Goal: Transaction & Acquisition: Purchase product/service

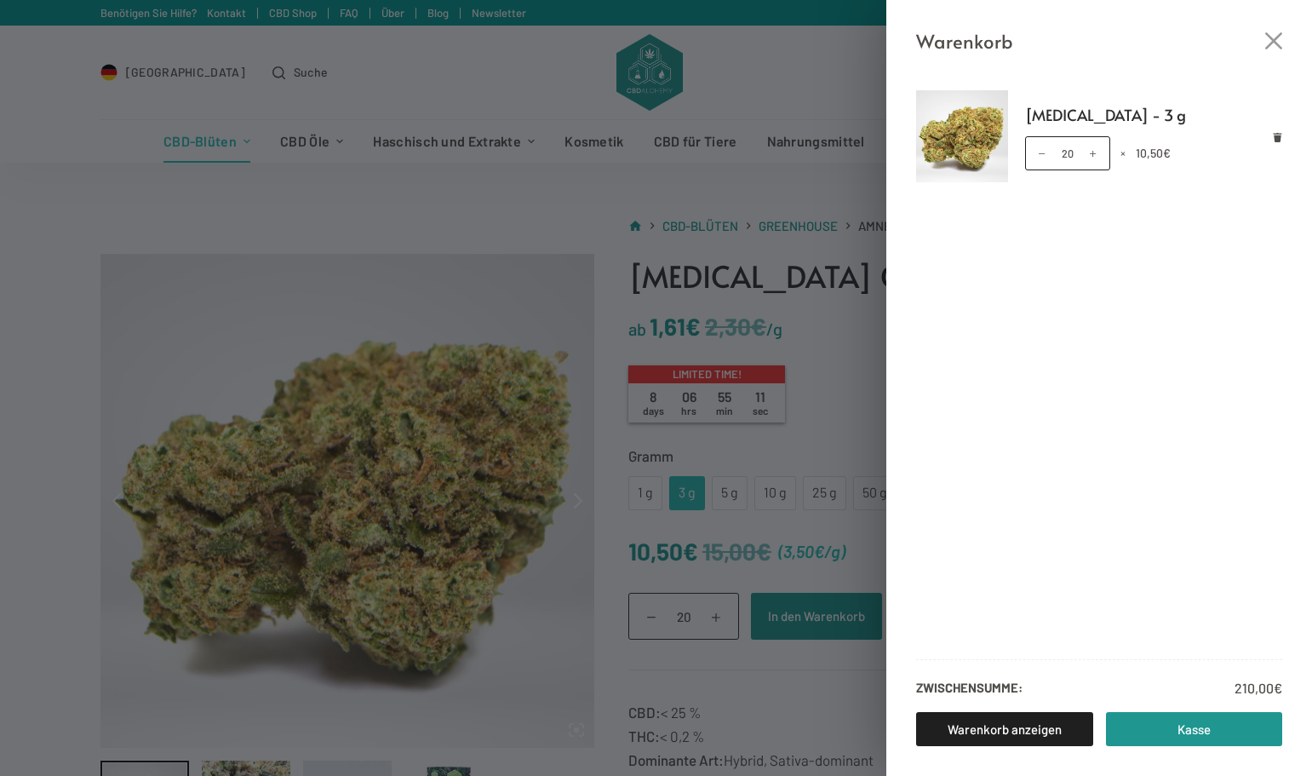
click at [836, 393] on div "Warenkorb Amnesia - 3 g Amnesia - 3 g Menge 20 × 10,50 € Zwischensumme: 210,00 …" at bounding box center [656, 388] width 1312 height 776
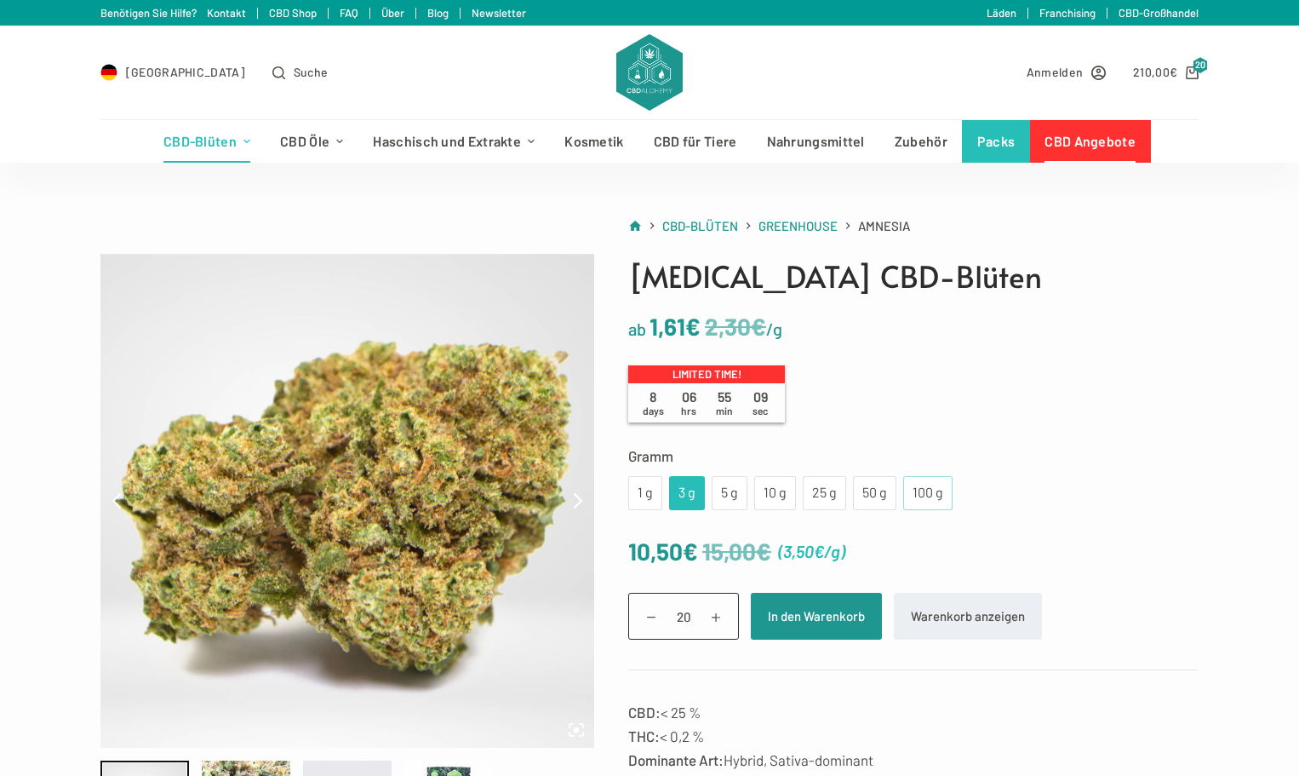
click at [927, 491] on div "100 g" at bounding box center [927, 493] width 29 height 22
click at [881, 494] on div "50 g" at bounding box center [874, 493] width 23 height 22
click at [1161, 71] on bdi "210,00 €" at bounding box center [1155, 72] width 44 height 14
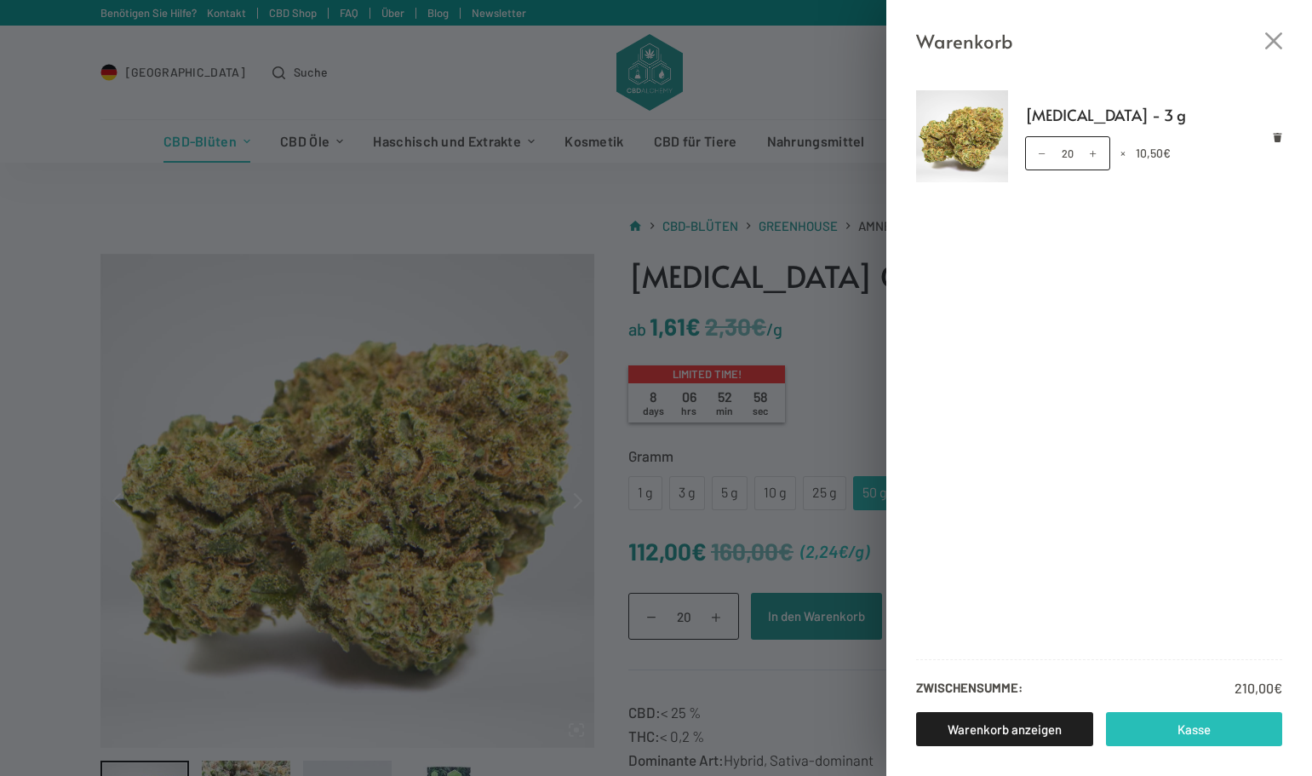
click at [1182, 725] on link "Kasse" at bounding box center [1194, 729] width 177 height 34
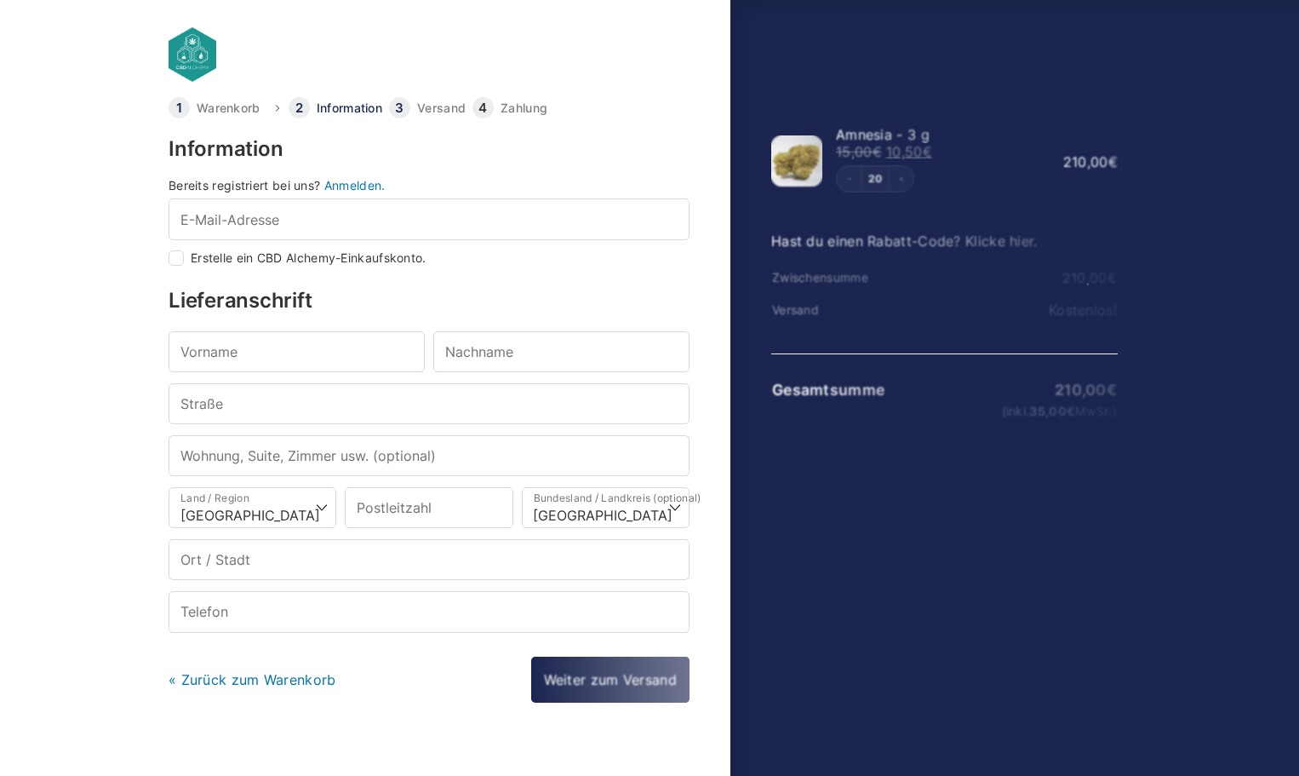
select select "DE-BE"
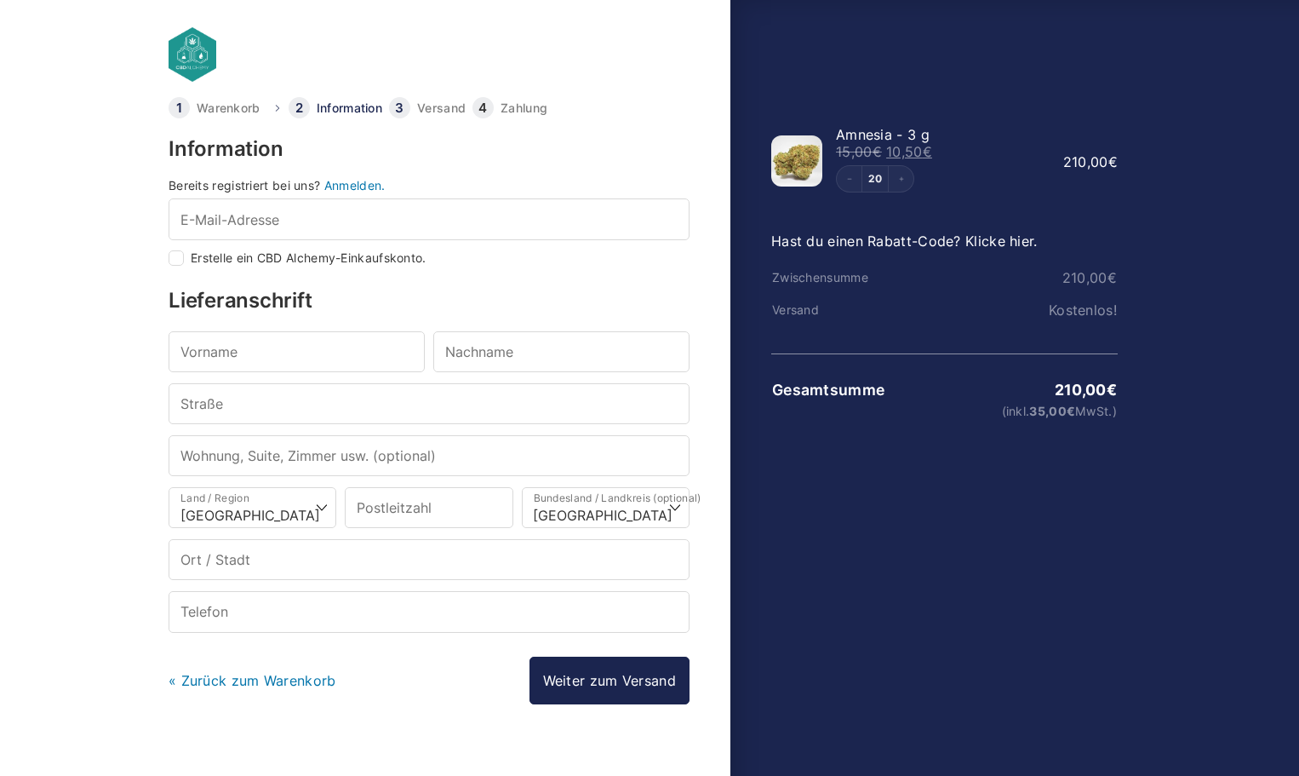
click at [359, 182] on link "Anmelden." at bounding box center [354, 185] width 61 height 14
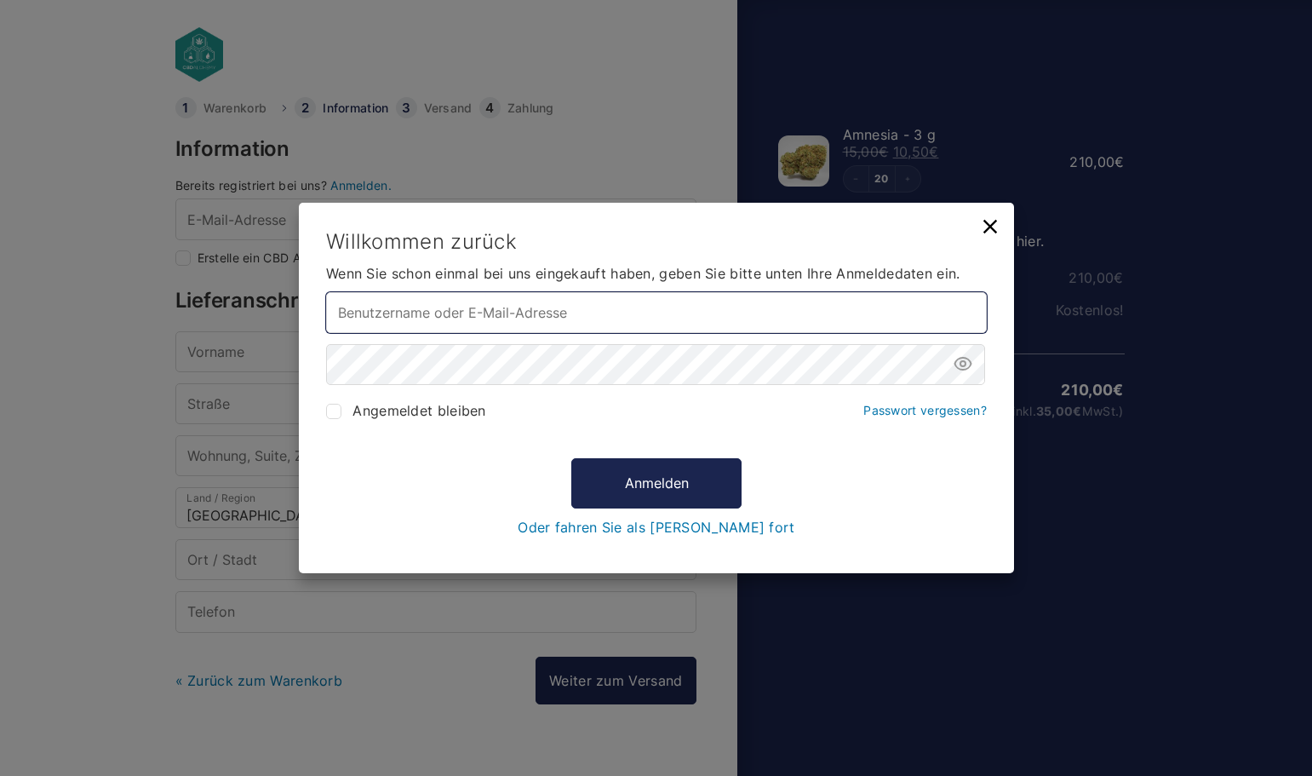
click at [544, 319] on input "Benutzername oder E-Mail-Adresse *" at bounding box center [656, 312] width 661 height 41
type input "[EMAIL_ADDRESS][DOMAIN_NAME]"
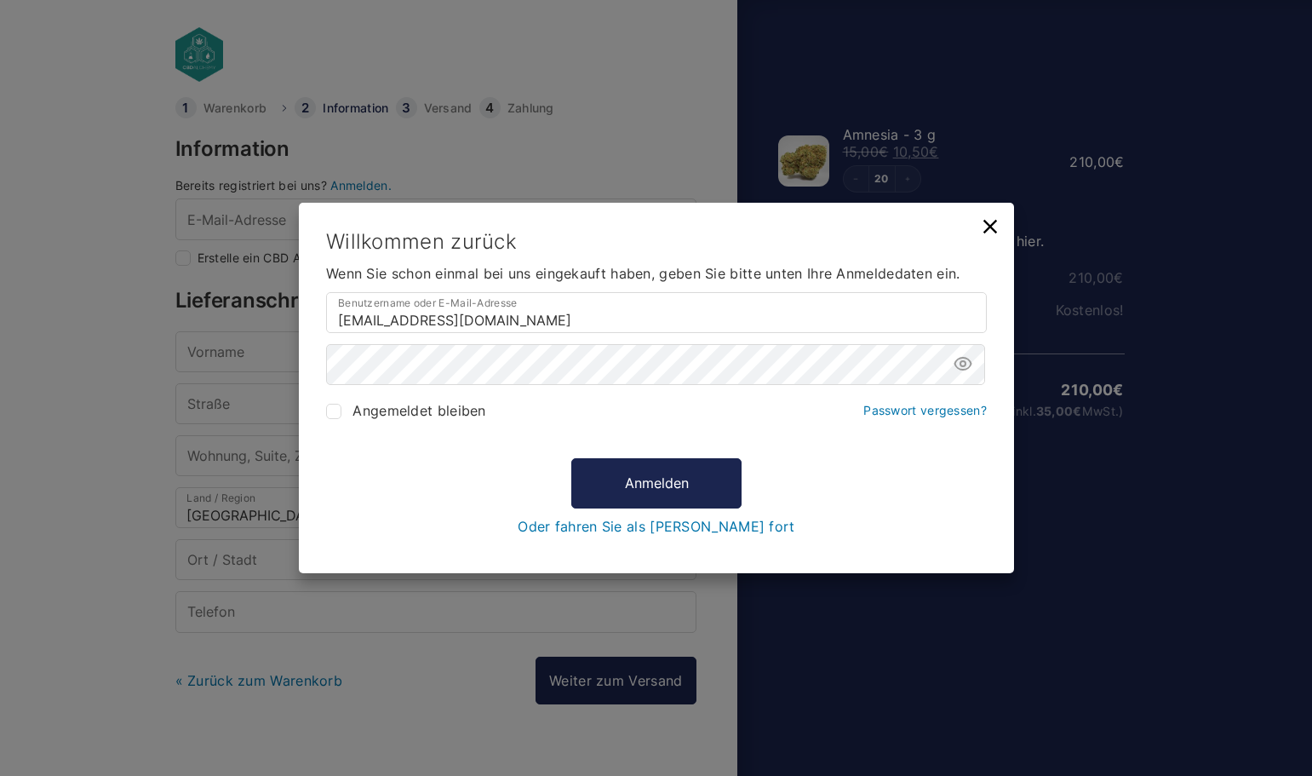
click at [549, 421] on div "Angemeldet bleiben Passwort vergessen?" at bounding box center [656, 416] width 661 height 41
click at [649, 488] on button "Anmelden" at bounding box center [656, 482] width 170 height 49
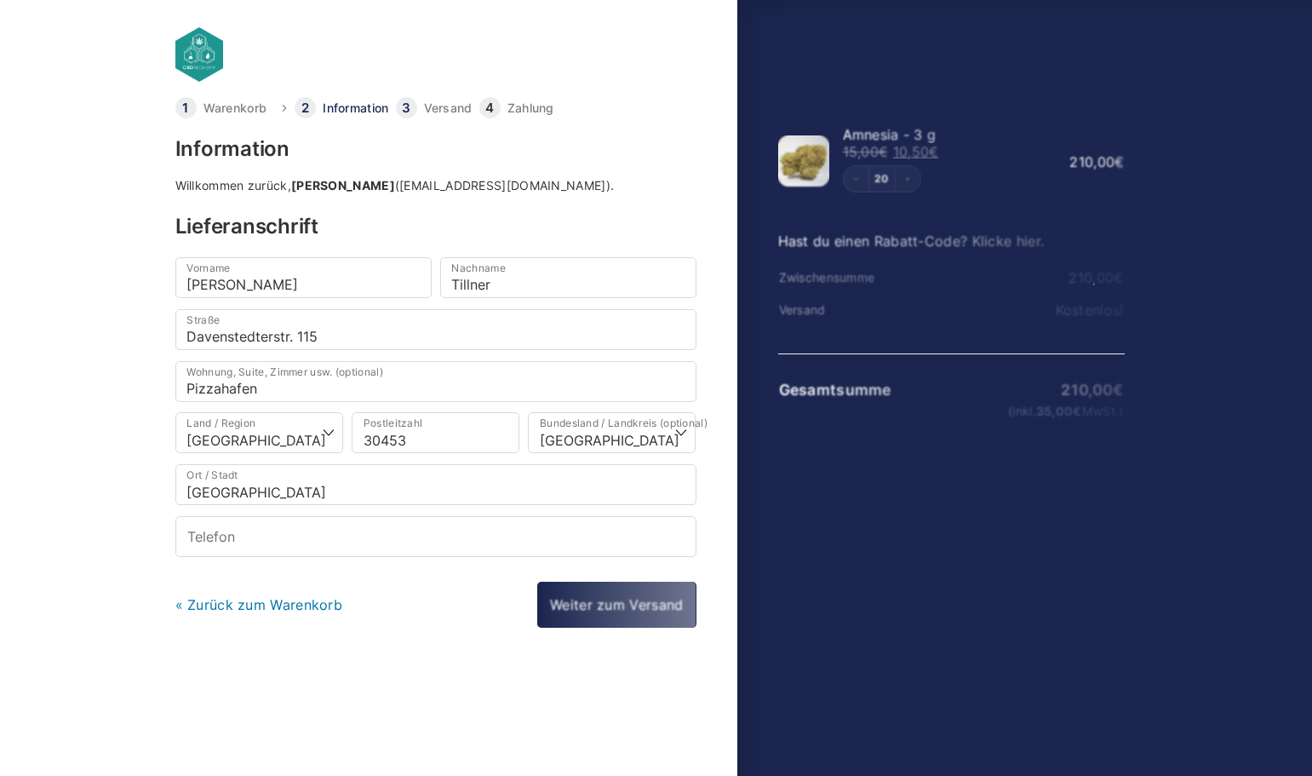
select select "DE-NI"
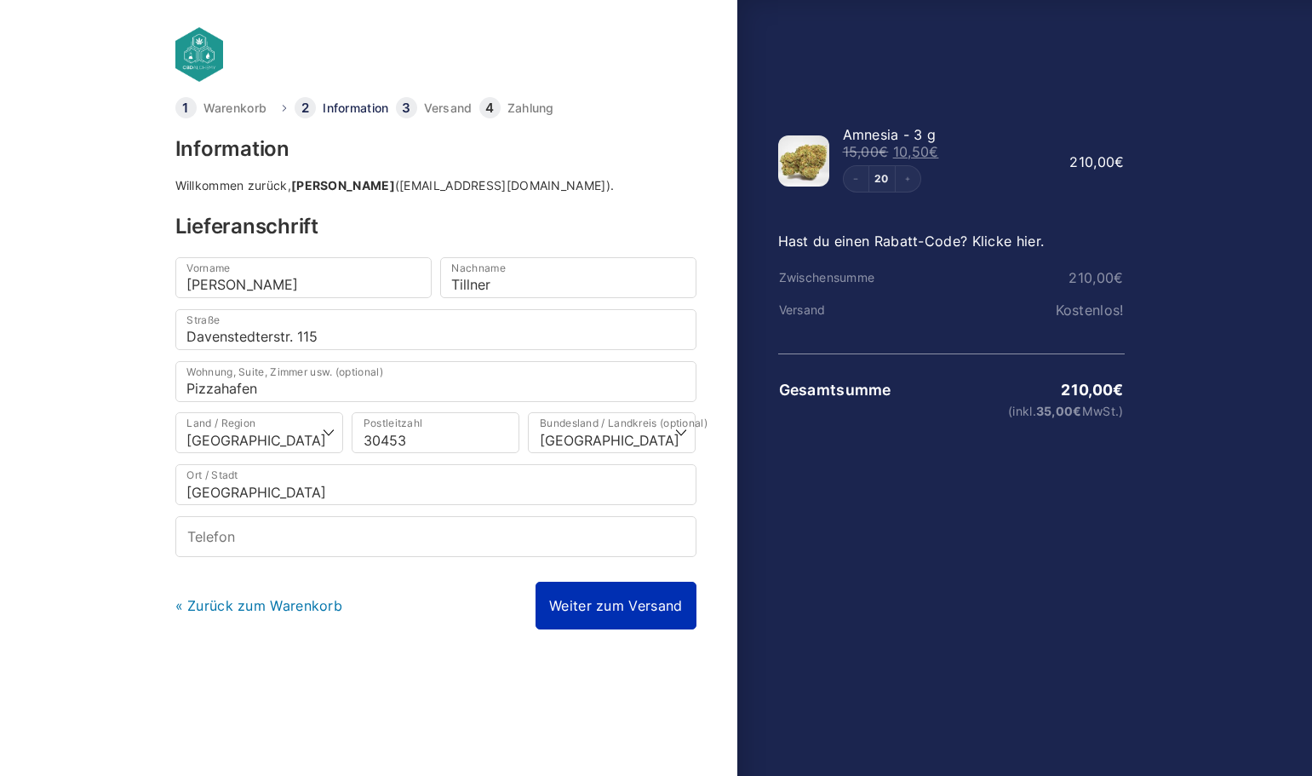
click at [653, 603] on link "Weiter zum Versand" at bounding box center [615, 605] width 160 height 48
type input "015730740820"
click at [640, 616] on link "Weiter zum Versand" at bounding box center [615, 605] width 160 height 48
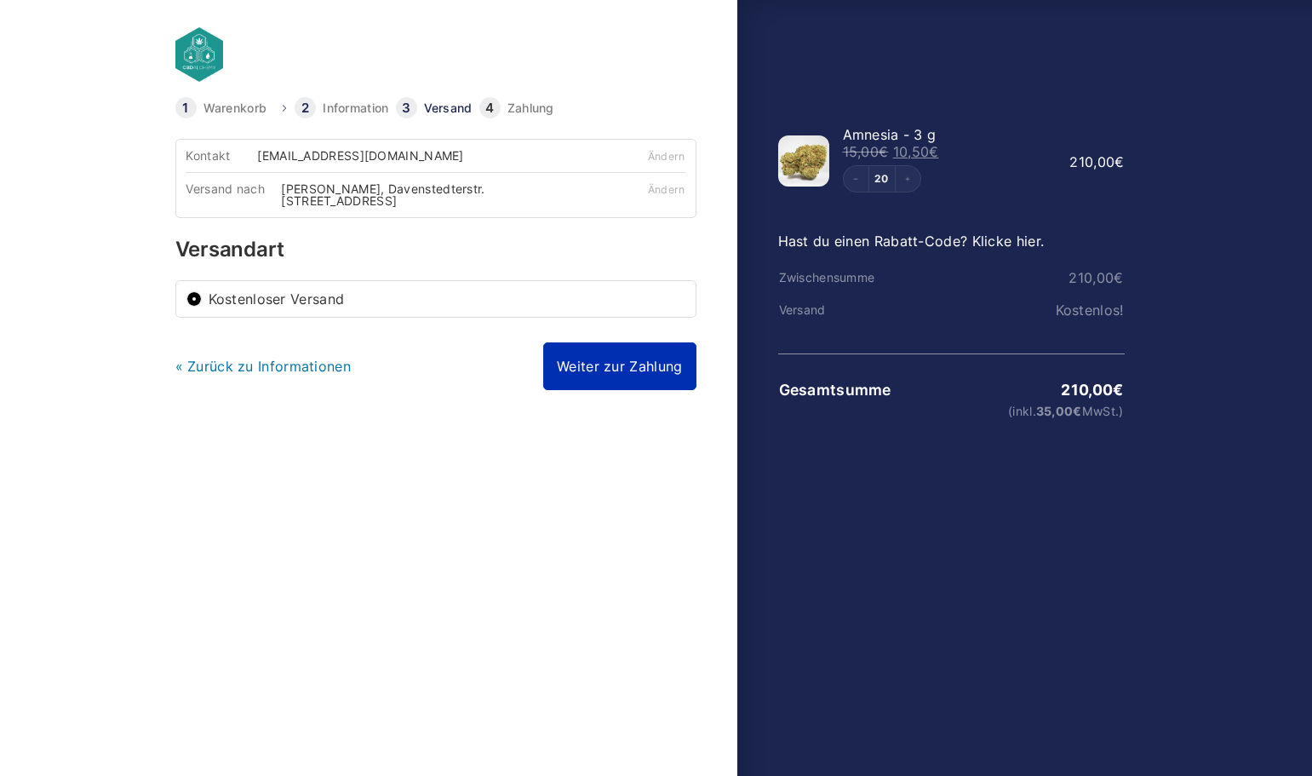
click at [644, 367] on link "Weiter zur Zahlung" at bounding box center [619, 366] width 152 height 48
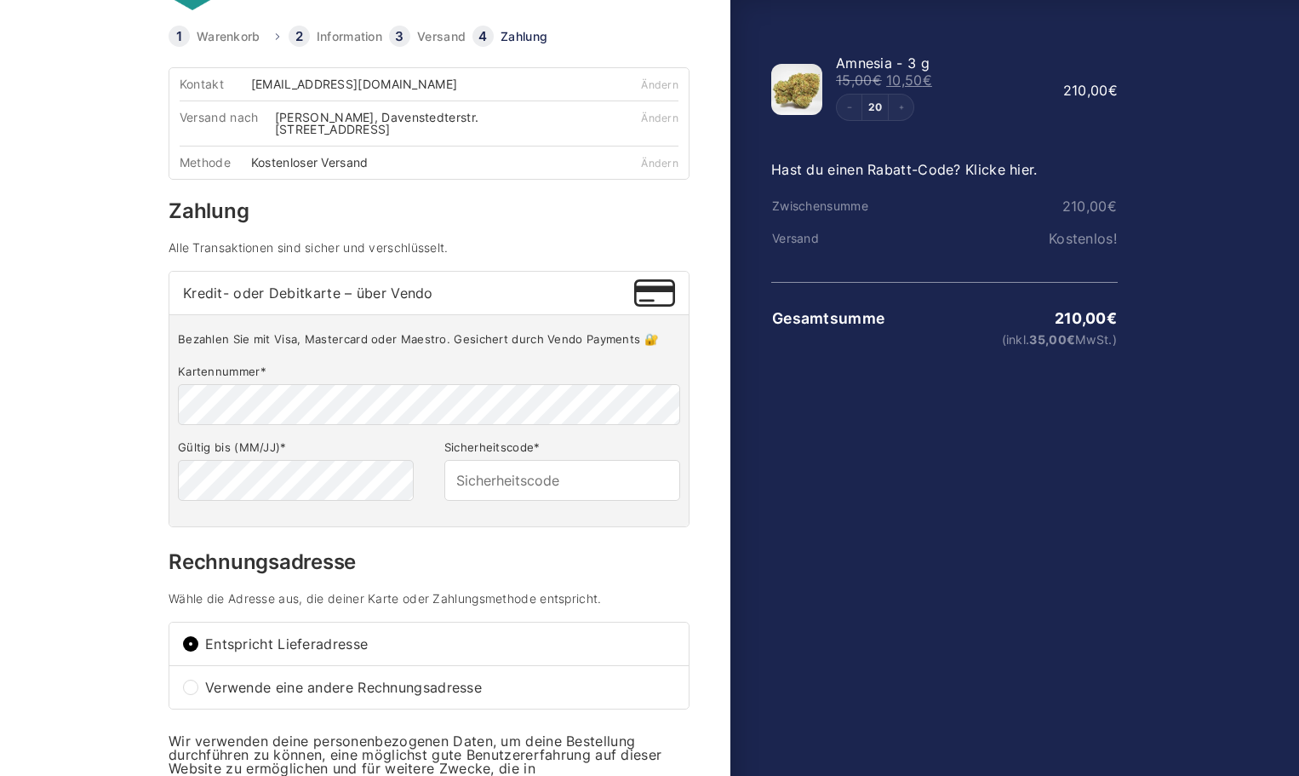
scroll to position [255, 0]
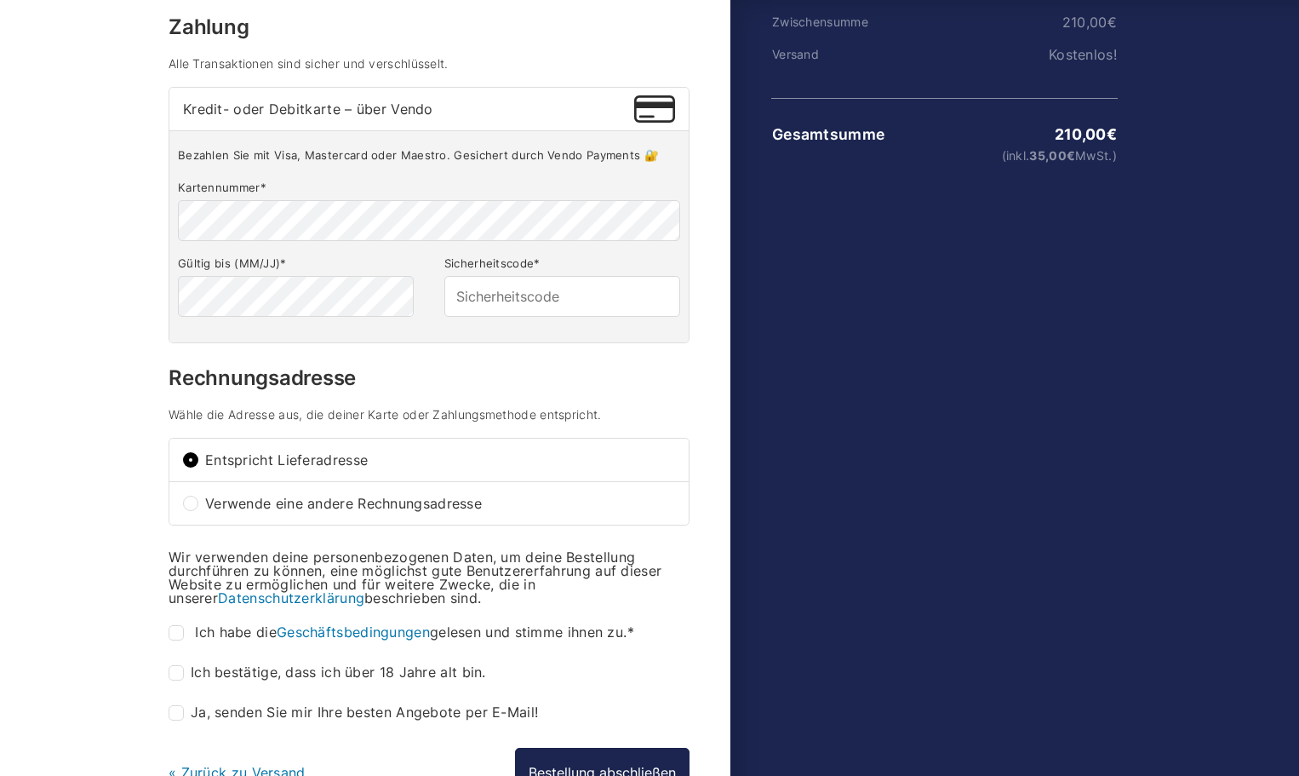
click at [183, 633] on input "Ich habe die Geschäftsbedingungen gelesen und stimme ihnen zu. *" at bounding box center [176, 632] width 15 height 15
checkbox input "true"
click at [177, 670] on input "Ich bestätige, dass ich über 18 Jahre alt bin. *" at bounding box center [176, 672] width 15 height 15
checkbox input "true"
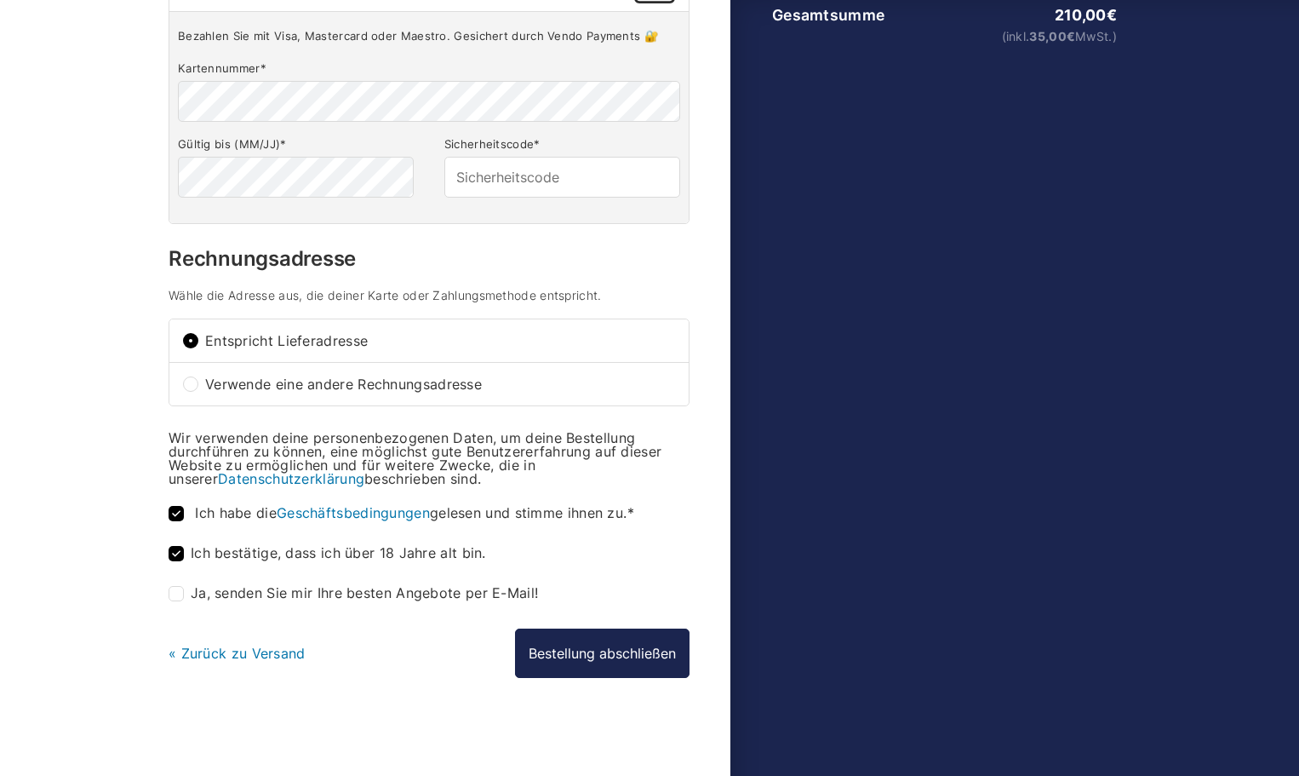
scroll to position [376, 0]
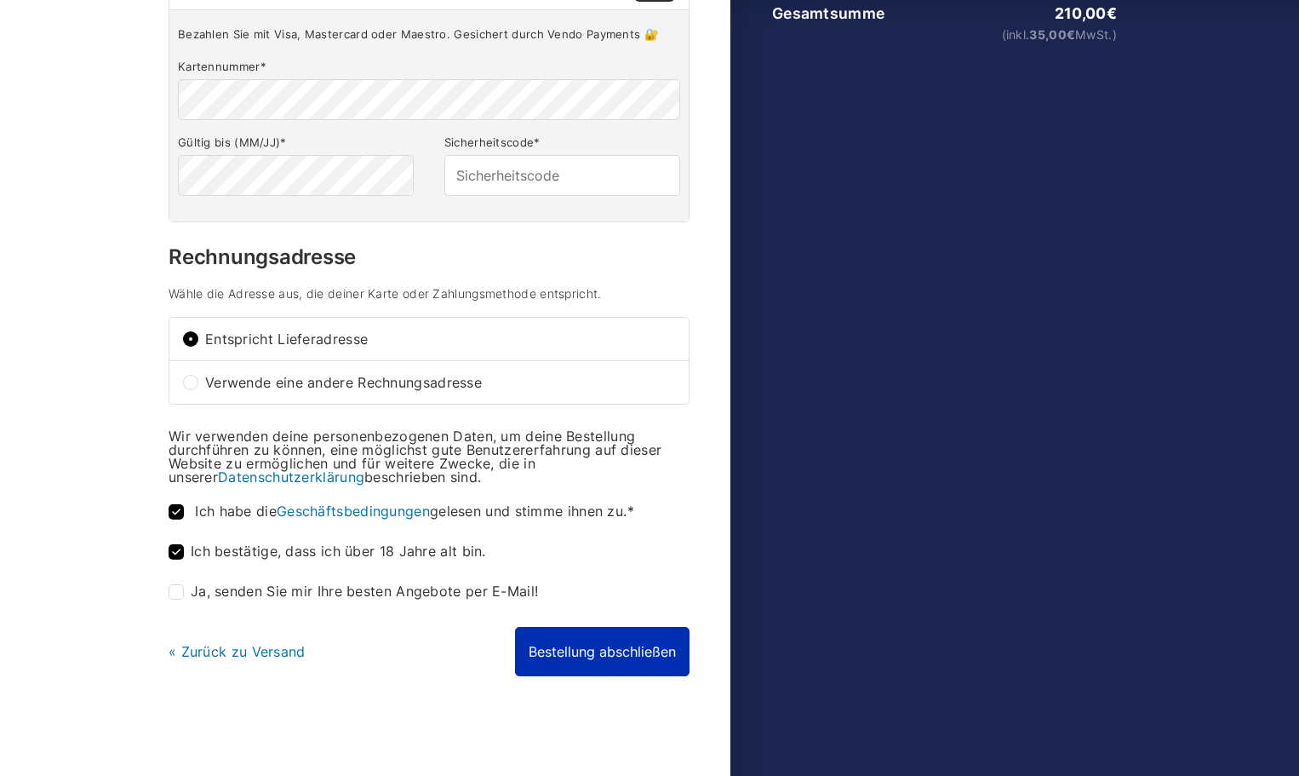
click at [633, 657] on button "Bestellung abschließen" at bounding box center [602, 651] width 175 height 49
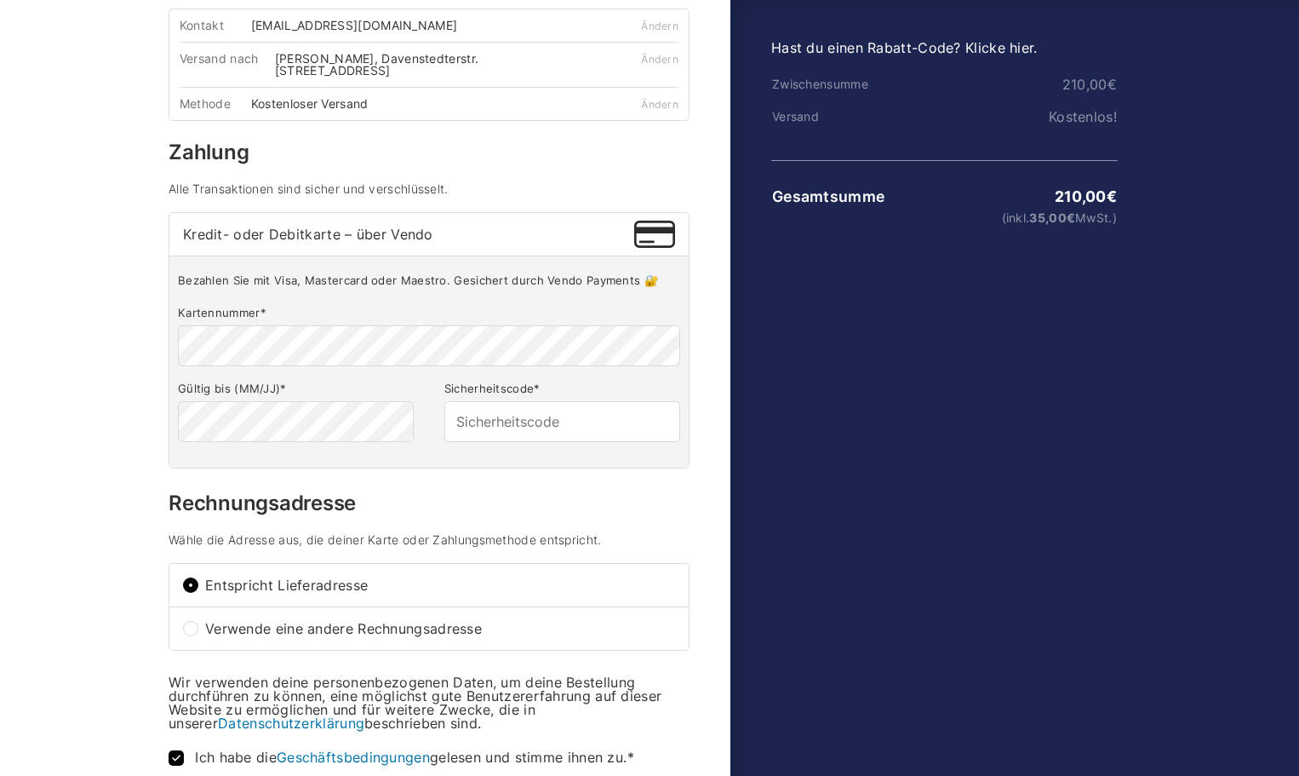
scroll to position [97, 0]
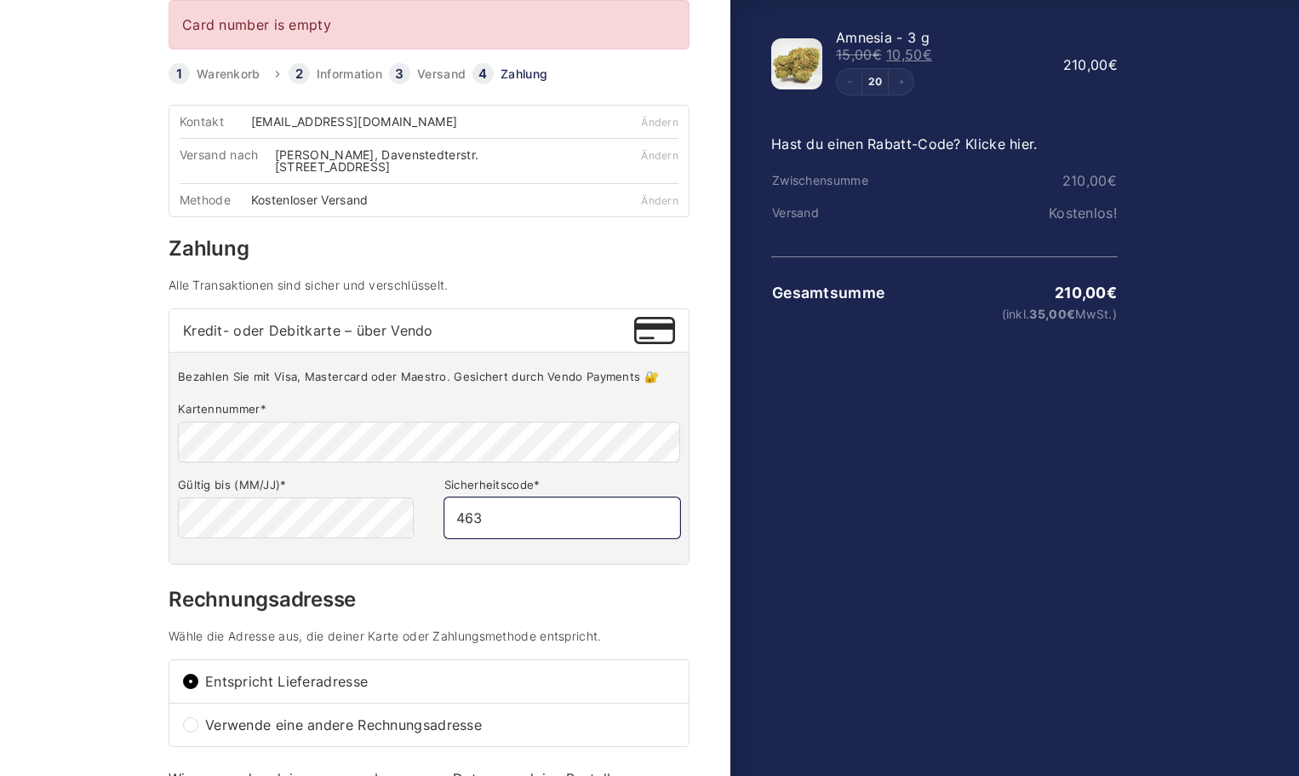
type input "463"
click at [410, 562] on div "Bezahlen Sie mit Visa, Mastercard oder Maestro. Gesichert durch Vendo Payments …" at bounding box center [428, 458] width 519 height 212
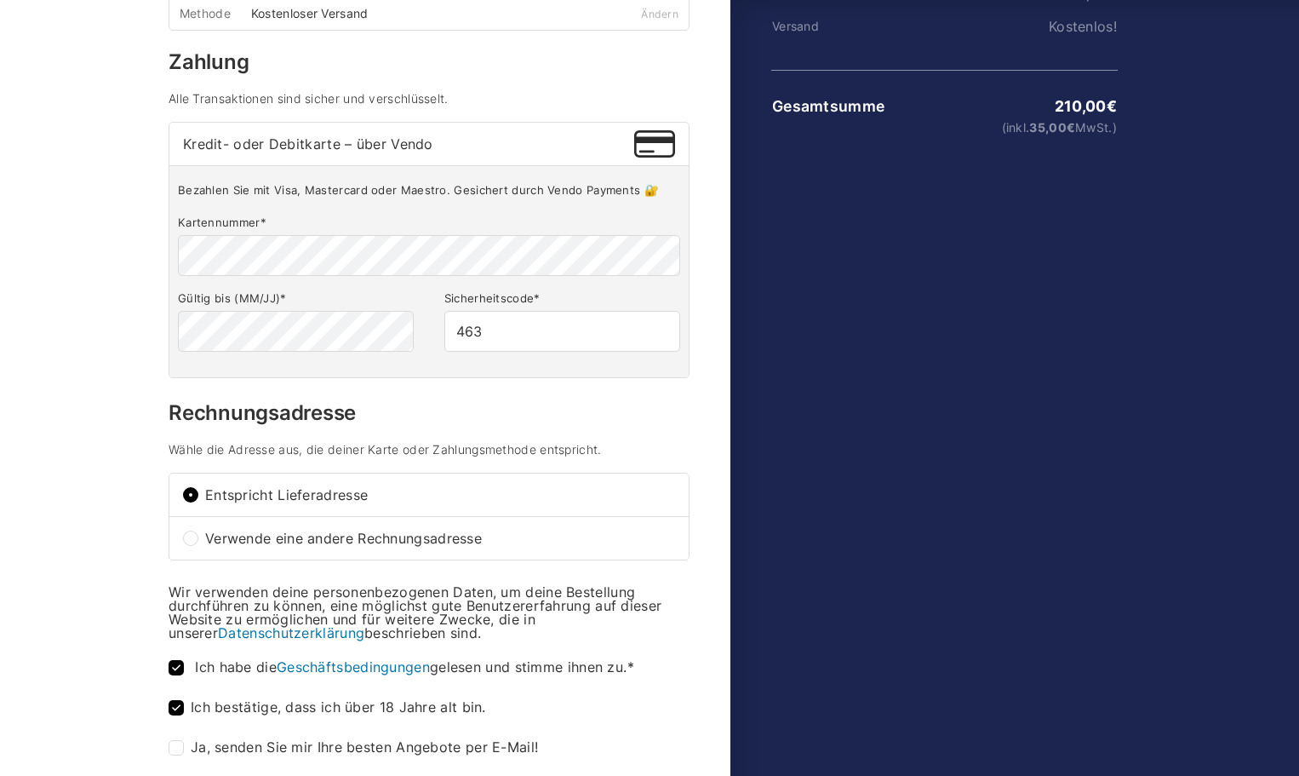
scroll to position [438, 0]
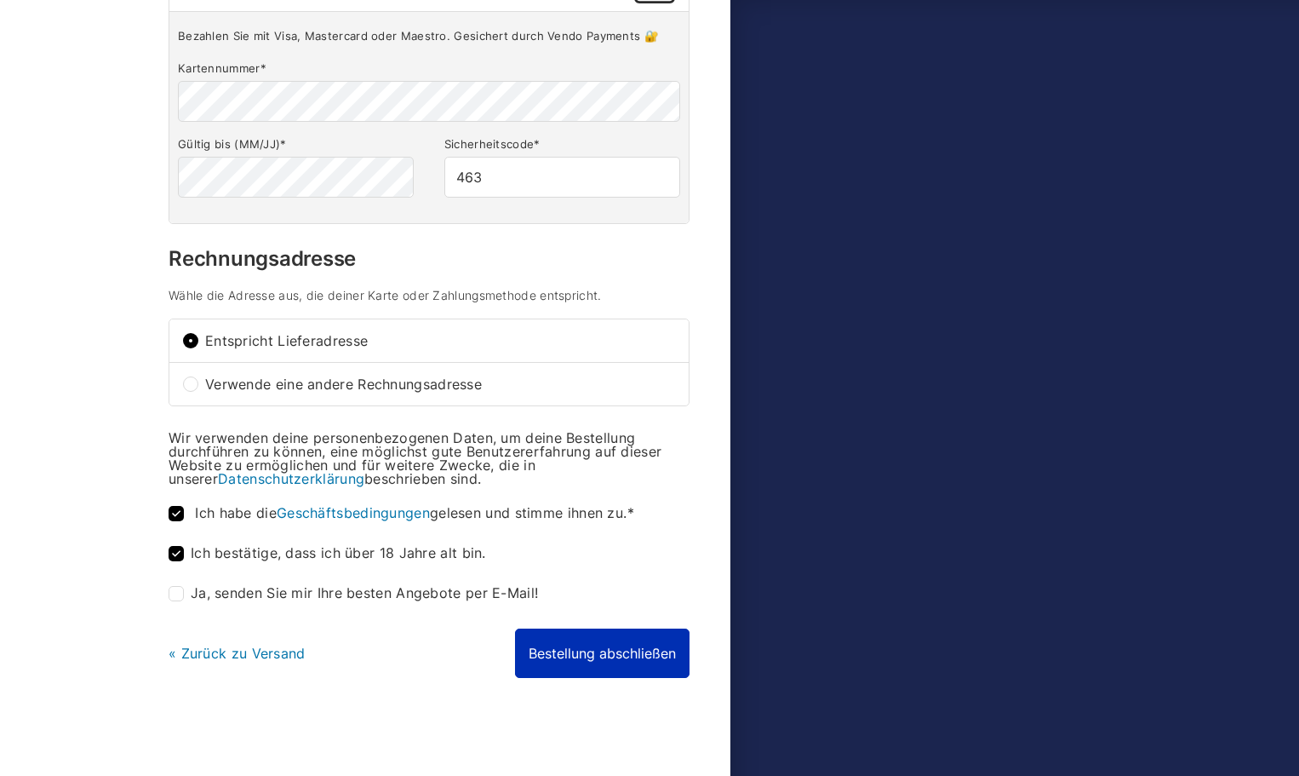
click at [600, 652] on button "Bestellung abschließen" at bounding box center [602, 652] width 175 height 49
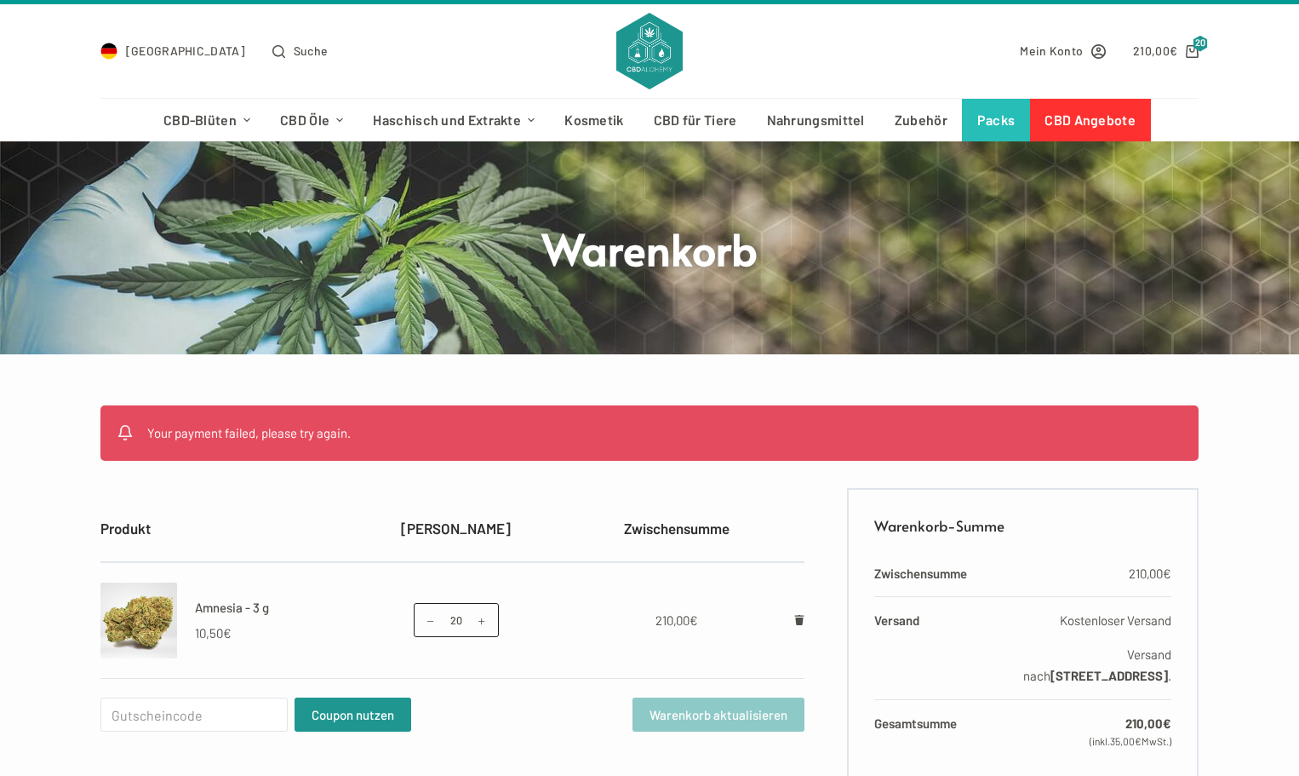
scroll to position [341, 0]
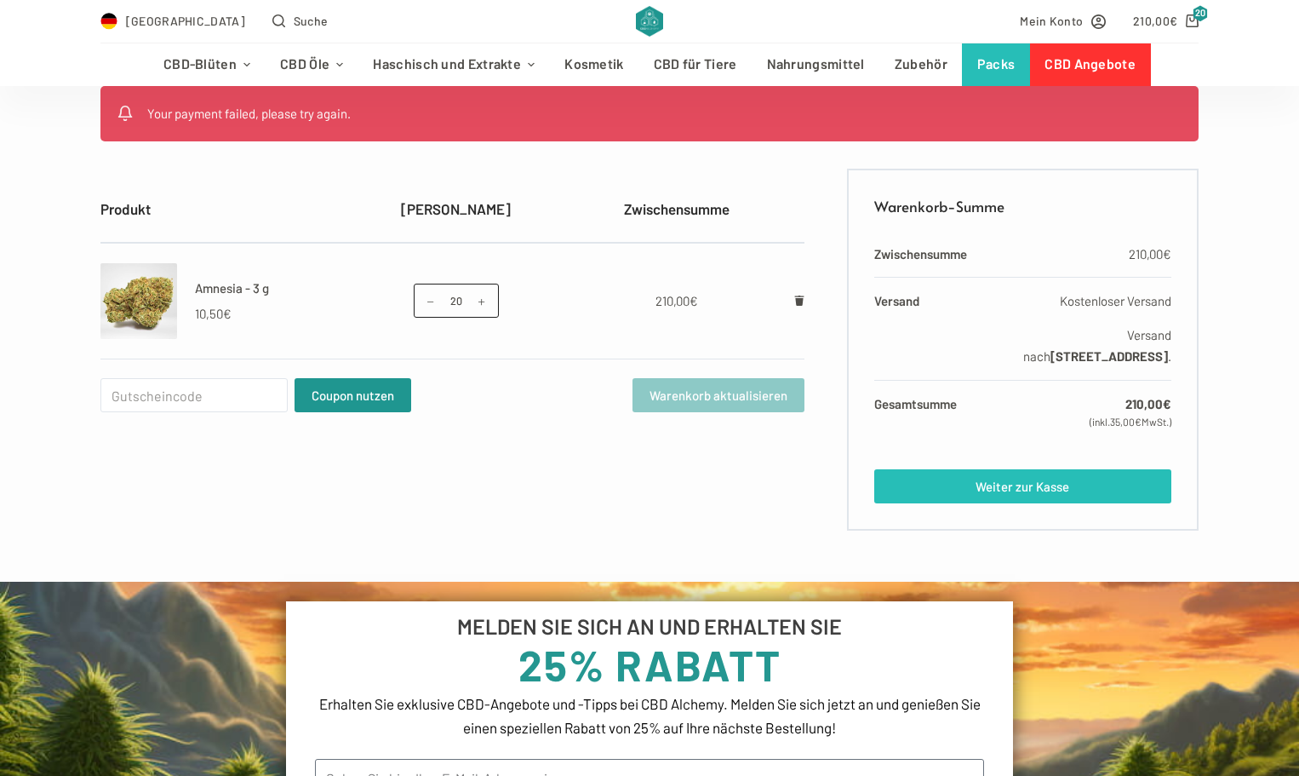
click at [1021, 503] on link "Weiter zur Kasse" at bounding box center [1022, 486] width 297 height 34
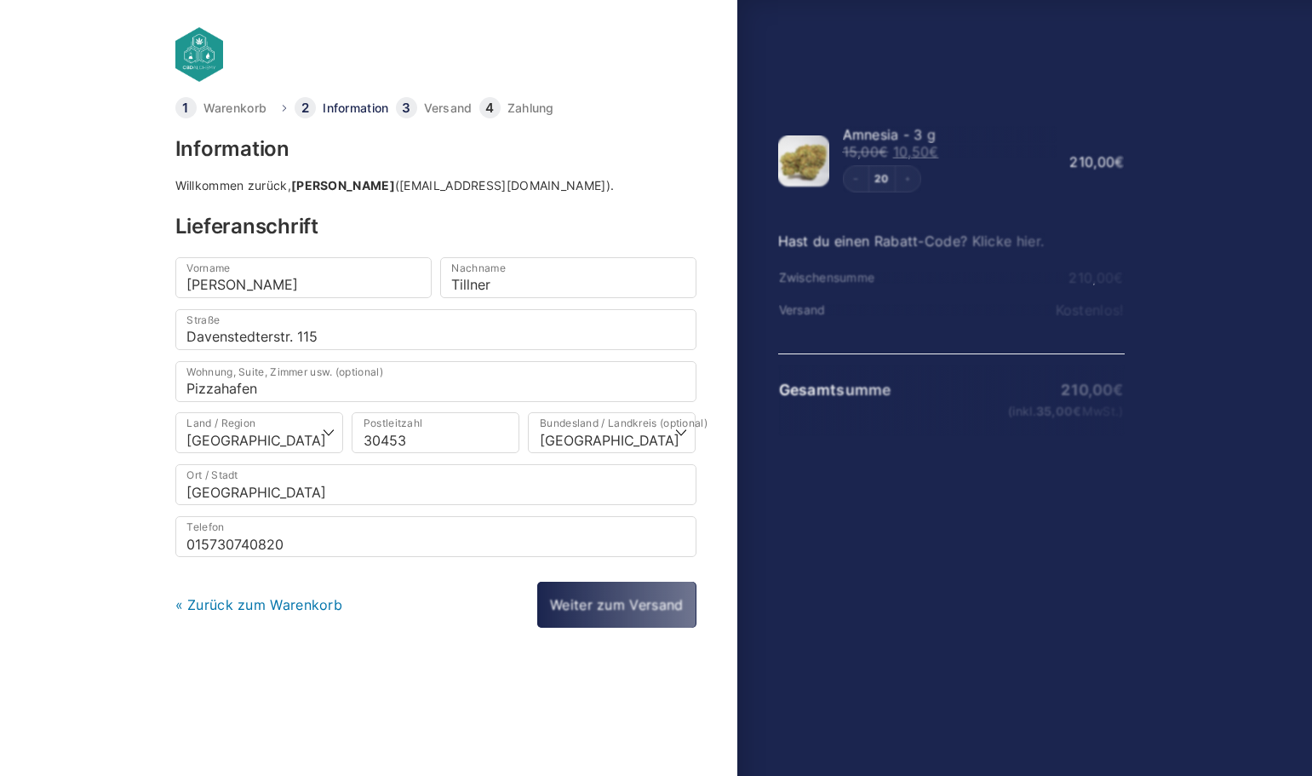
select select "DE-NI"
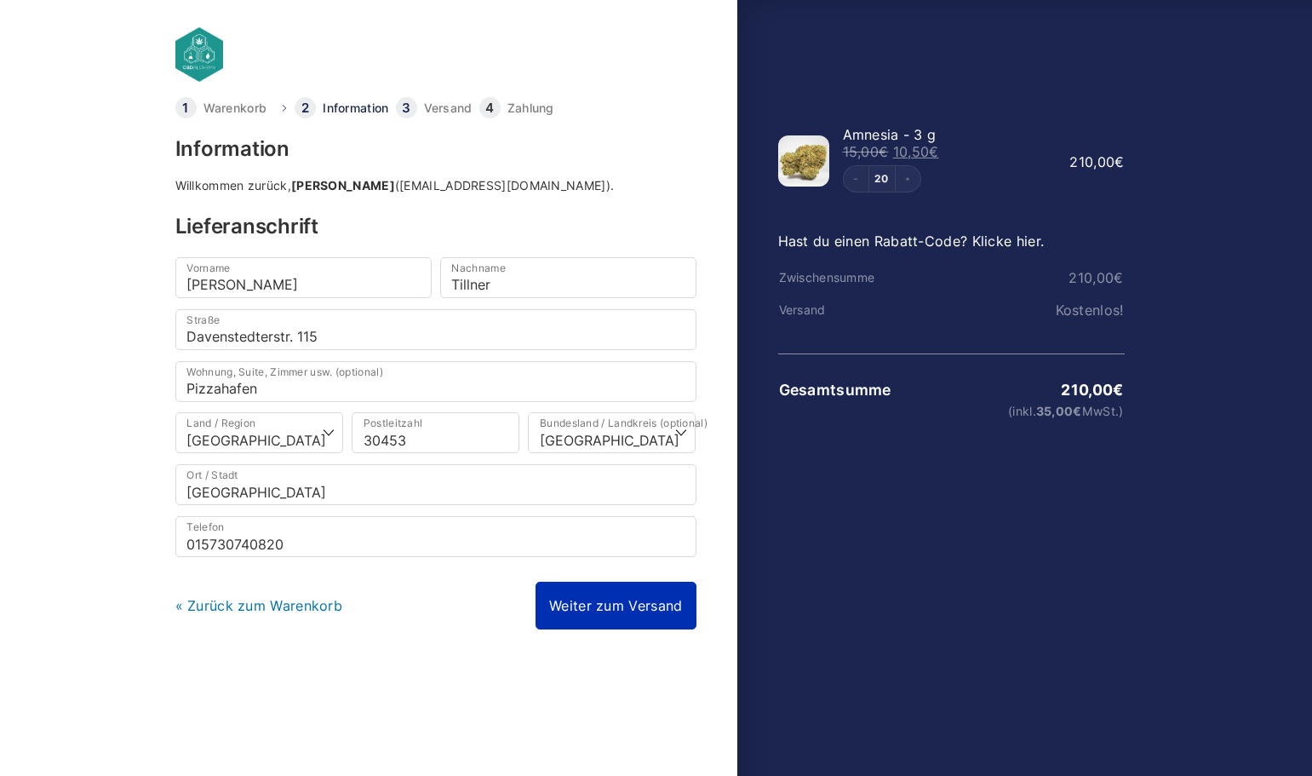
click at [587, 602] on link "Weiter zum Versand" at bounding box center [615, 605] width 160 height 48
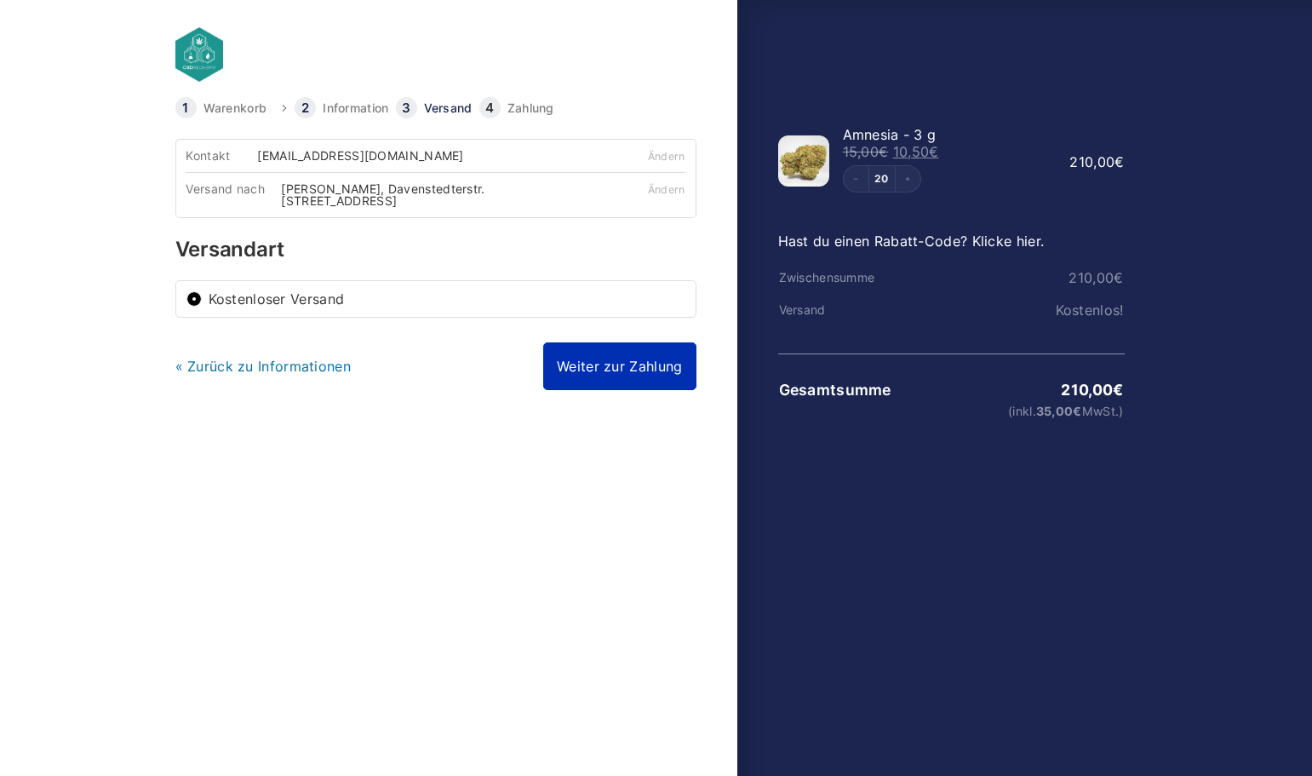
click at [621, 366] on link "Weiter zur Zahlung" at bounding box center [619, 366] width 152 height 48
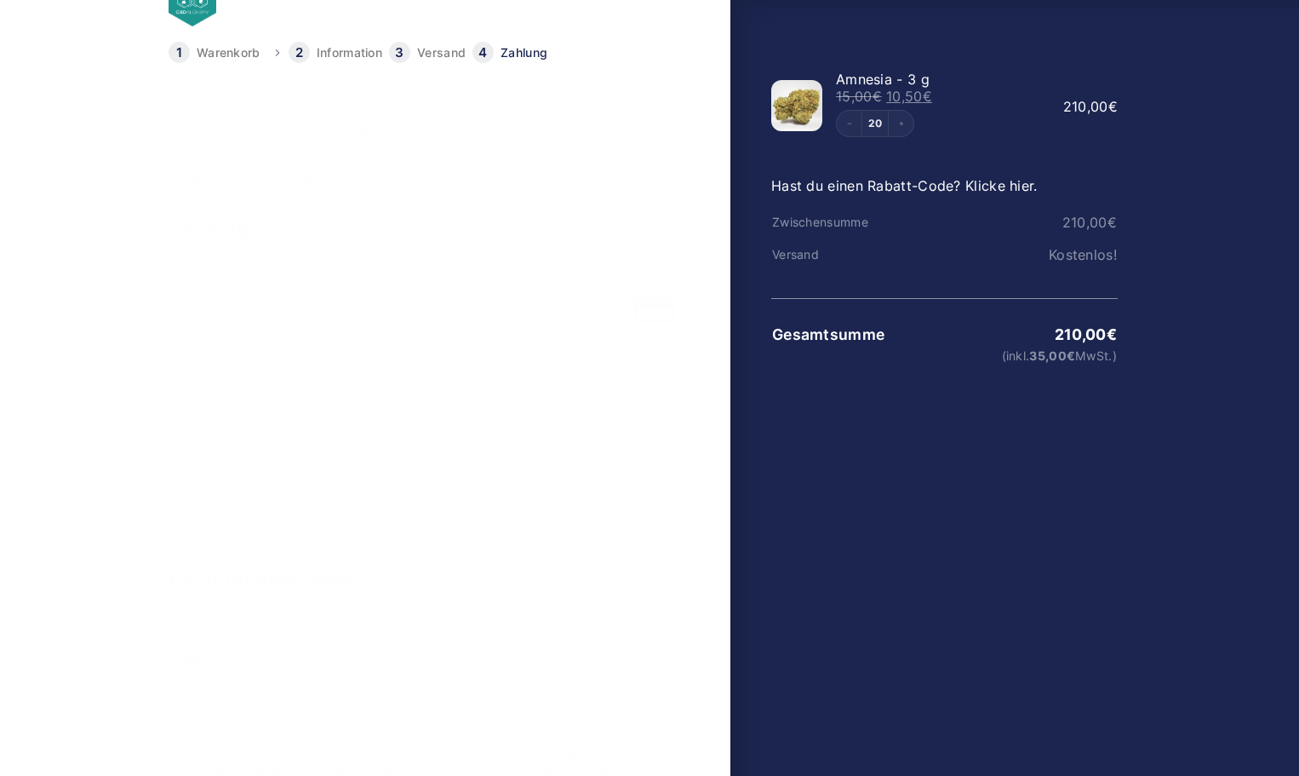
scroll to position [85, 0]
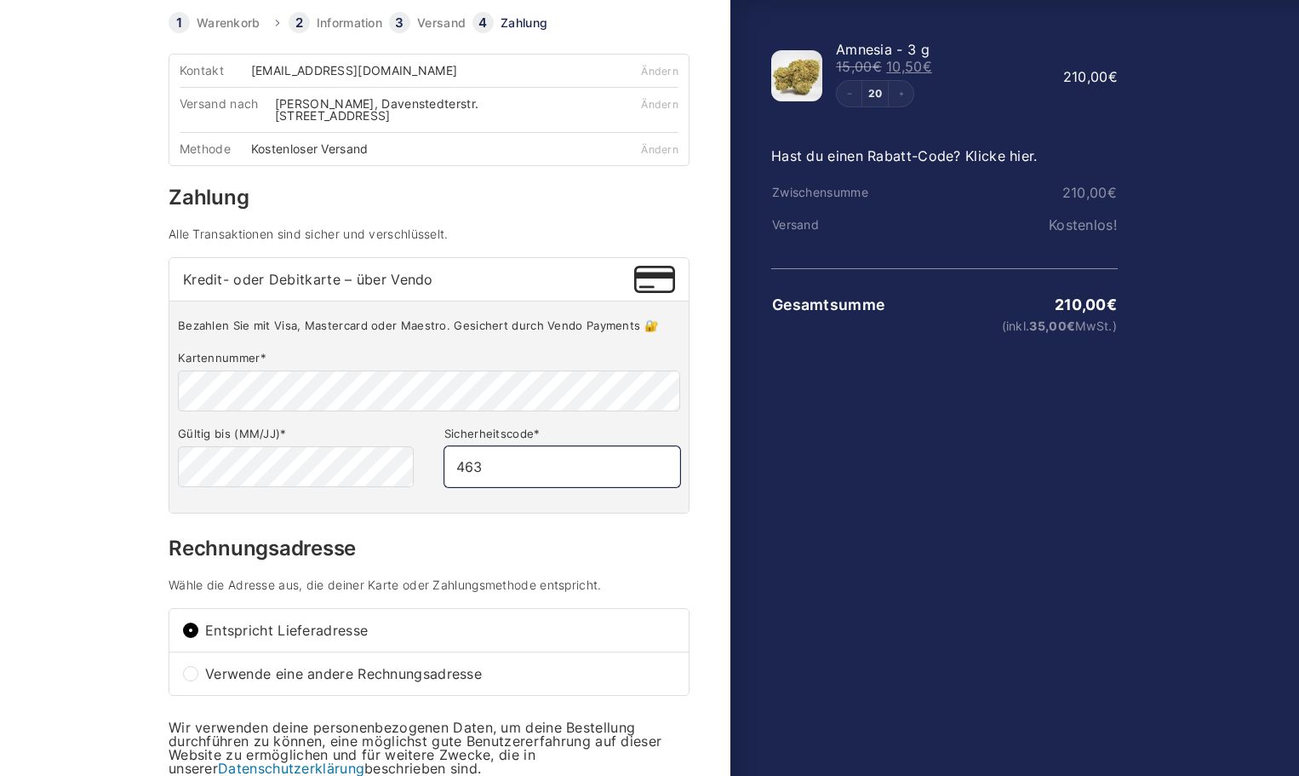
type input "463"
click at [508, 558] on h3 "Rechnungsadresse" at bounding box center [429, 548] width 521 height 20
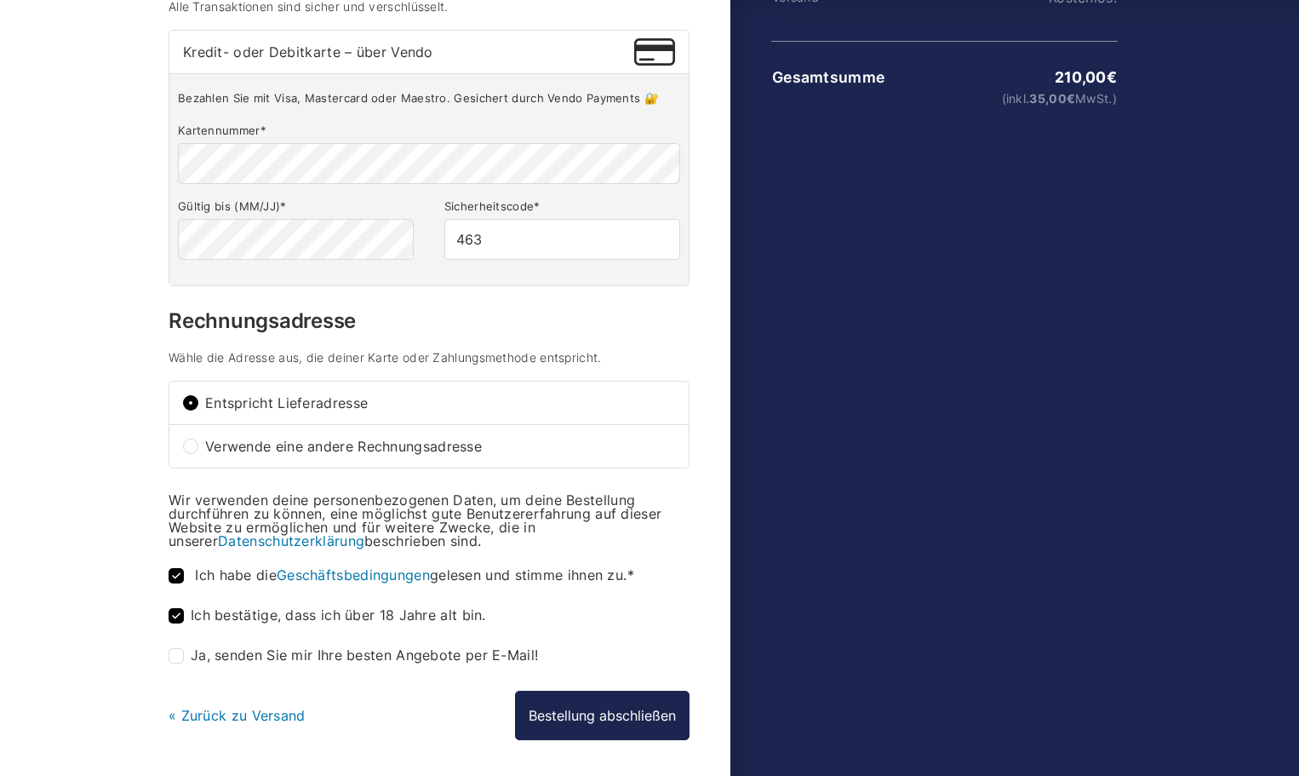
scroll to position [341, 0]
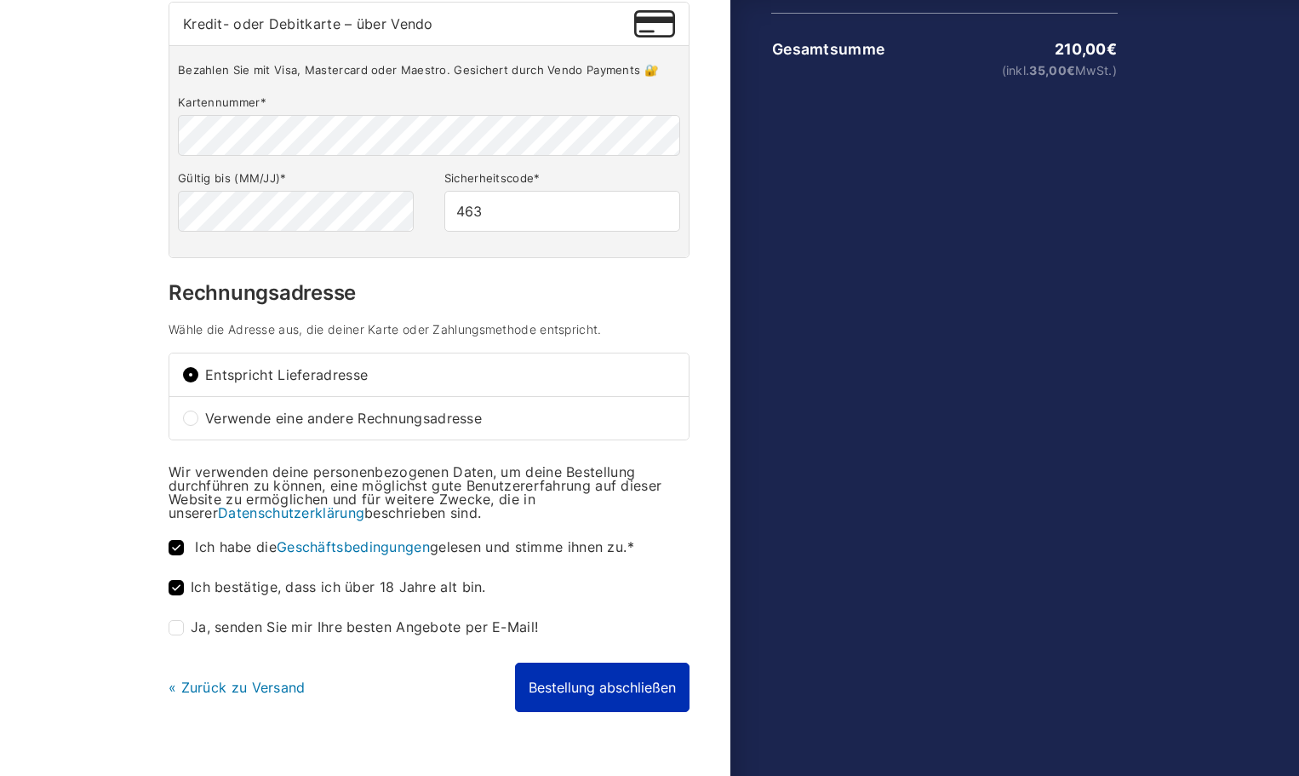
click at [661, 698] on button "Bestellung abschließen" at bounding box center [602, 686] width 175 height 49
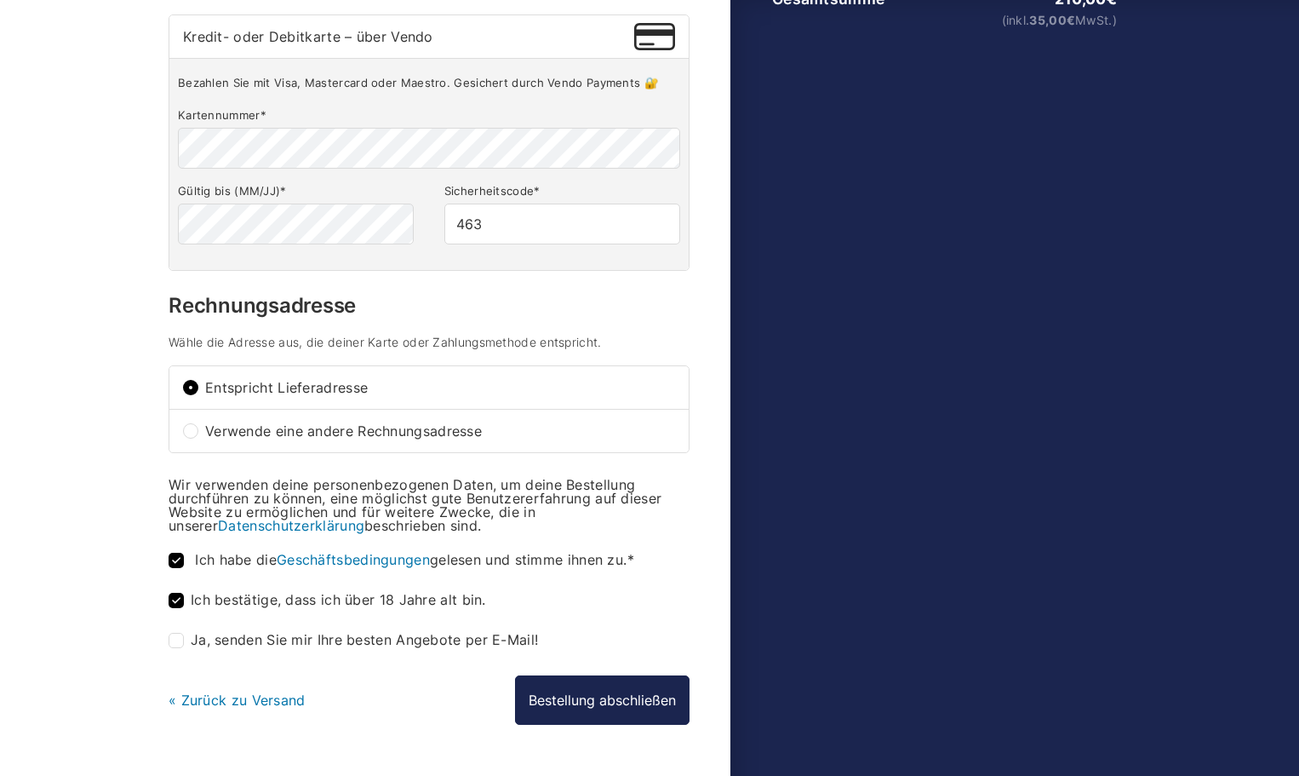
scroll to position [439, 0]
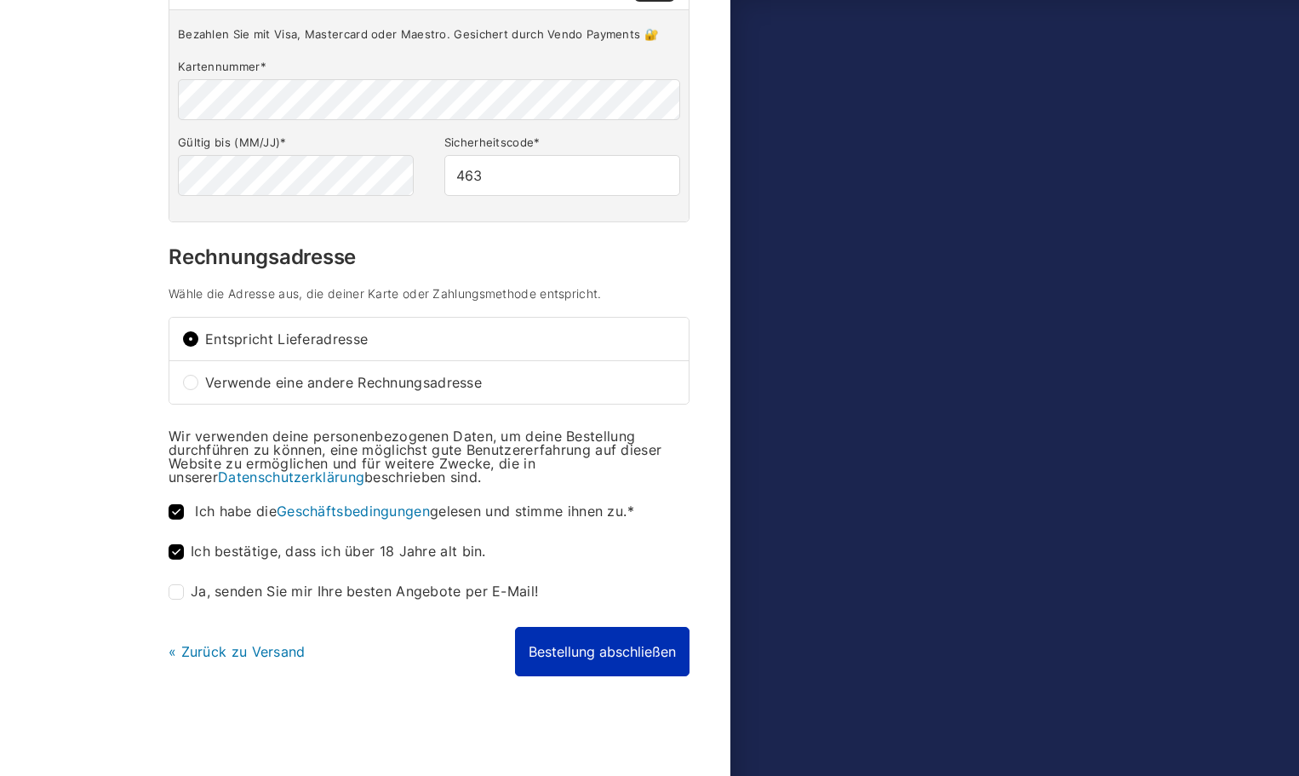
click at [617, 658] on button "Bestellung abschließen" at bounding box center [602, 651] width 175 height 49
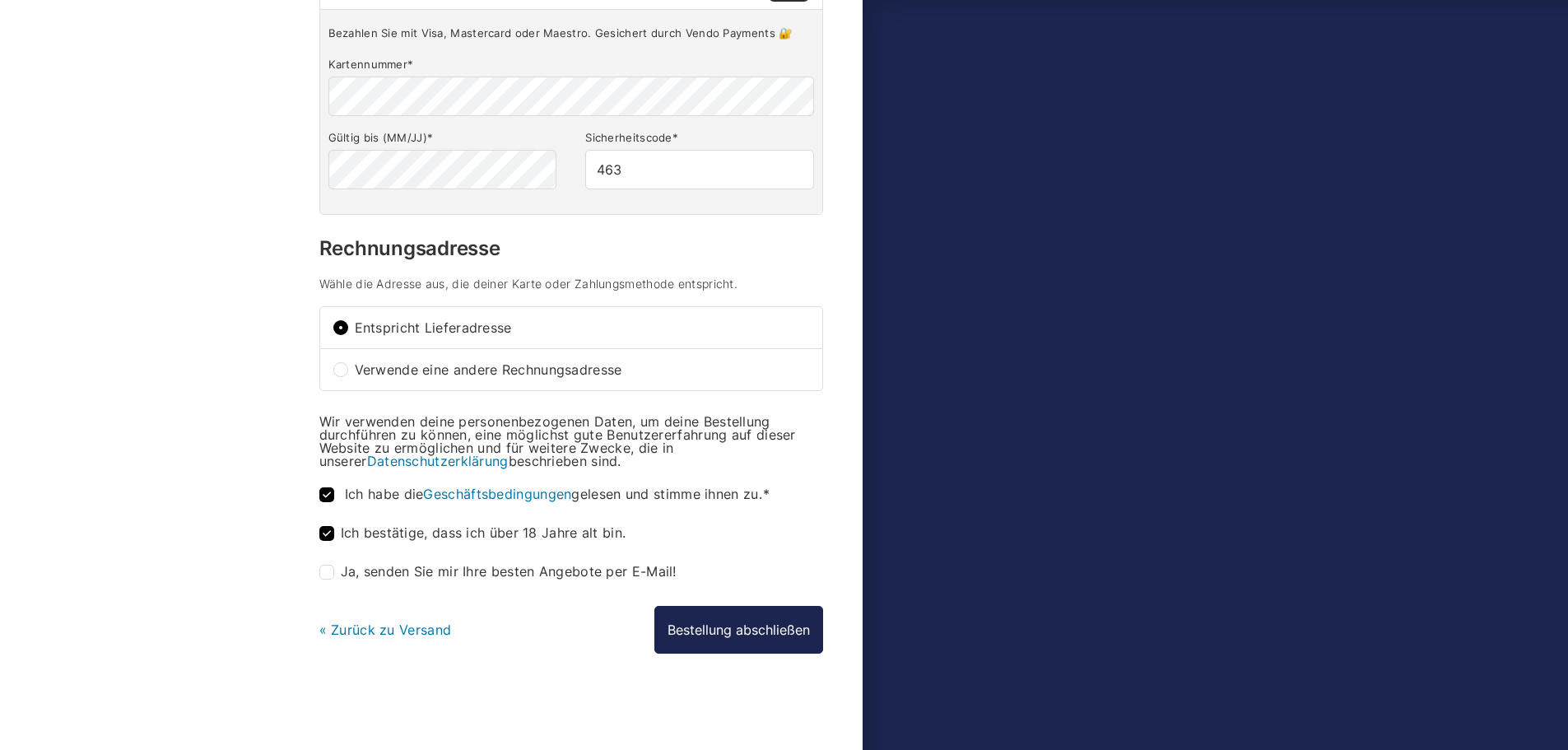
click at [414, 630] on link "« Zurück zu Versand" at bounding box center [385, 629] width 132 height 16
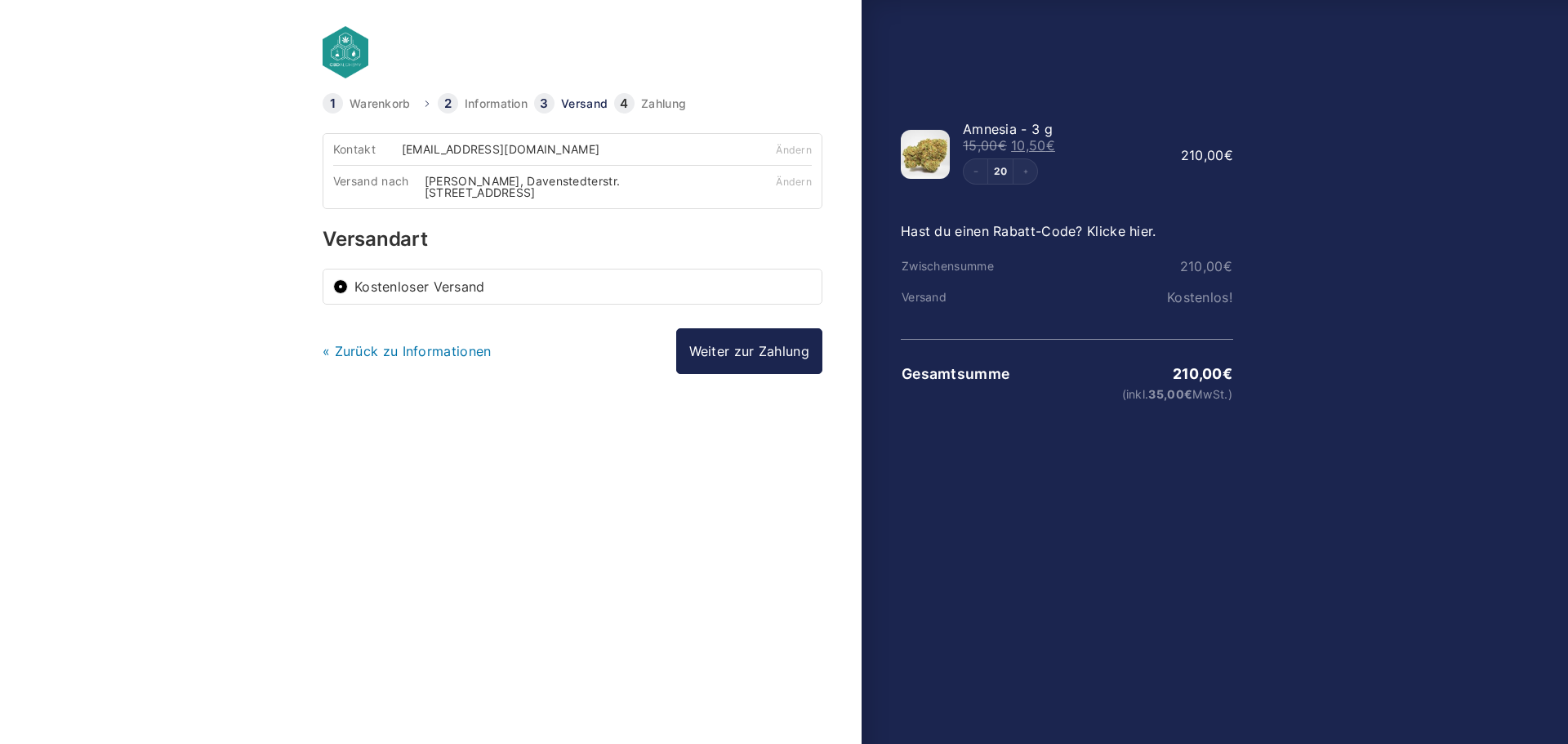
click at [352, 52] on link at bounding box center [489, 52] width 335 height 52
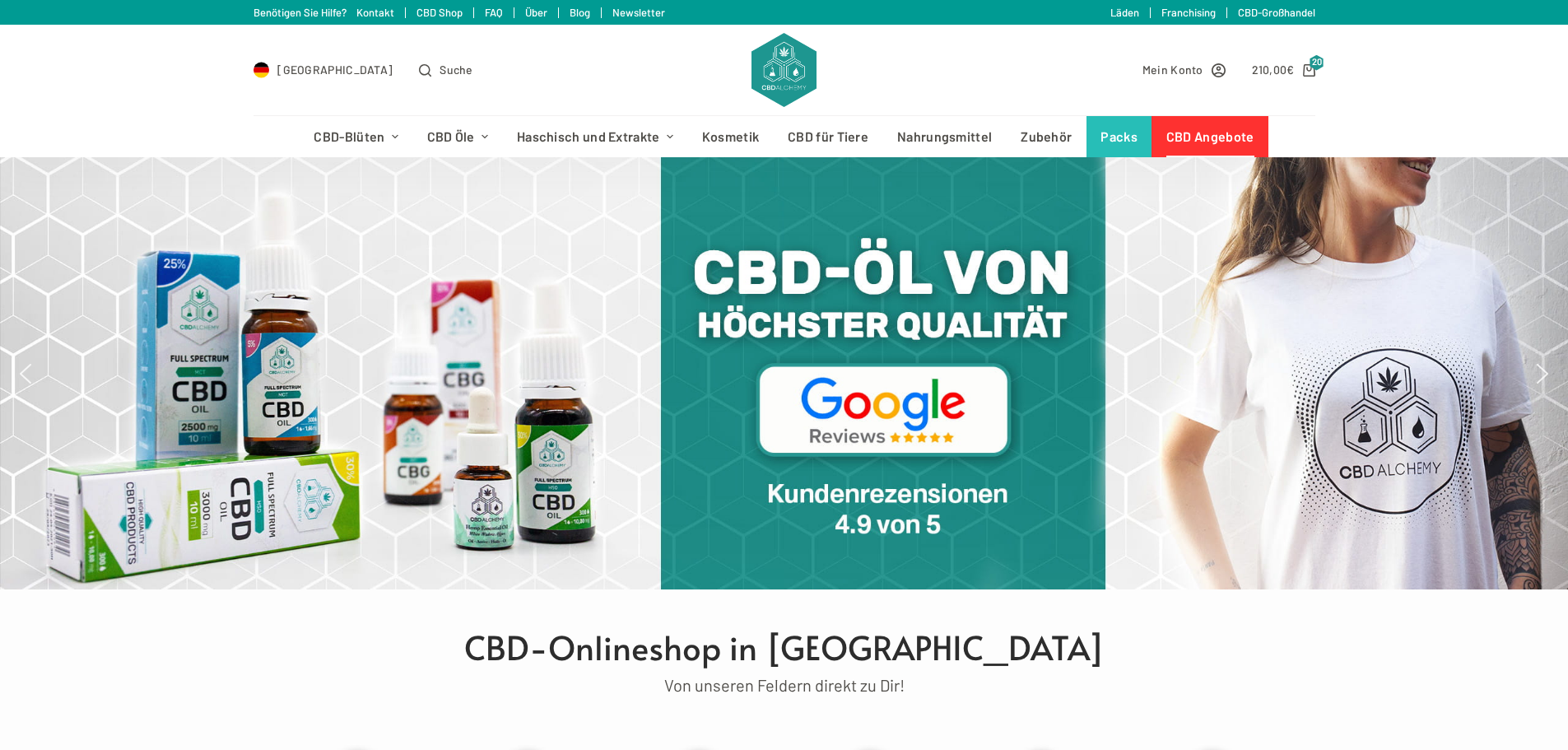
click at [1191, 141] on link "CBD Angebote" at bounding box center [1209, 136] width 117 height 42
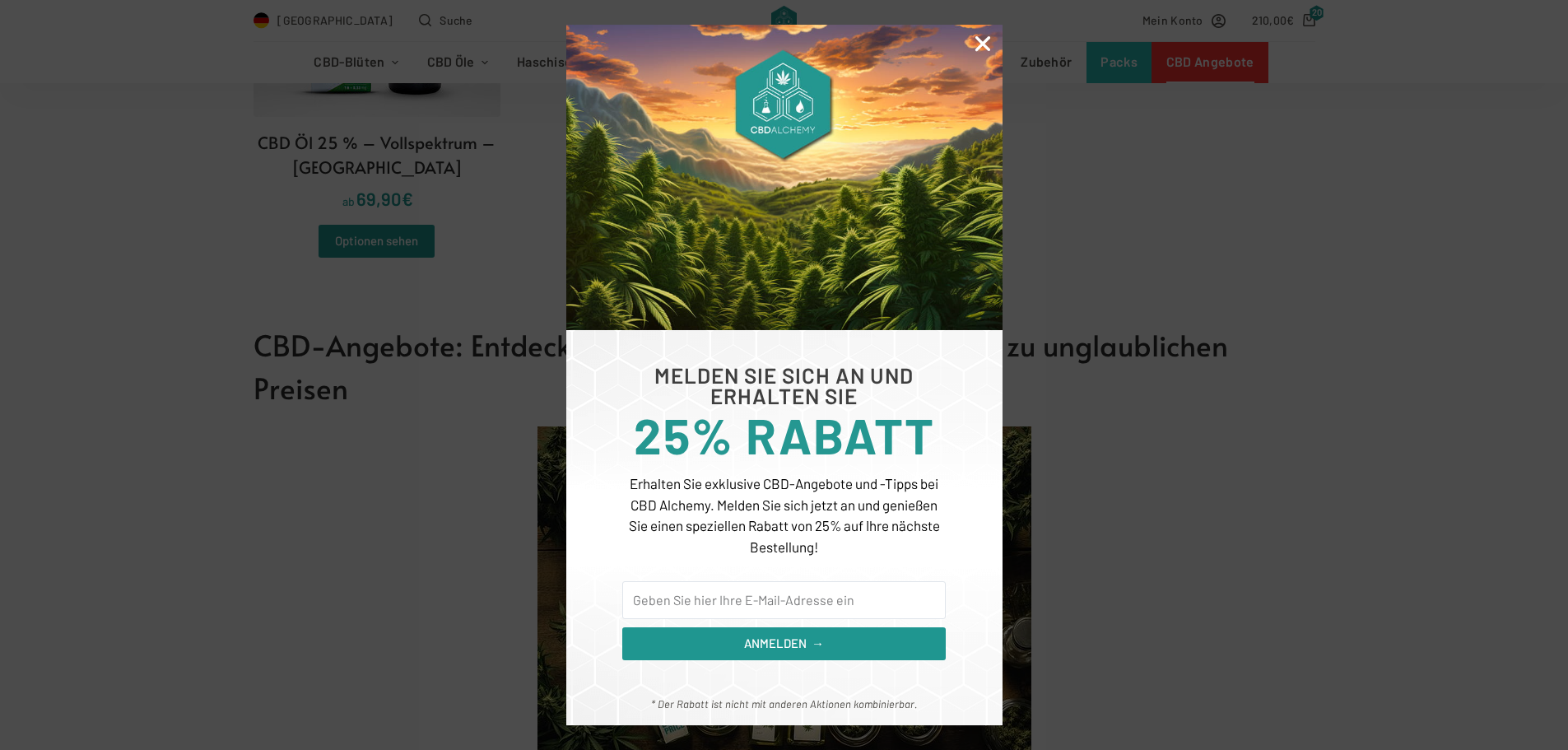
scroll to position [2057, 0]
click at [976, 37] on icon "Close" at bounding box center [982, 43] width 21 height 21
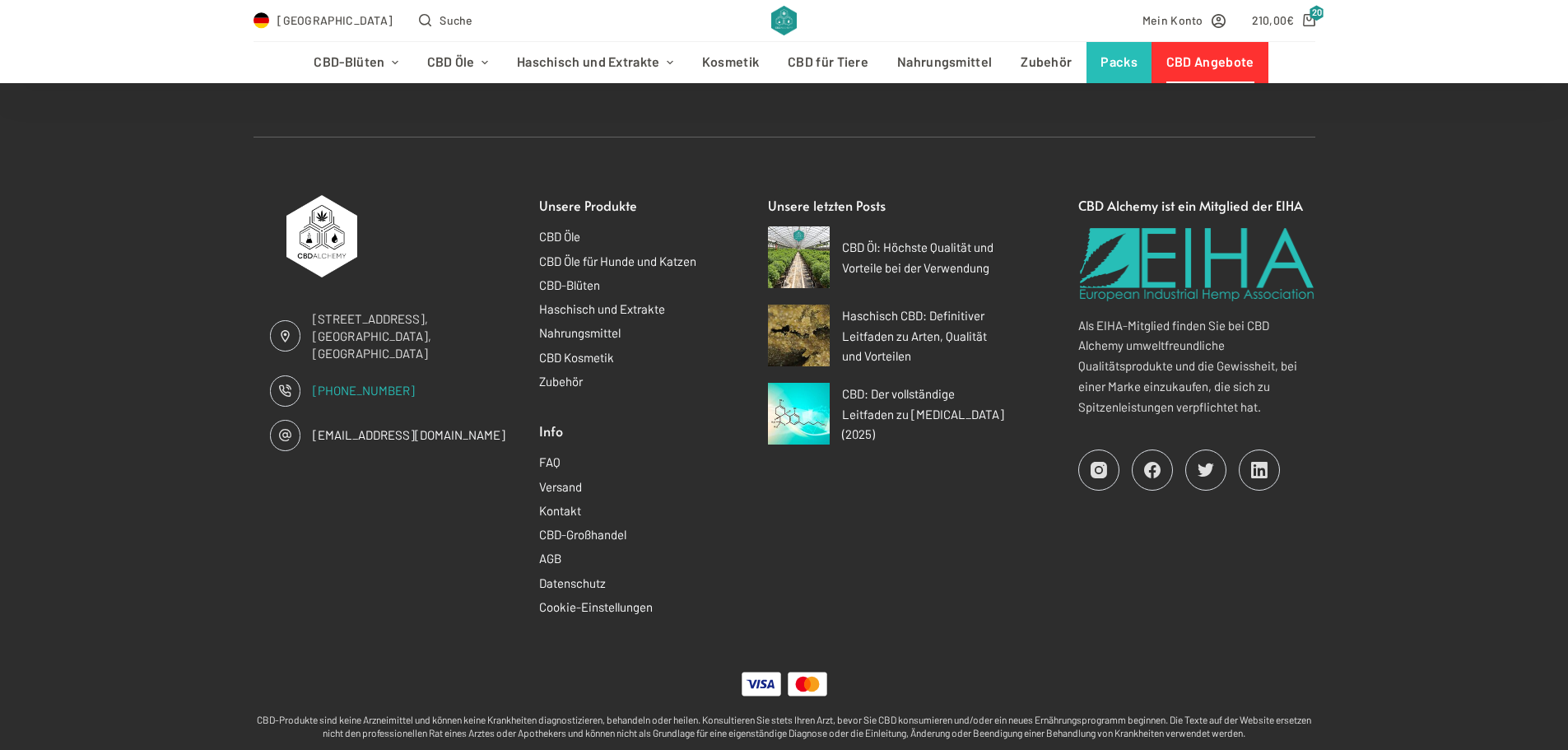
scroll to position [16780, 0]
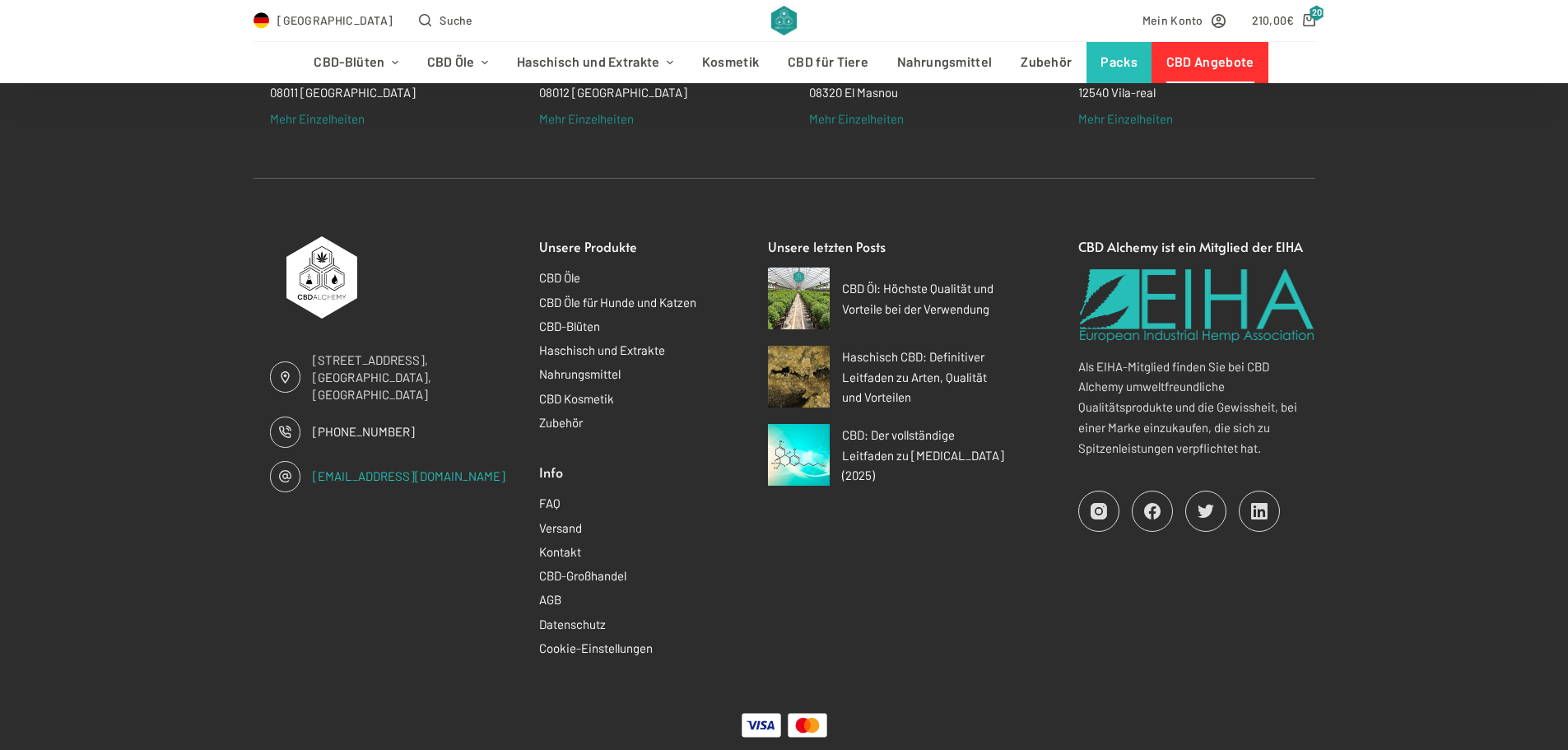
click at [453, 468] on link "kontakt@cbd-alchemy.com" at bounding box center [408, 475] width 192 height 14
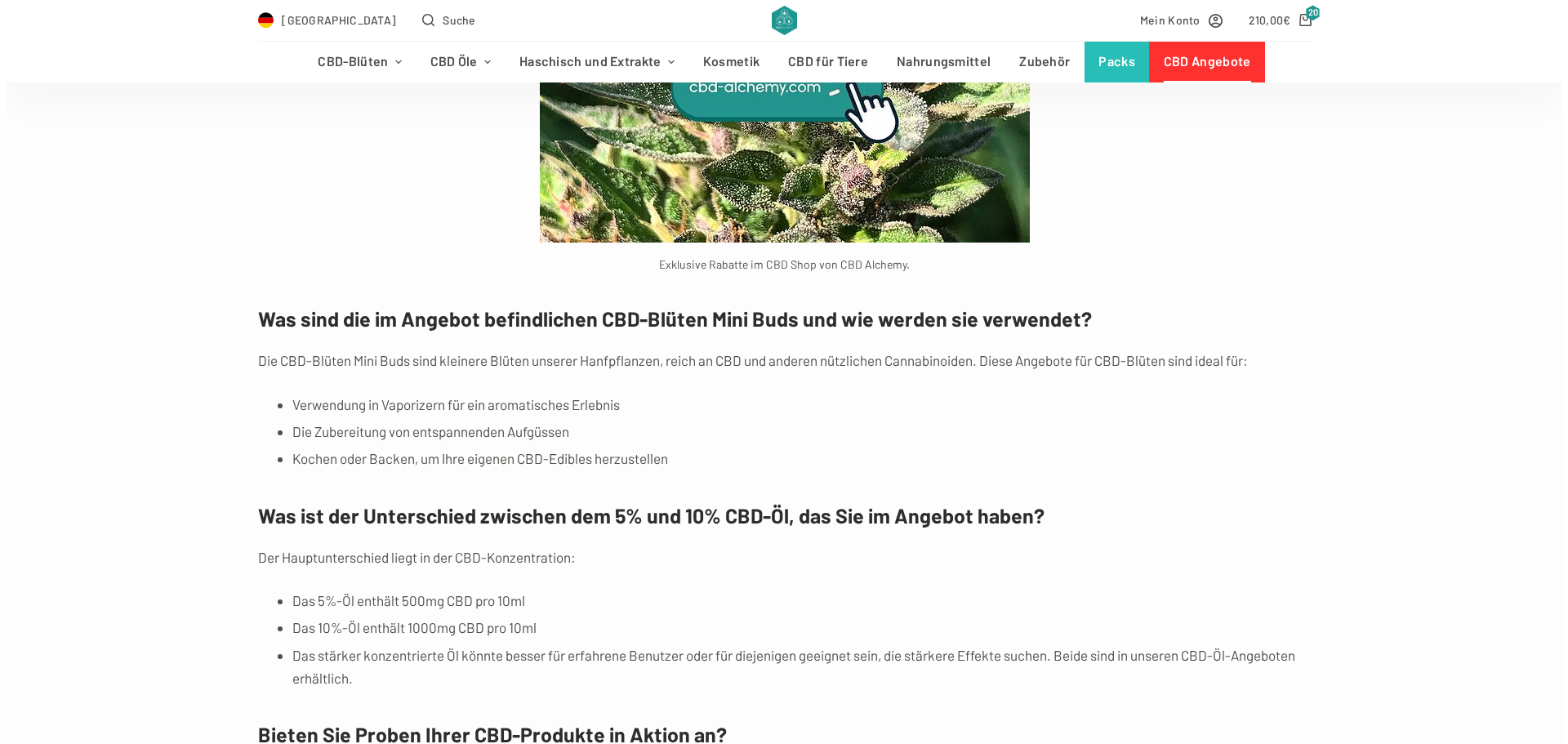
scroll to position [11097, 0]
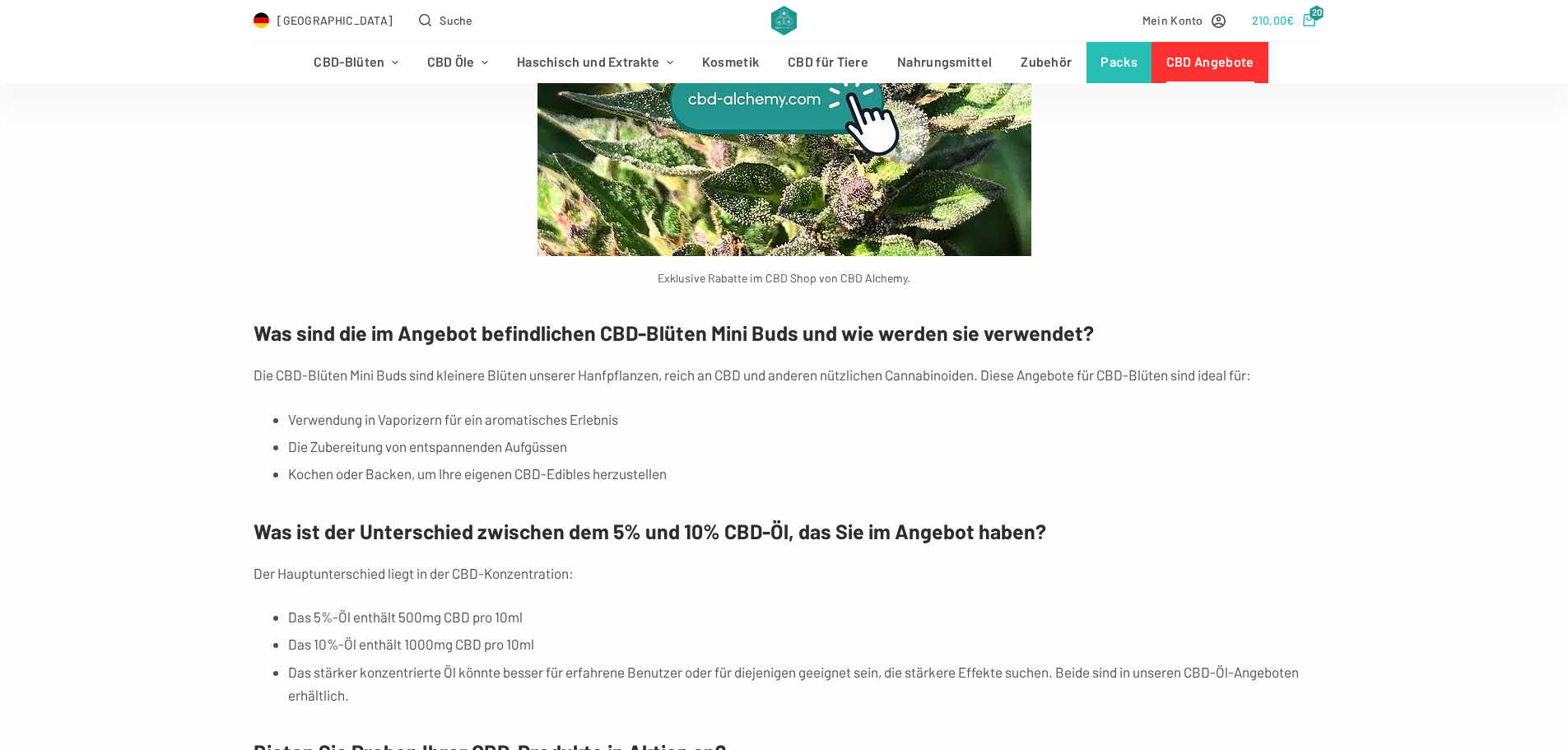
click at [1275, 21] on bdi "210,00 €" at bounding box center [1273, 20] width 43 height 14
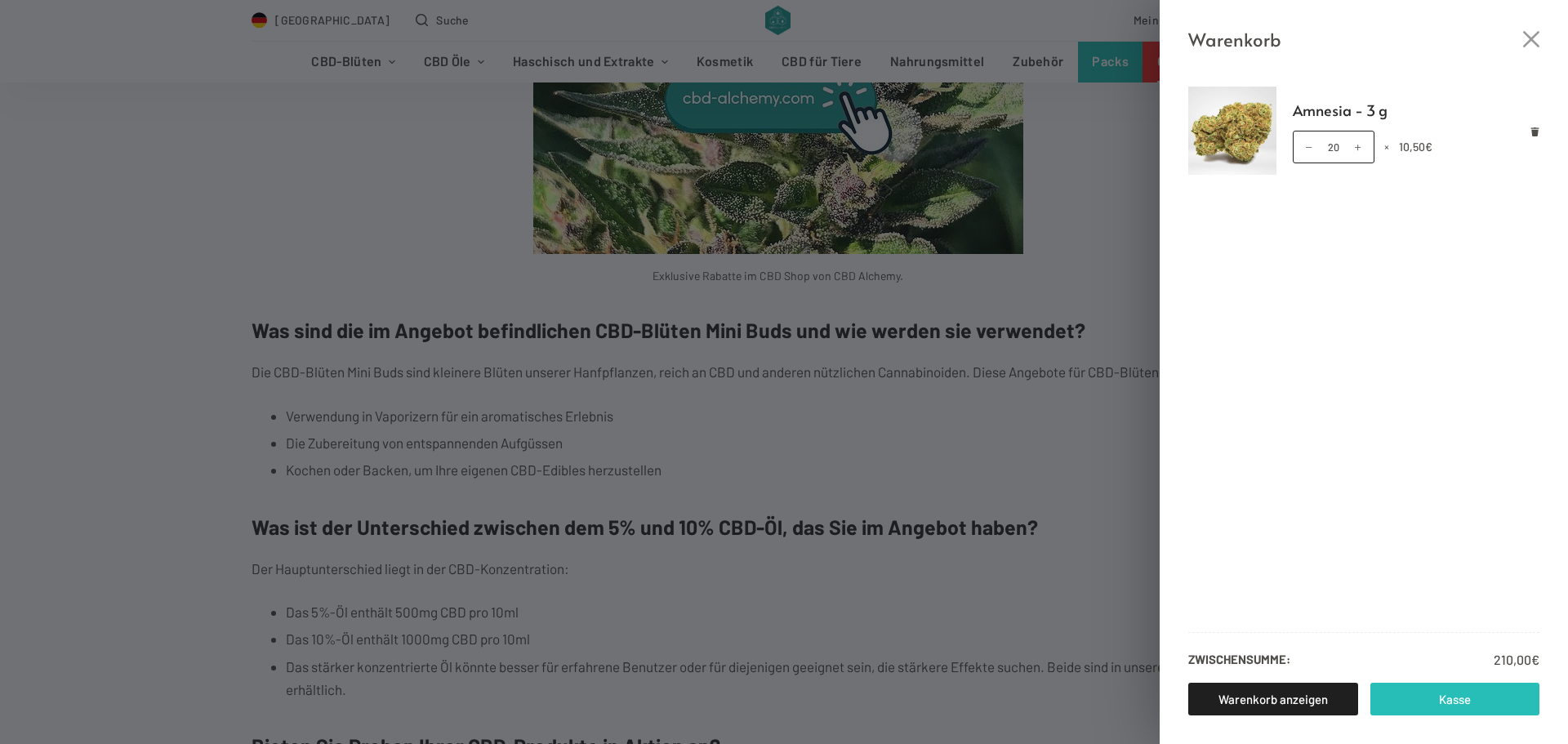
click at [1414, 698] on link "Kasse" at bounding box center [1454, 699] width 170 height 33
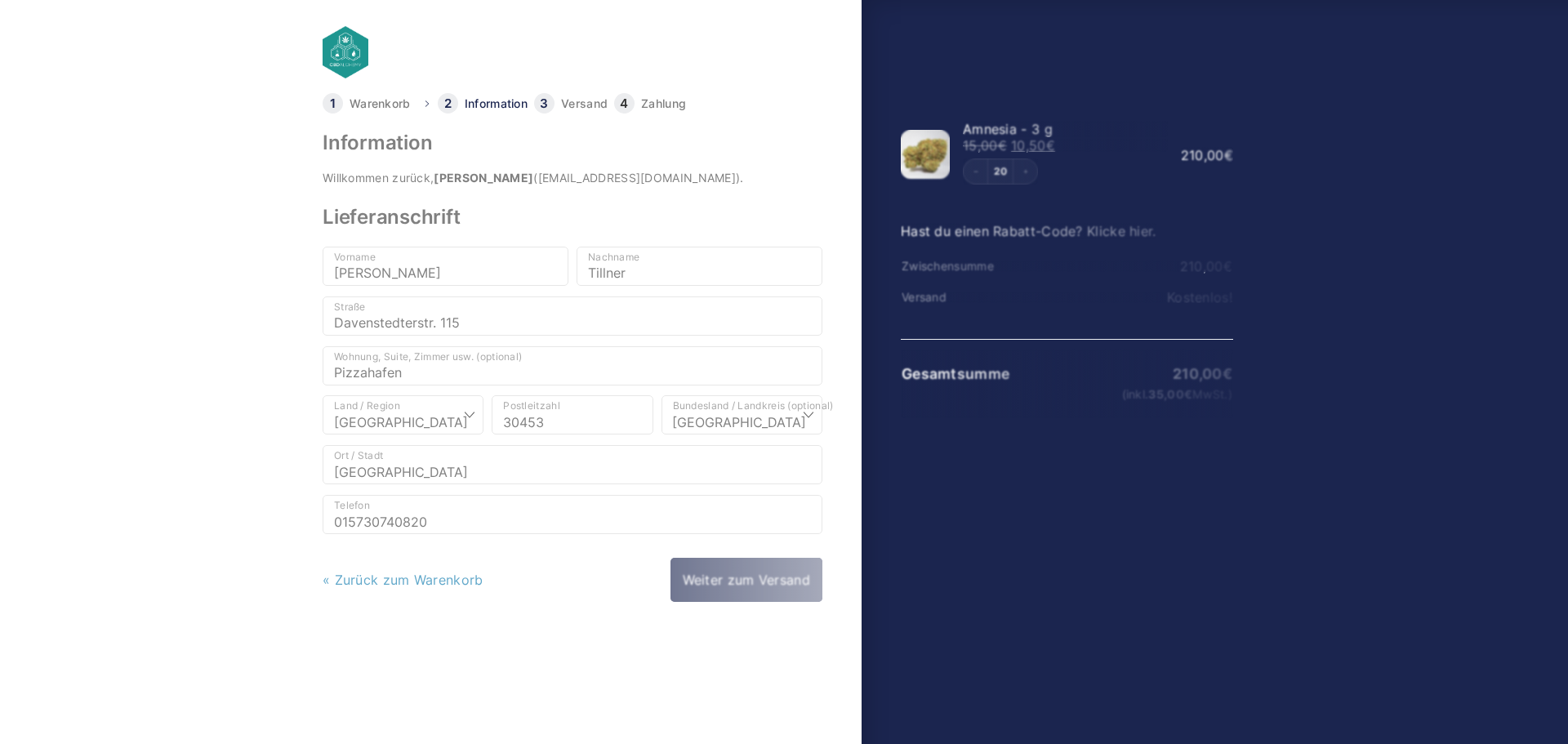
select select "DE-NI"
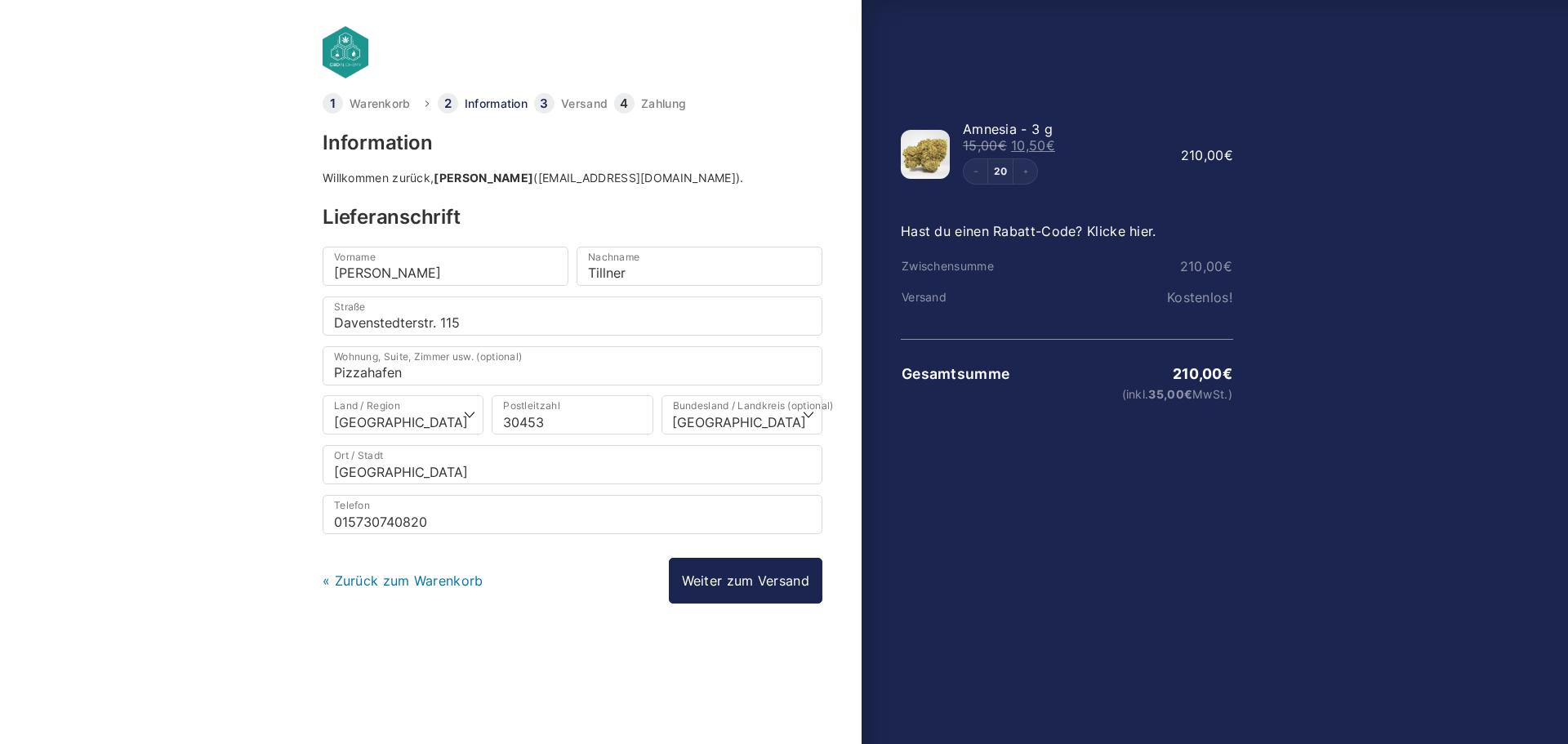
click at [678, 101] on link "Zahlung" at bounding box center [663, 104] width 45 height 12
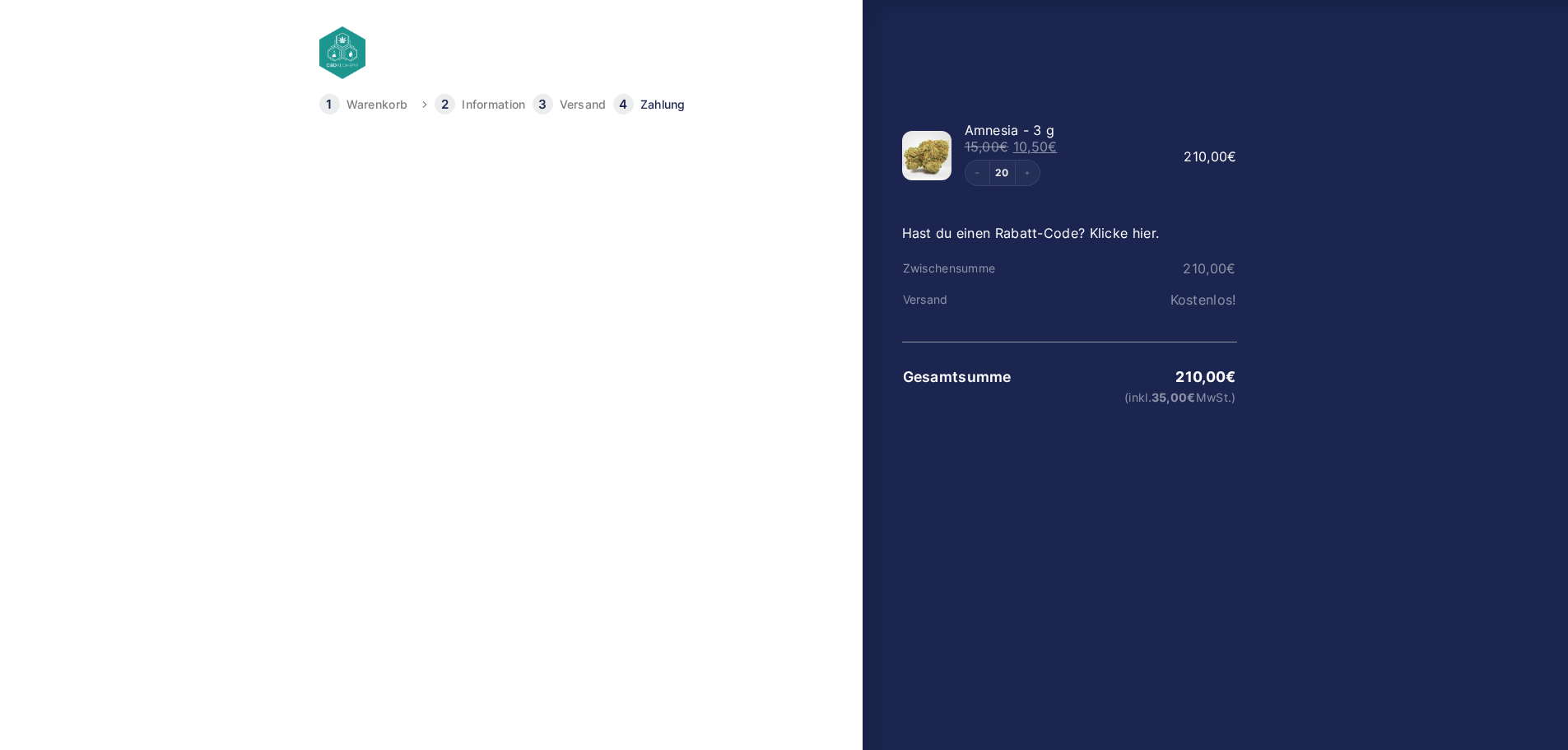
click at [799, 349] on img at bounding box center [788, 352] width 40 height 26
click at [0, 0] on input "Kredit- oder Debitkarte – über Vendo" at bounding box center [0, 0] width 0 height 0
click at [492, 358] on span "Kredit- oder Debitkarte – über Vendo" at bounding box center [551, 353] width 436 height 14
click at [0, 0] on input "Kredit- oder Debitkarte – über Vendo" at bounding box center [0, 0] width 0 height 0
click at [410, 307] on h4 "Alle Transaktionen sind sicher und verschlüsselt." at bounding box center [570, 308] width 504 height 12
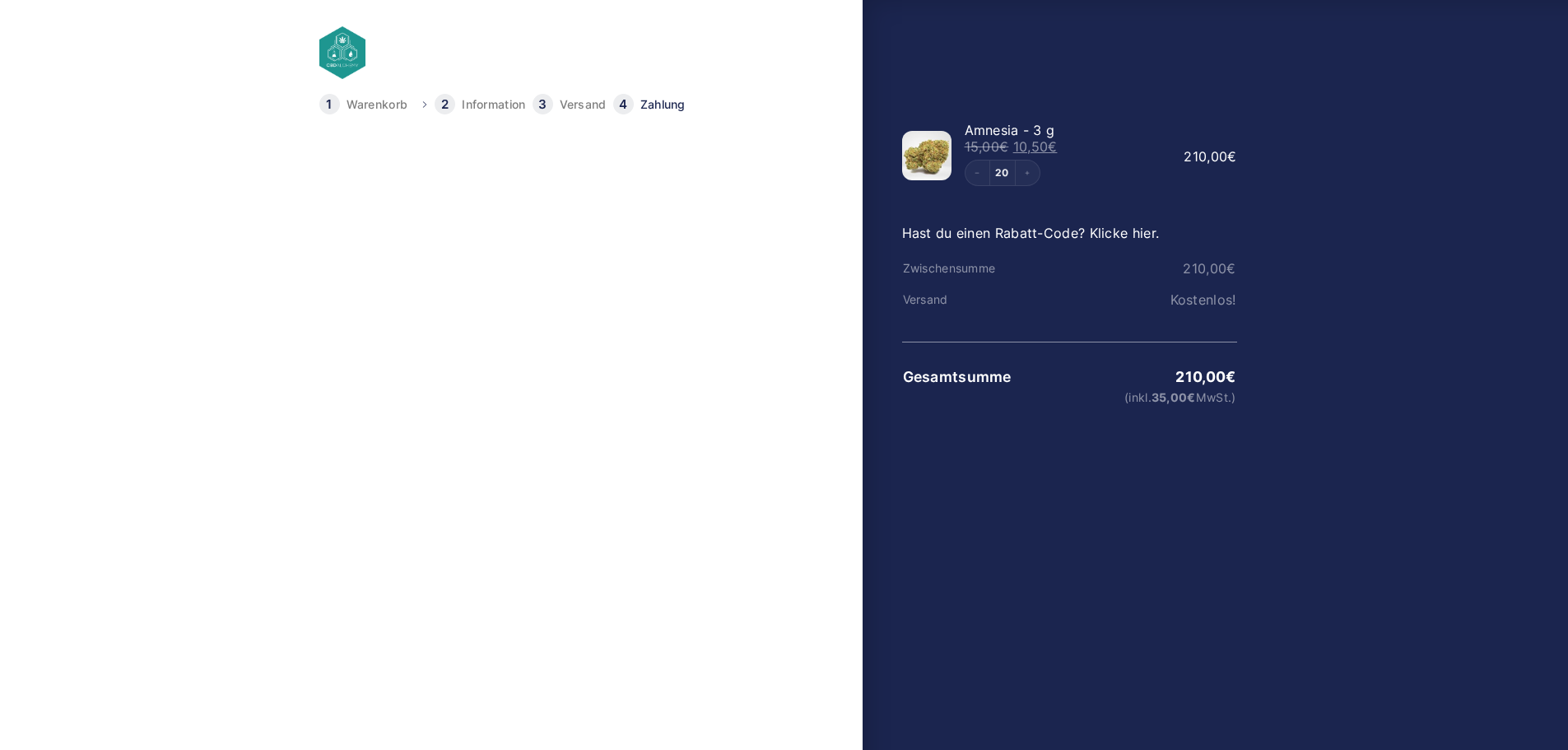
click at [541, 350] on span "Kredit- oder Debitkarte – über Vendo" at bounding box center [551, 353] width 436 height 14
click at [0, 0] on input "Kredit- oder Debitkarte – über Vendo" at bounding box center [0, 0] width 0 height 0
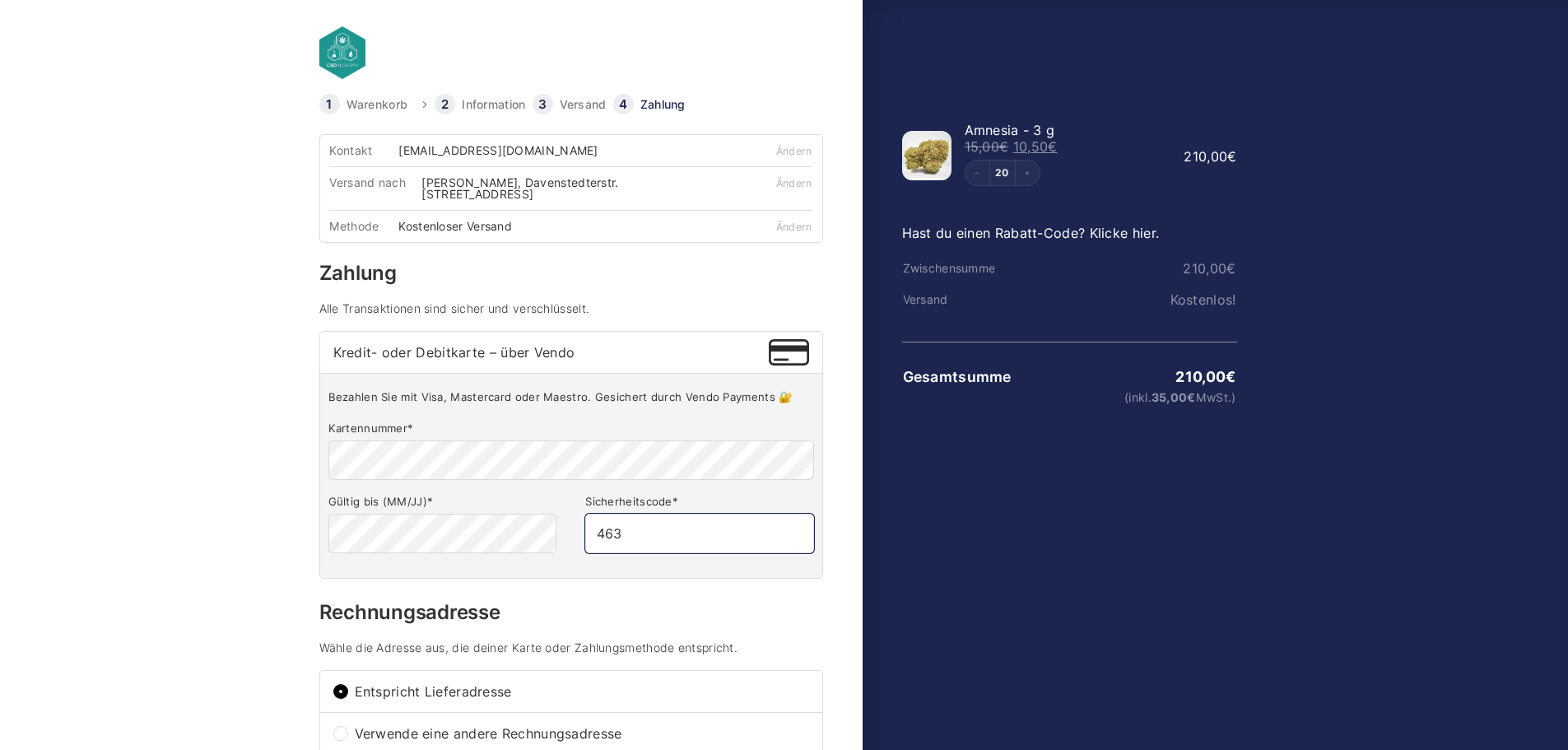
type input "463"
click at [571, 621] on h3 "Rechnungsadresse" at bounding box center [570, 612] width 504 height 19
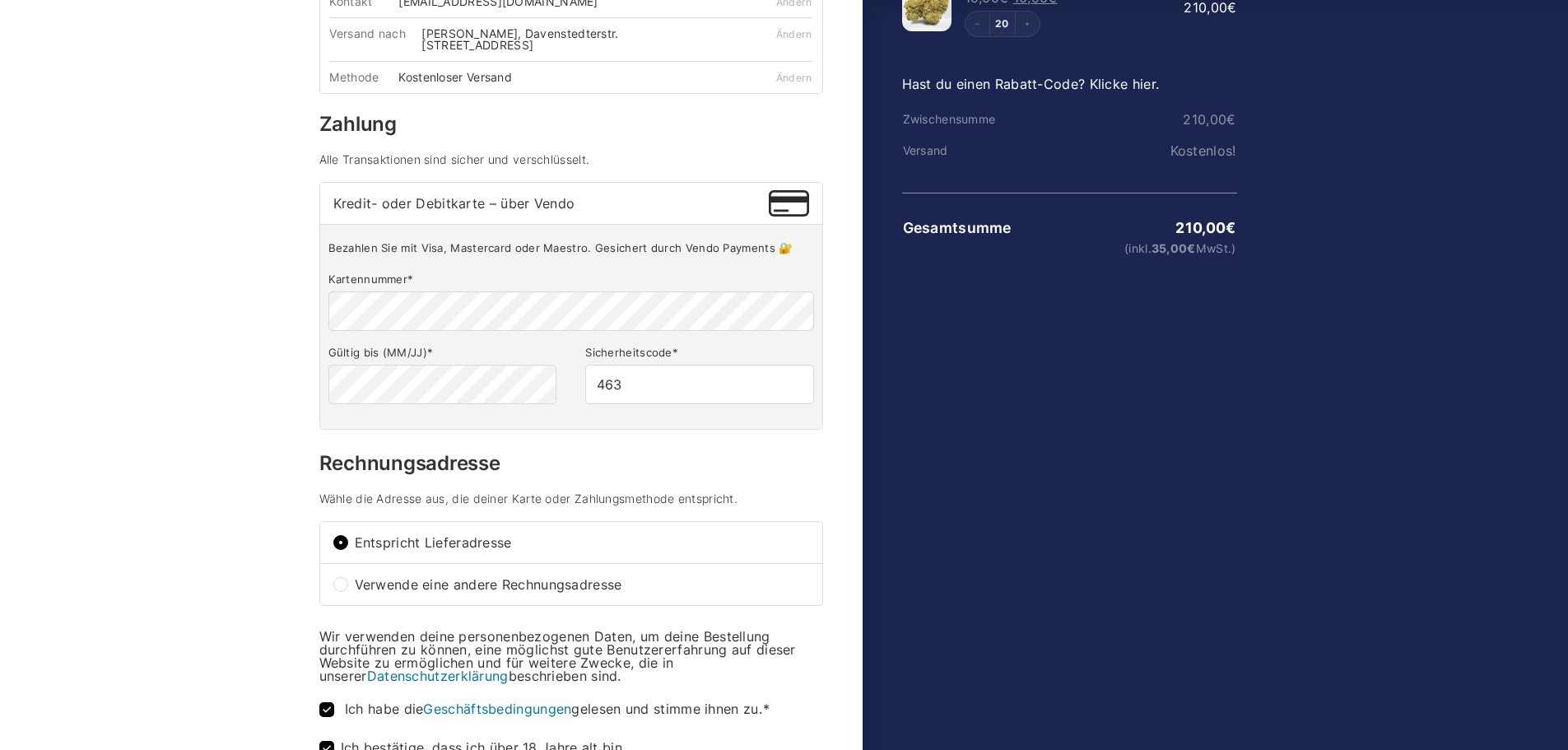
scroll to position [363, 0]
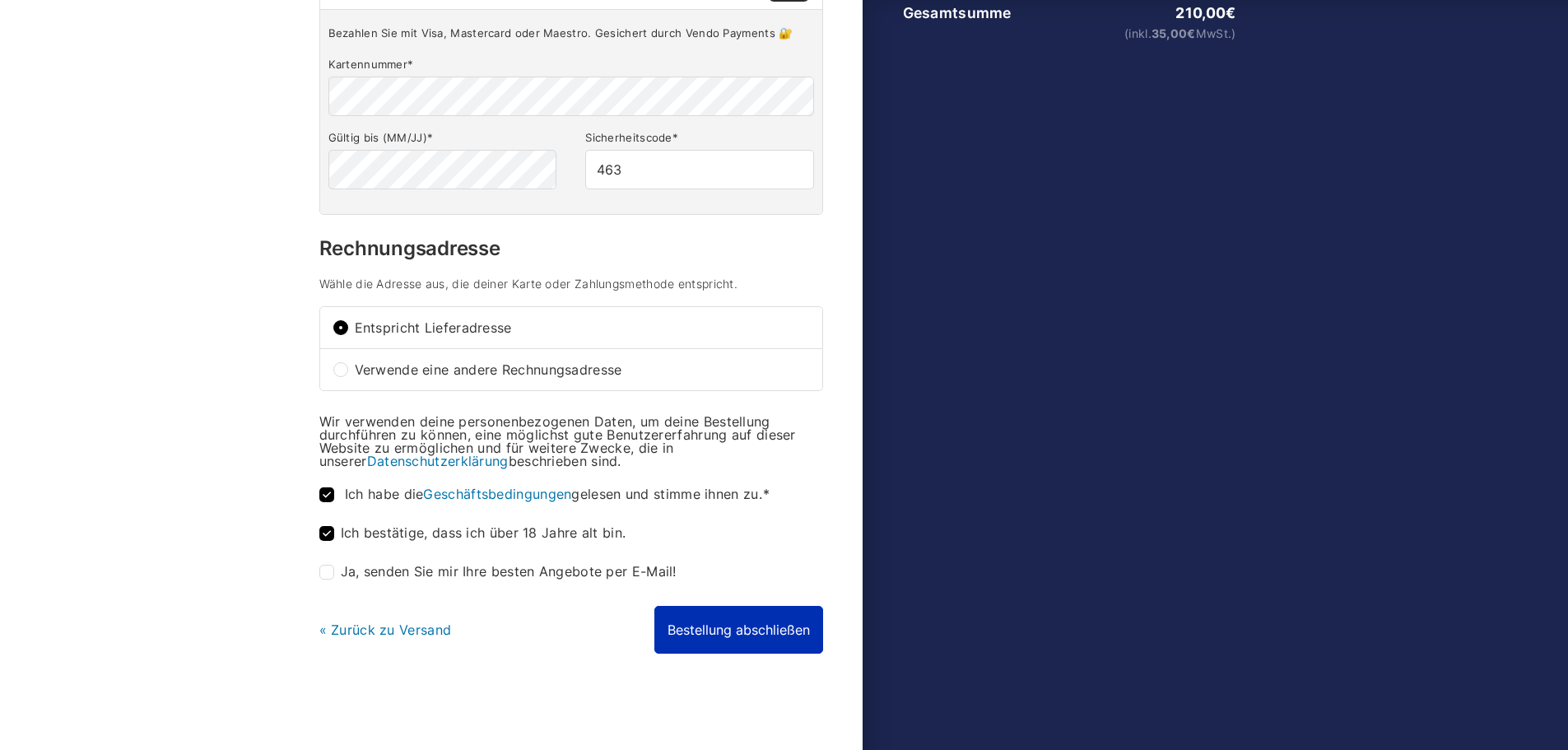
click at [726, 642] on button "Bestellung abschließen" at bounding box center [739, 629] width 169 height 47
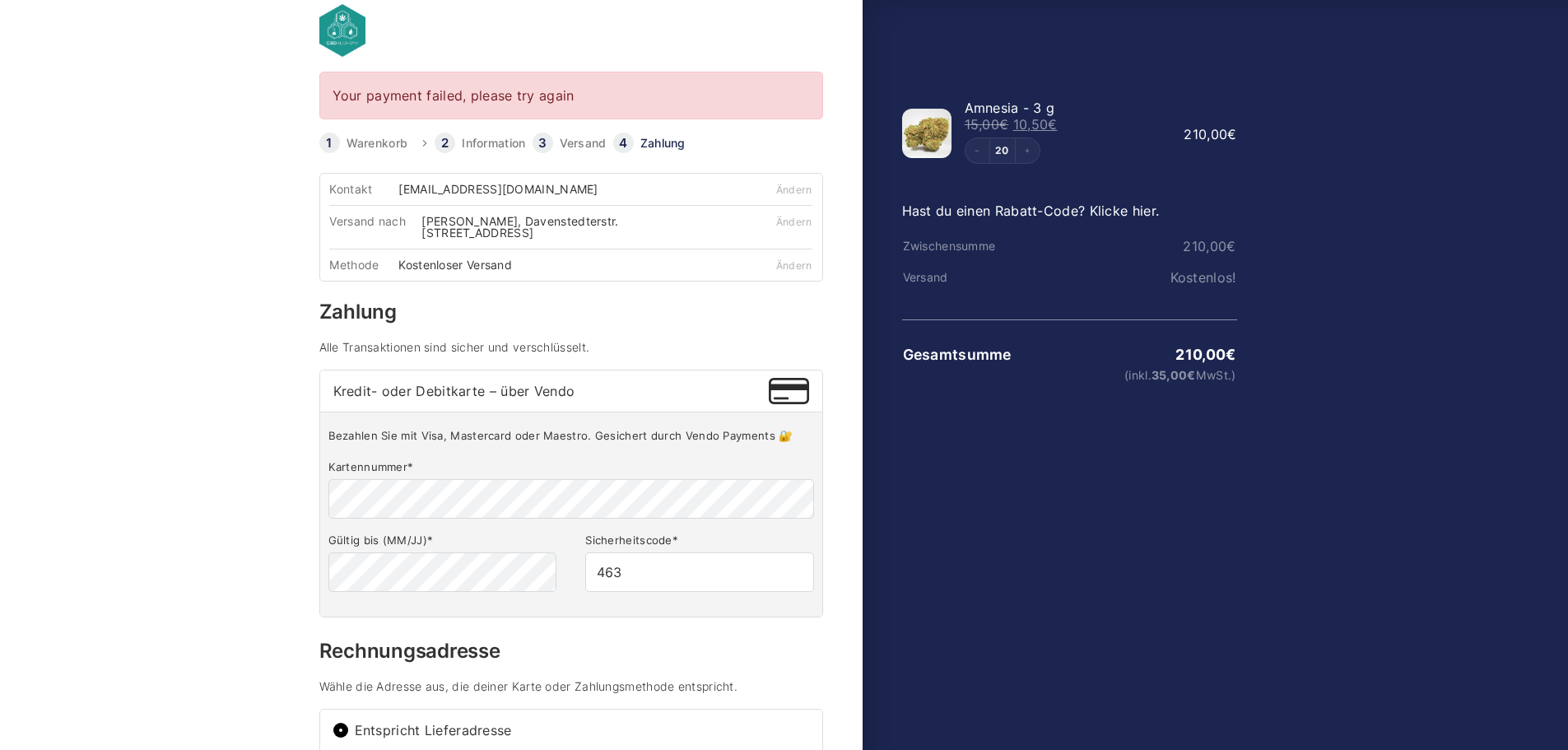
scroll to position [14, 0]
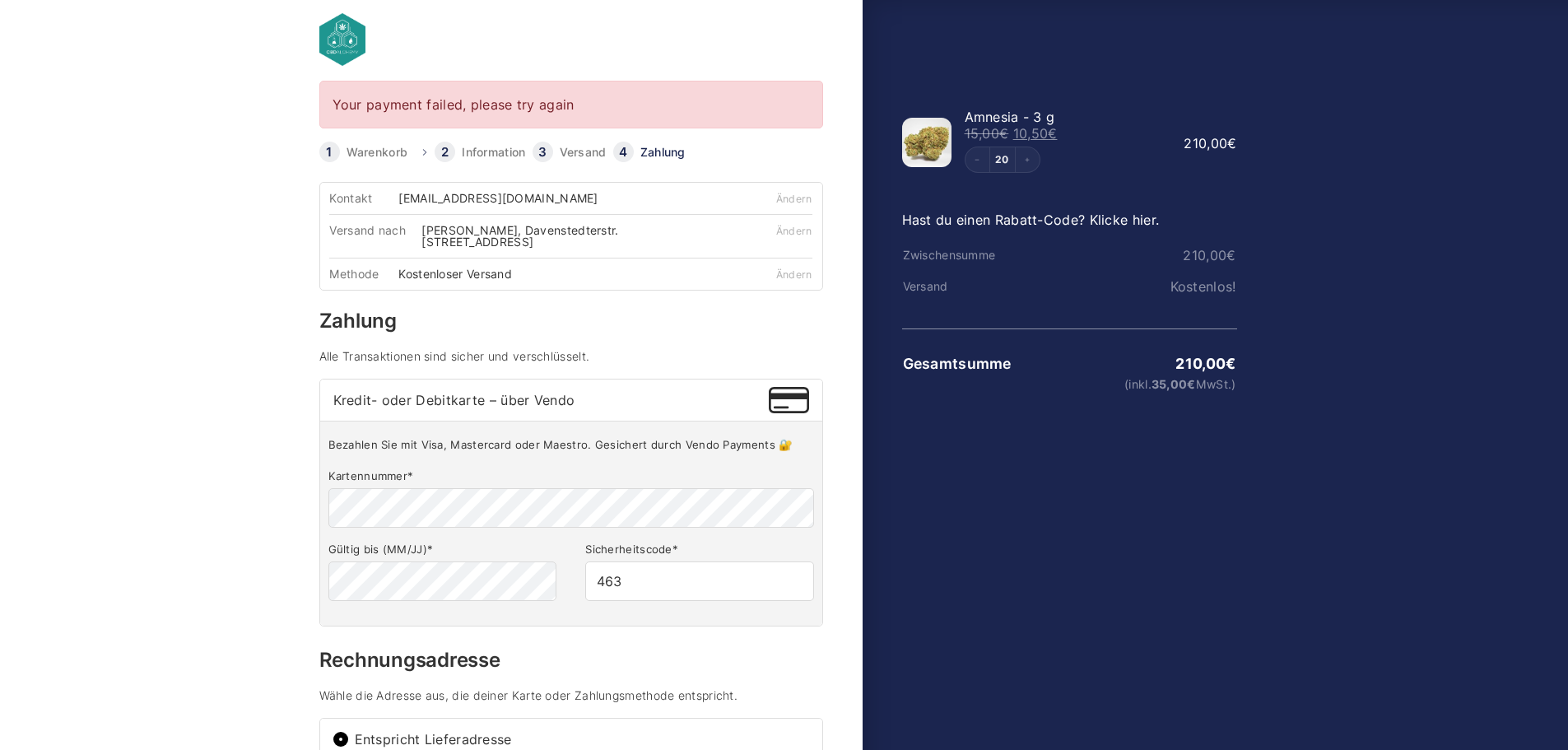
click at [383, 149] on link "Warenkorb" at bounding box center [377, 153] width 62 height 12
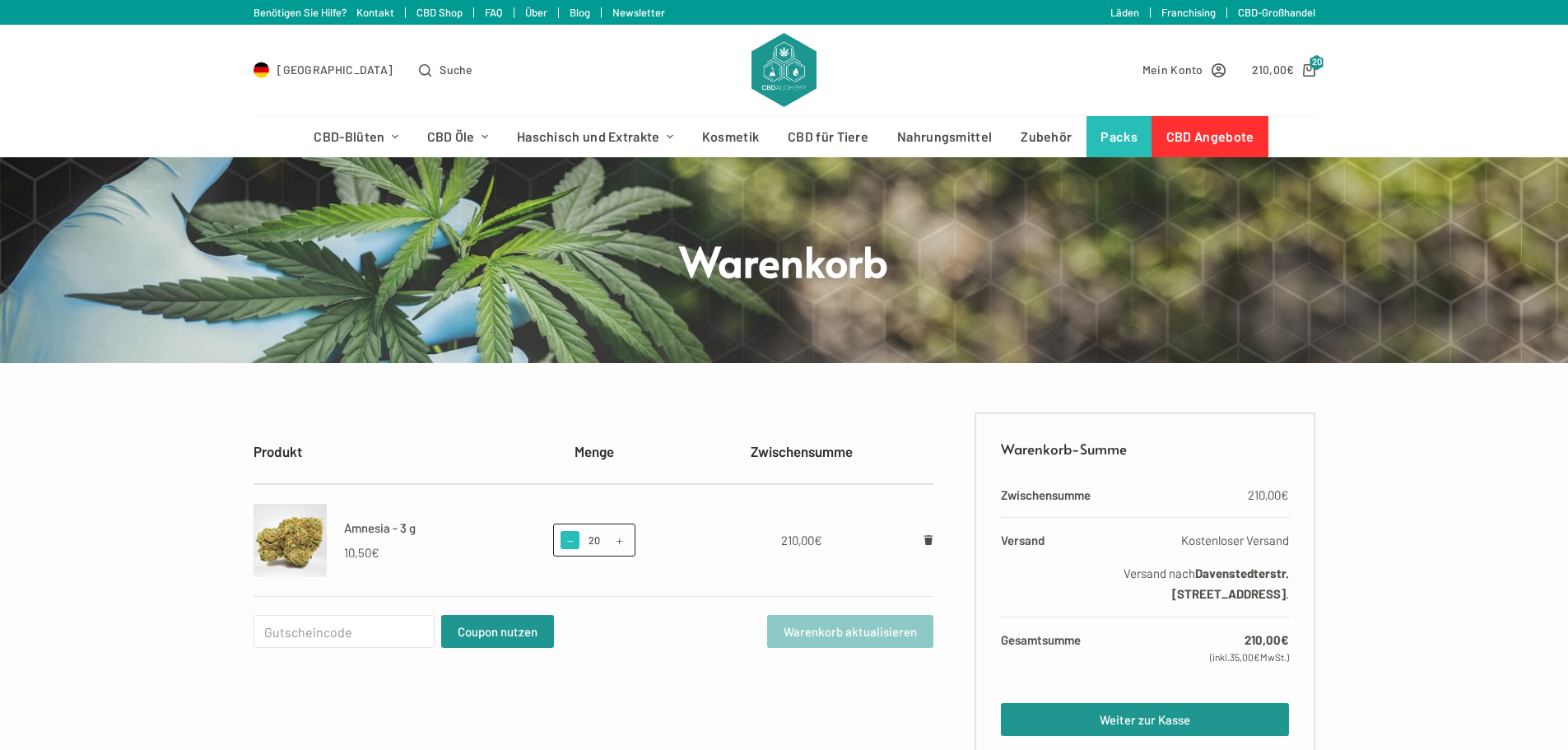
click at [562, 536] on span at bounding box center [569, 539] width 18 height 18
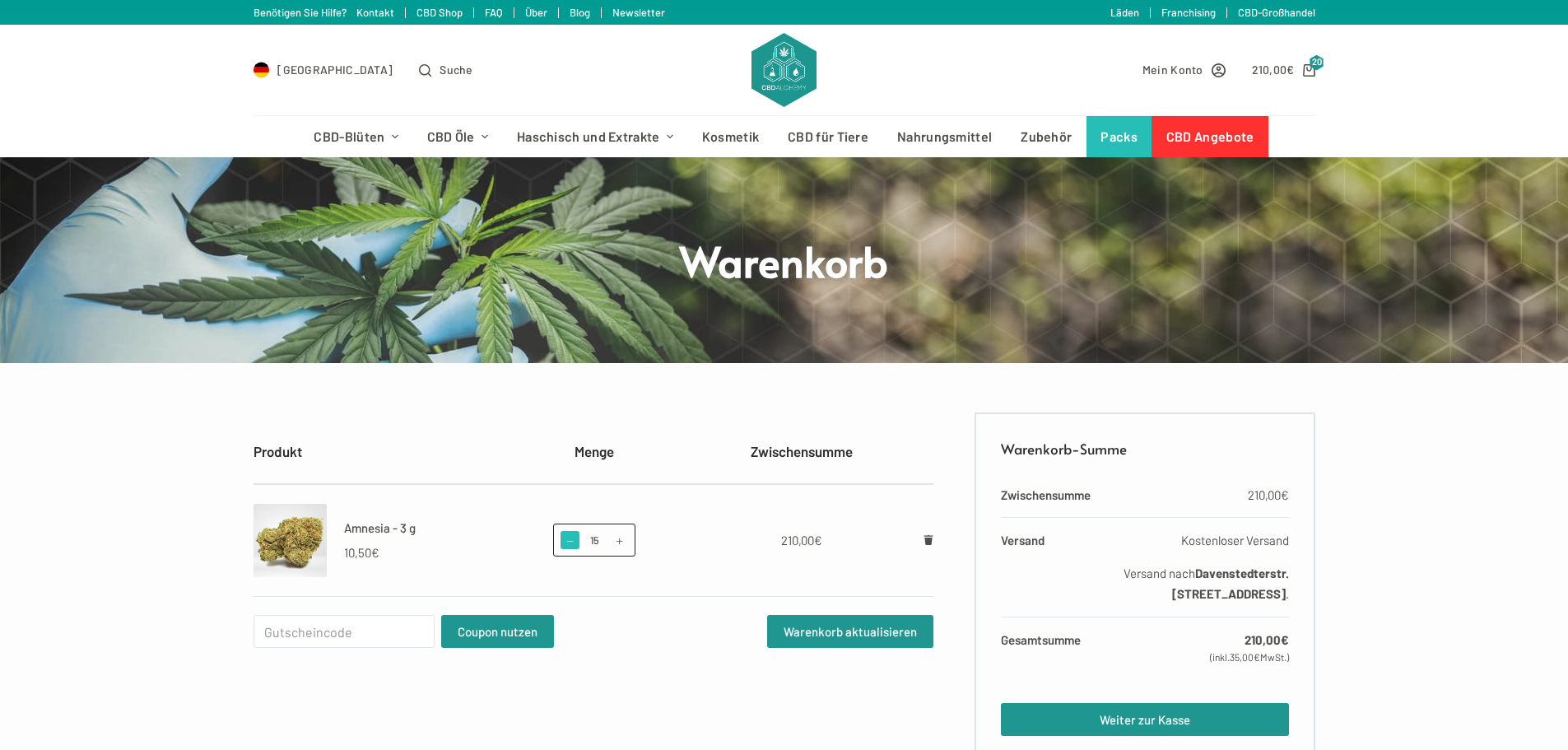
click at [562, 536] on span at bounding box center [569, 539] width 18 height 18
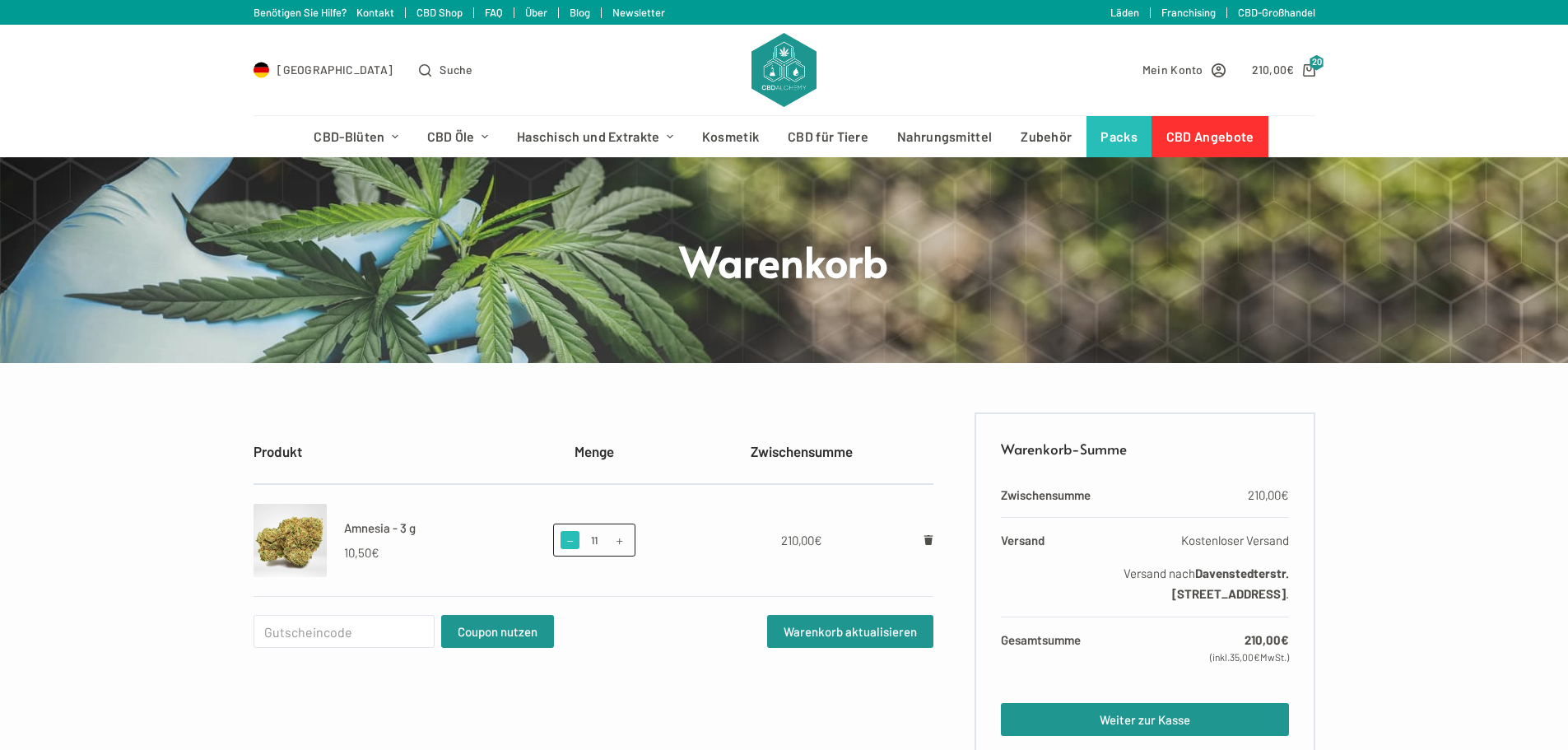
type input "10"
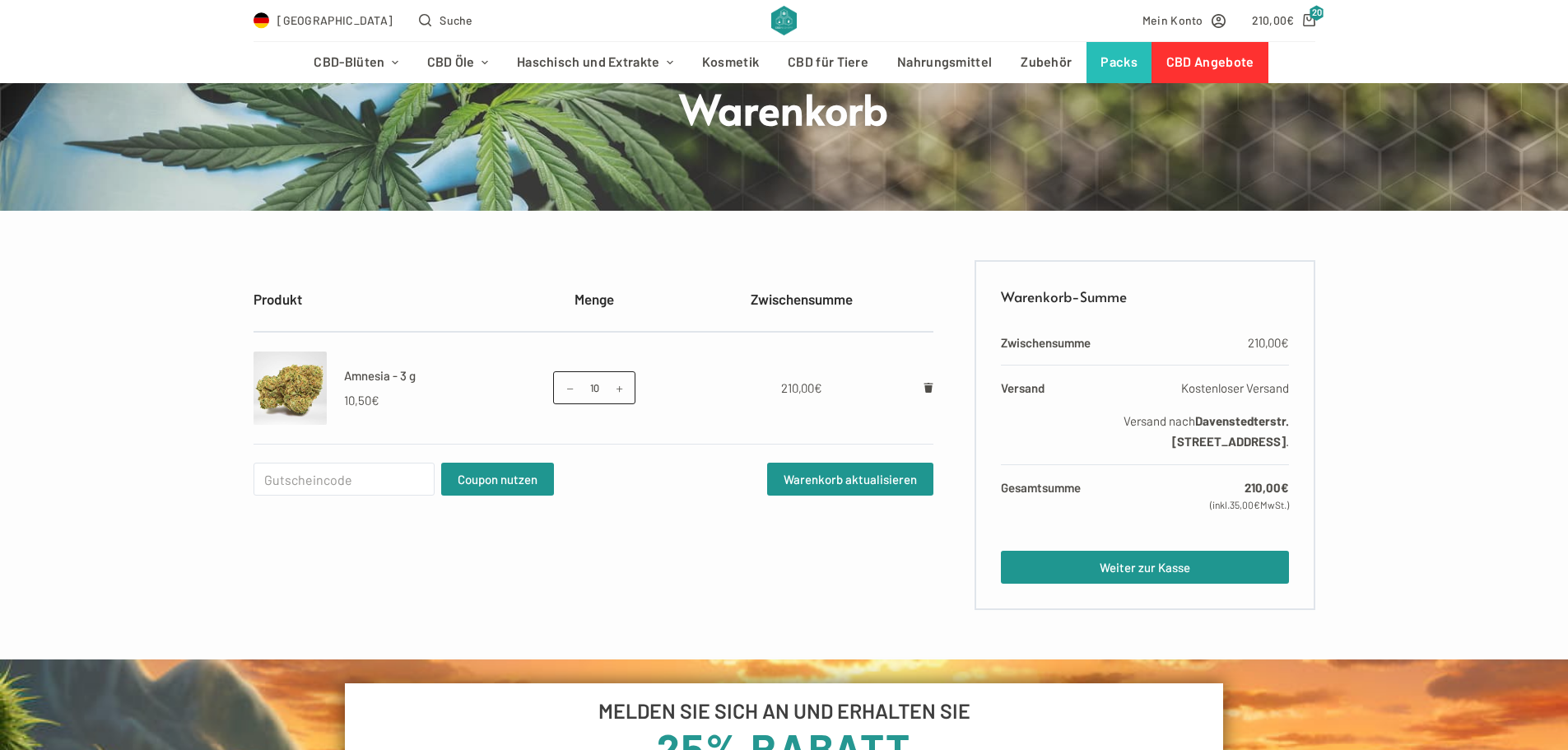
scroll to position [164, 0]
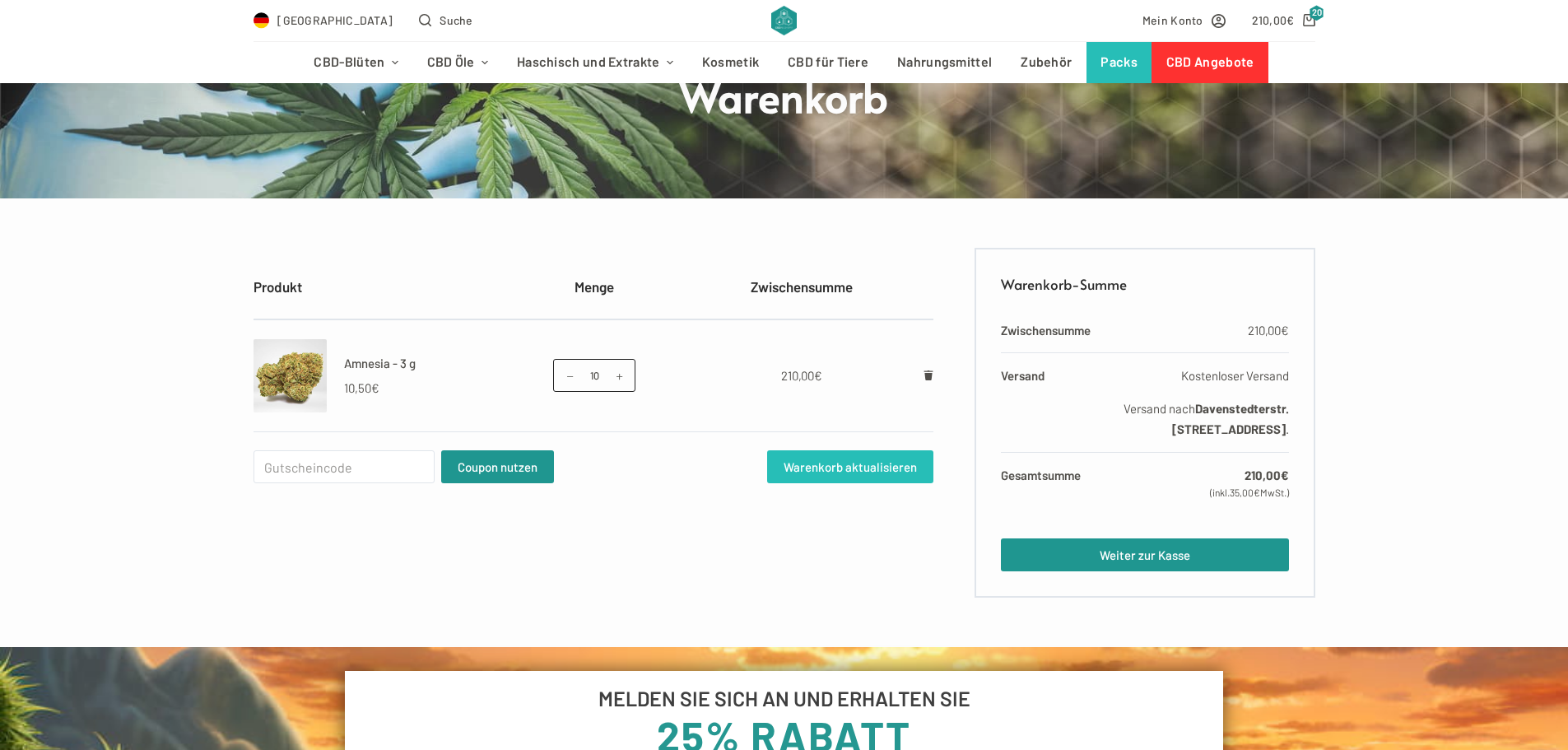
click at [872, 467] on button "Warenkorb aktualisieren" at bounding box center [850, 467] width 166 height 33
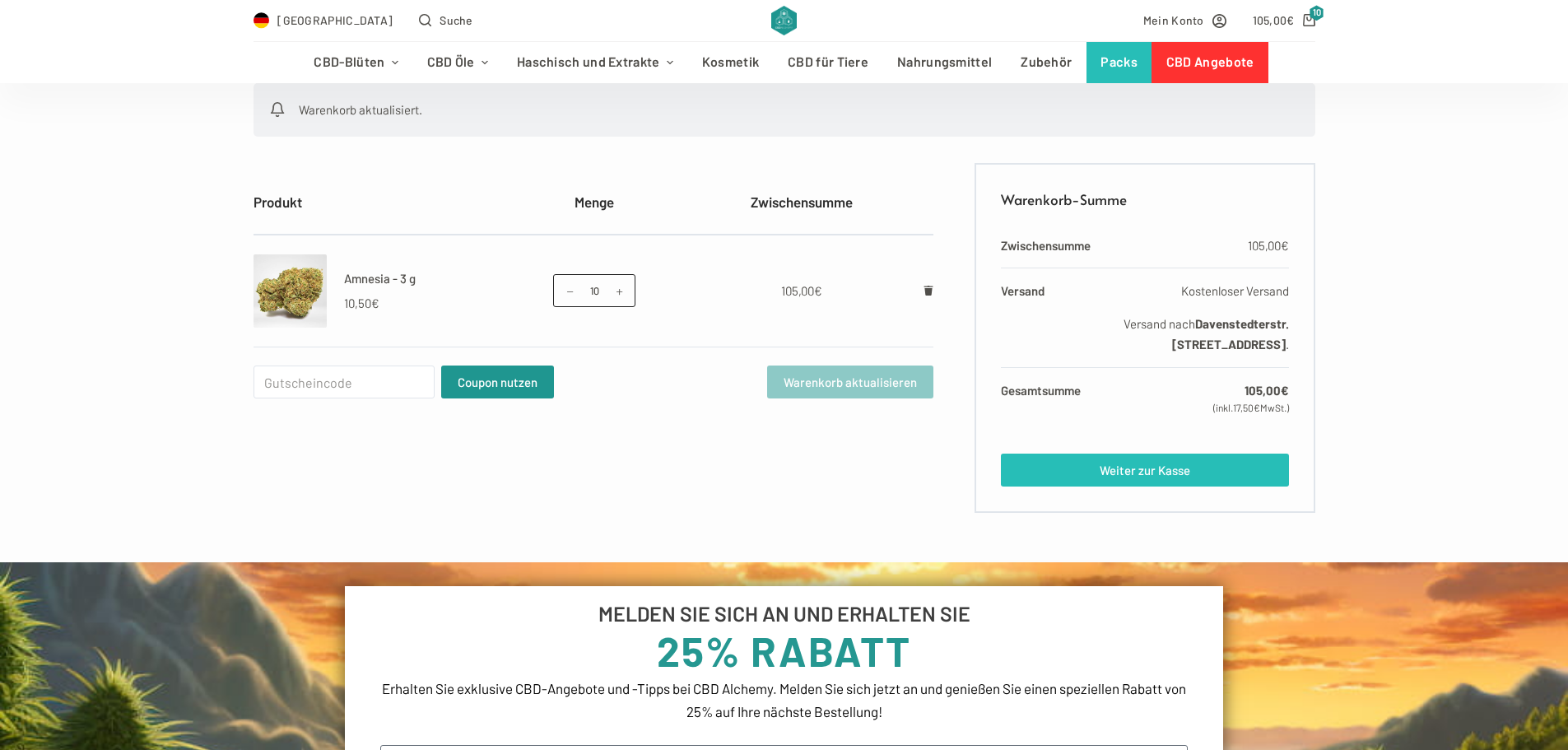
scroll to position [330, 0]
click at [1154, 485] on link "Weiter zur Kasse" at bounding box center [1144, 469] width 287 height 33
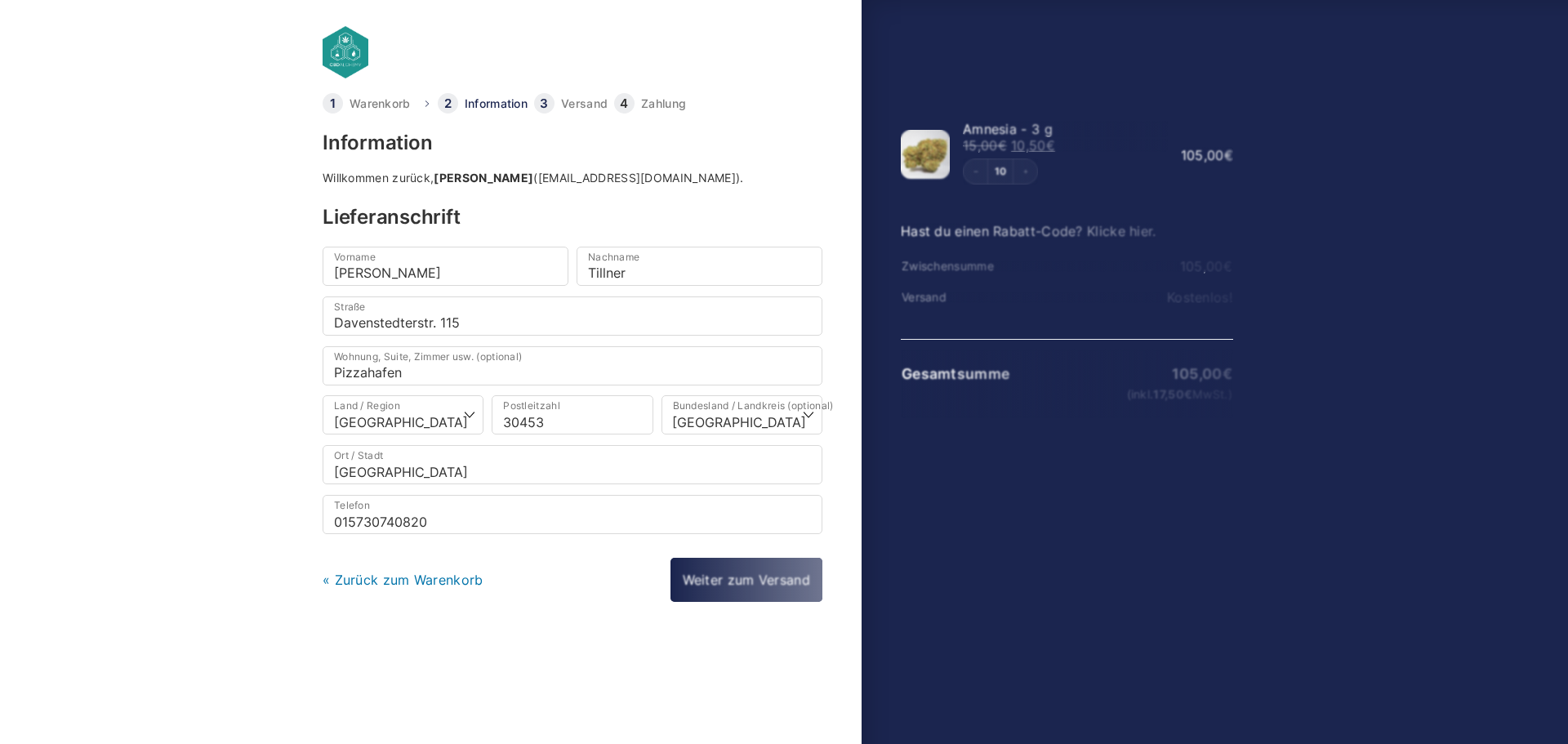
select select "DE-NI"
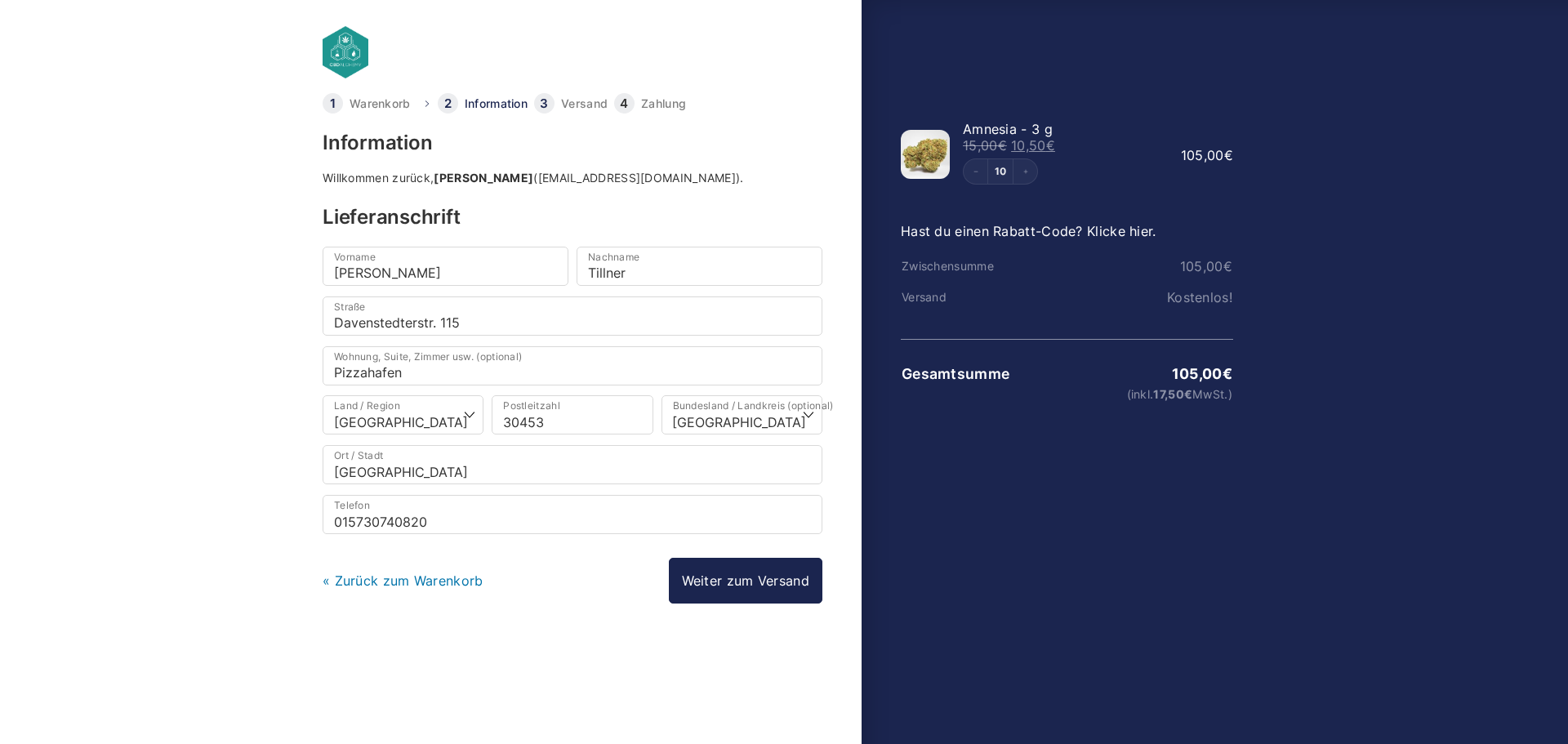
click at [664, 105] on link "Zahlung" at bounding box center [663, 104] width 45 height 12
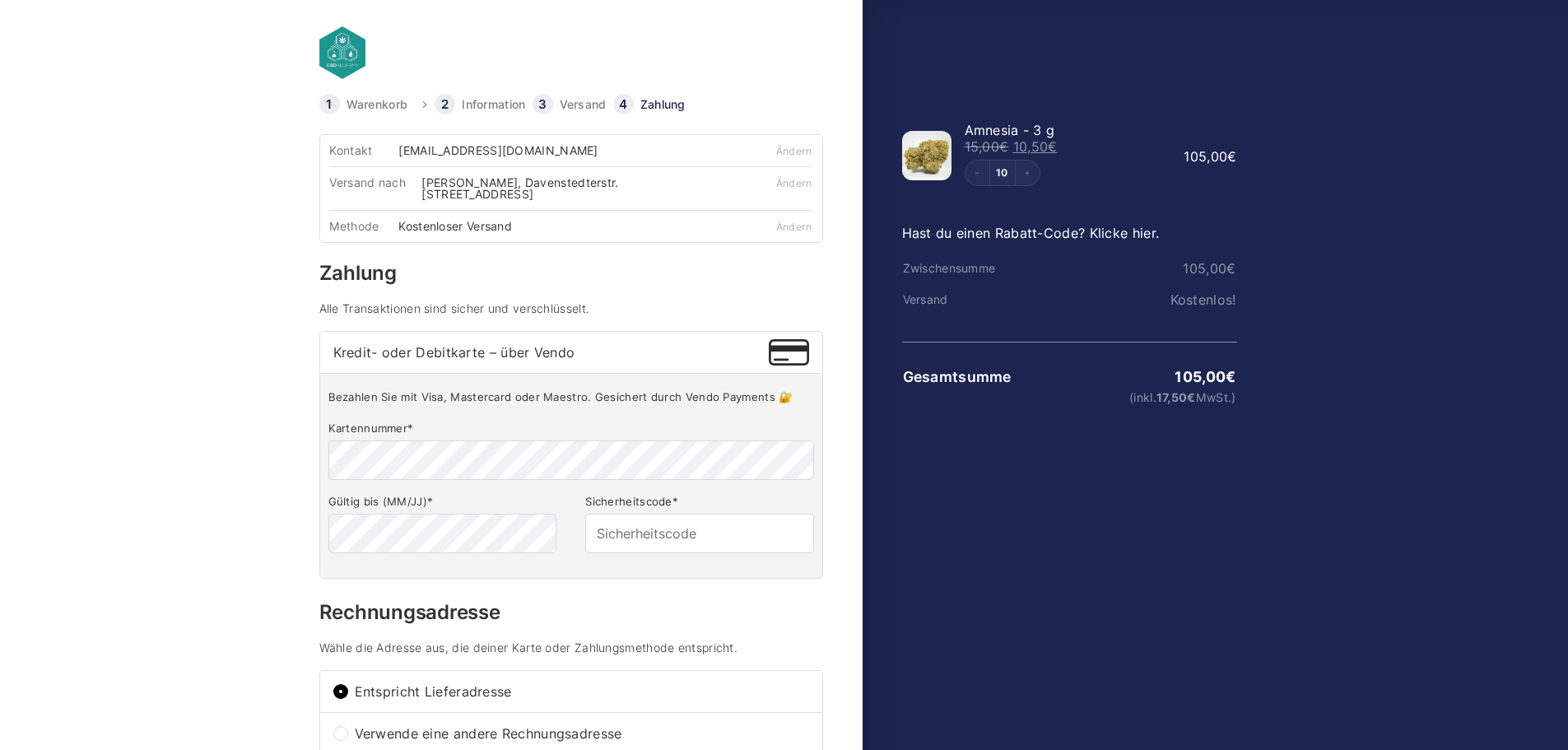
click at [346, 70] on link at bounding box center [487, 52] width 337 height 52
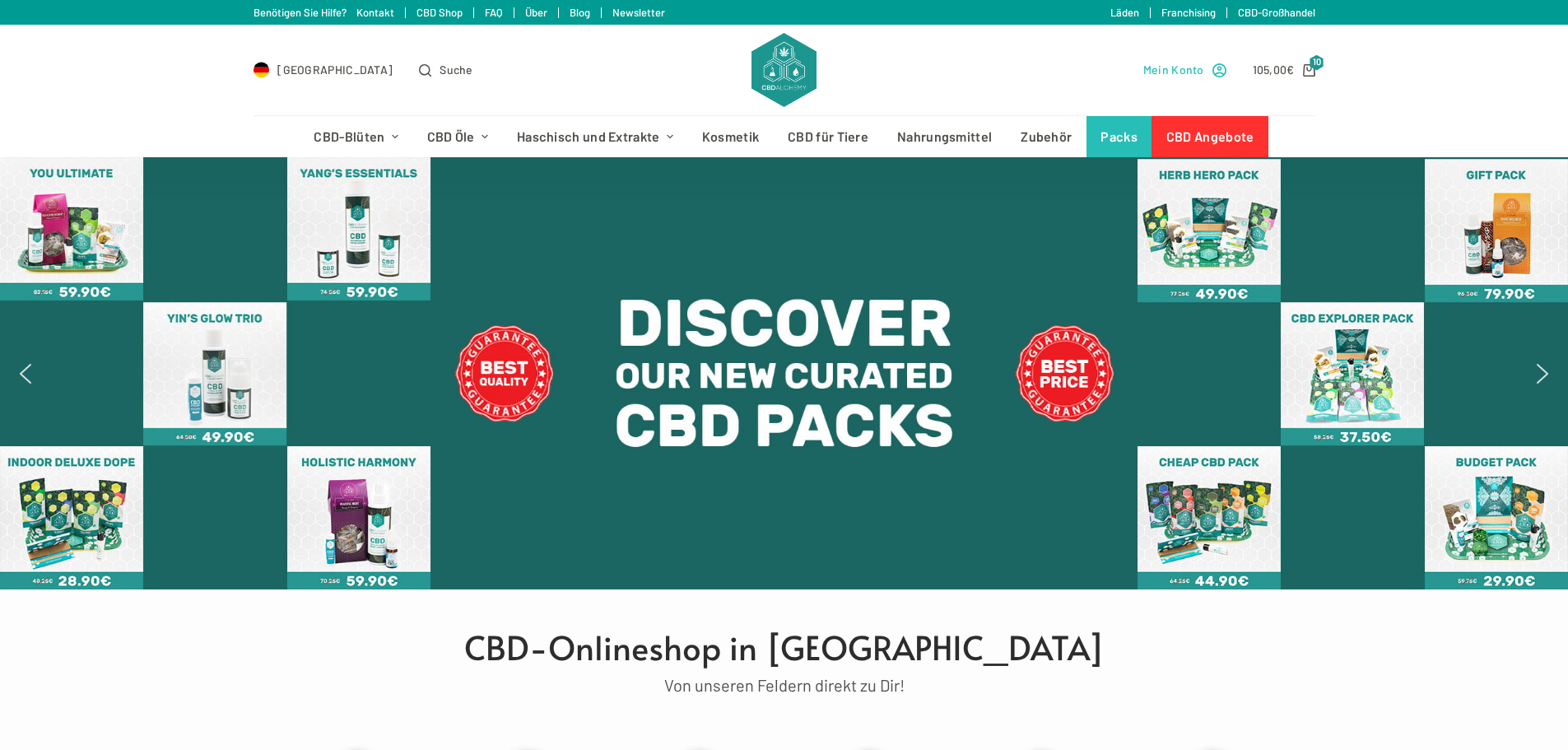
click at [1205, 66] on link "Mein Konto" at bounding box center [1184, 70] width 83 height 19
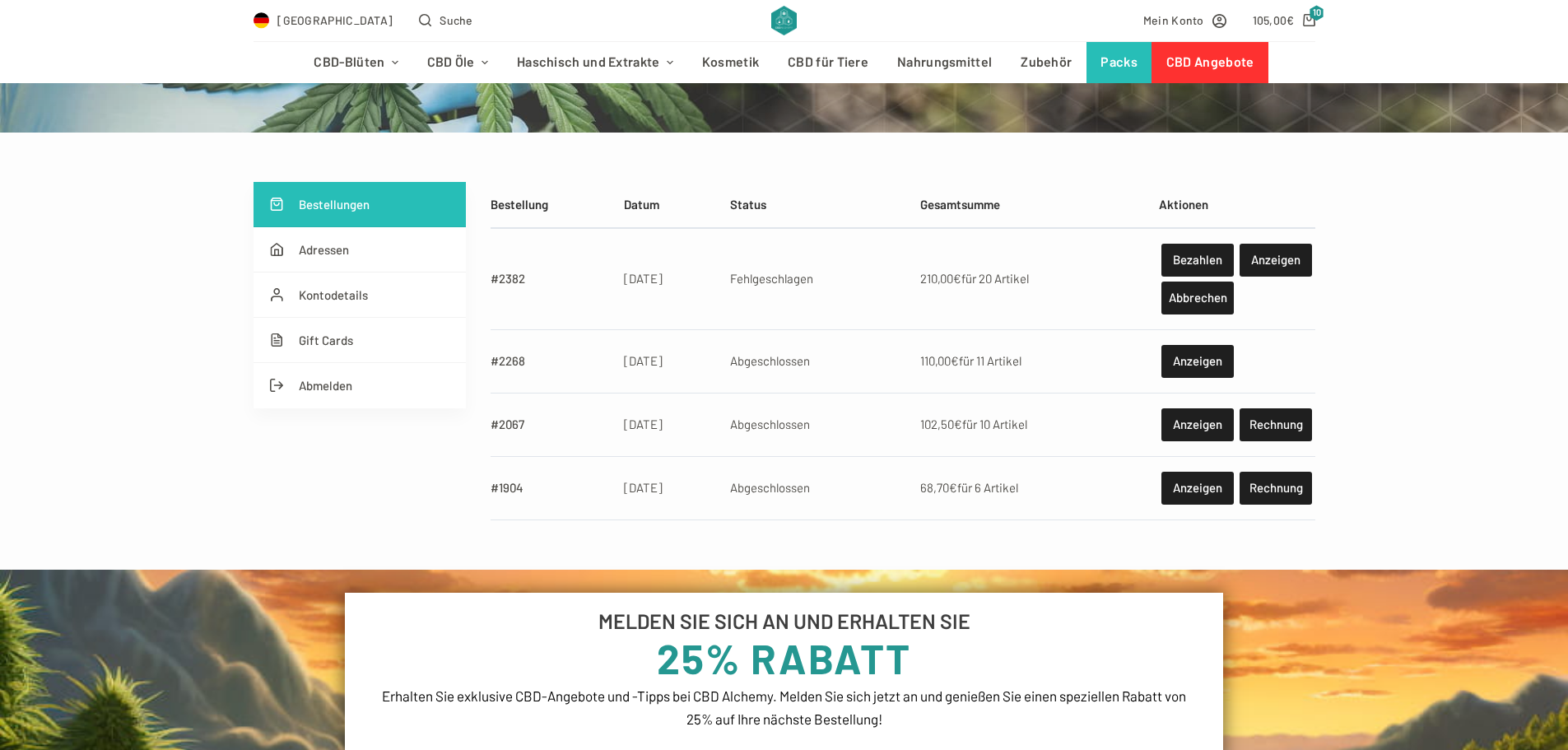
scroll to position [246, 0]
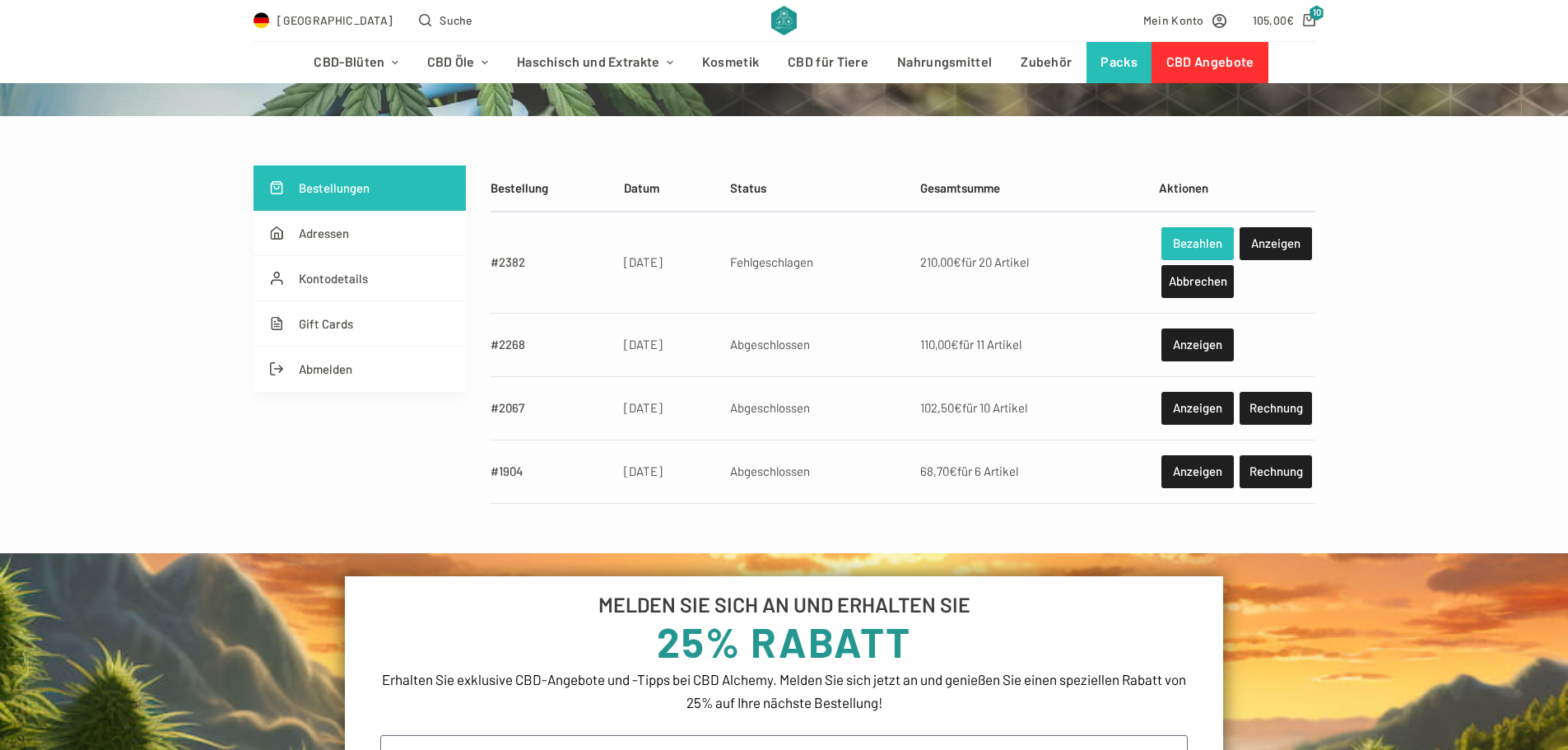
click at [1206, 245] on link "Bezahlen" at bounding box center [1197, 244] width 72 height 33
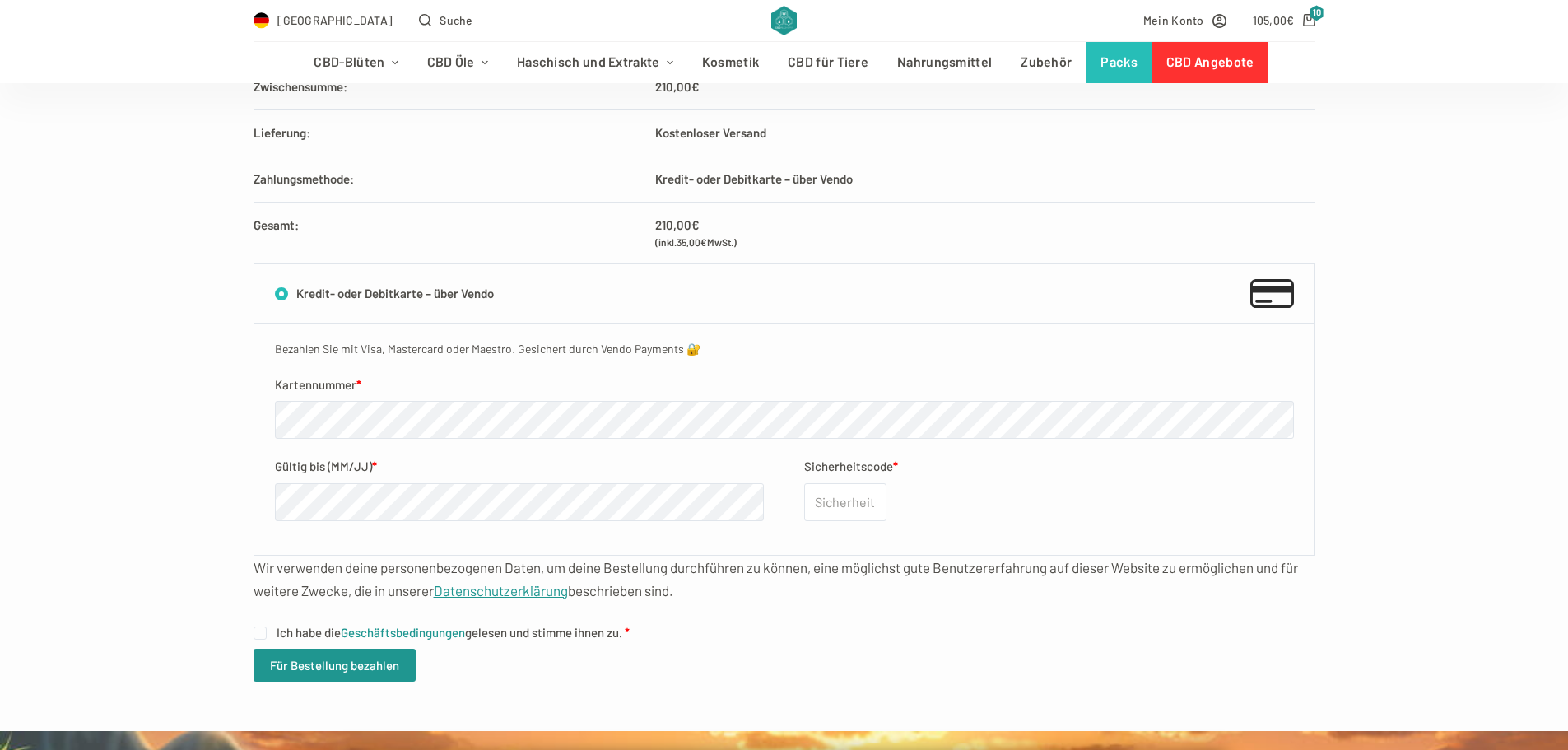
scroll to position [494, 0]
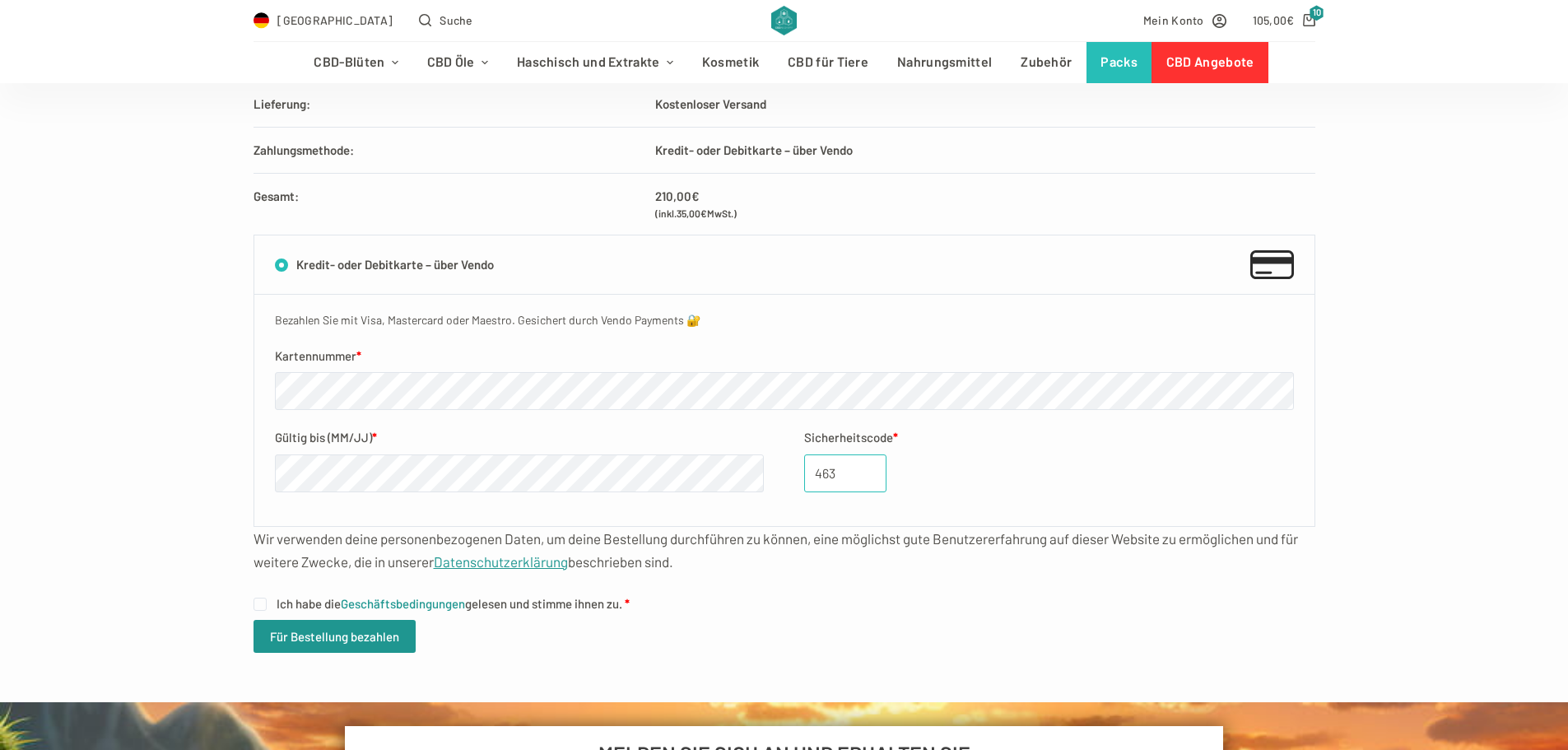
type input "463"
click at [555, 660] on div "Produkt Anz. Summe Amnesia - 3 g Gramm: 3 g × 20 210,00 € Zwischensumme: 210,00…" at bounding box center [784, 286] width 1568 height 833
click at [263, 606] on input "Ich habe die Geschäftsbedingungen gelesen und stimme ihnen zu. *" at bounding box center [260, 604] width 14 height 14
checkbox input "true"
click at [342, 639] on button "Für Bestellung bezahlen" at bounding box center [334, 636] width 162 height 33
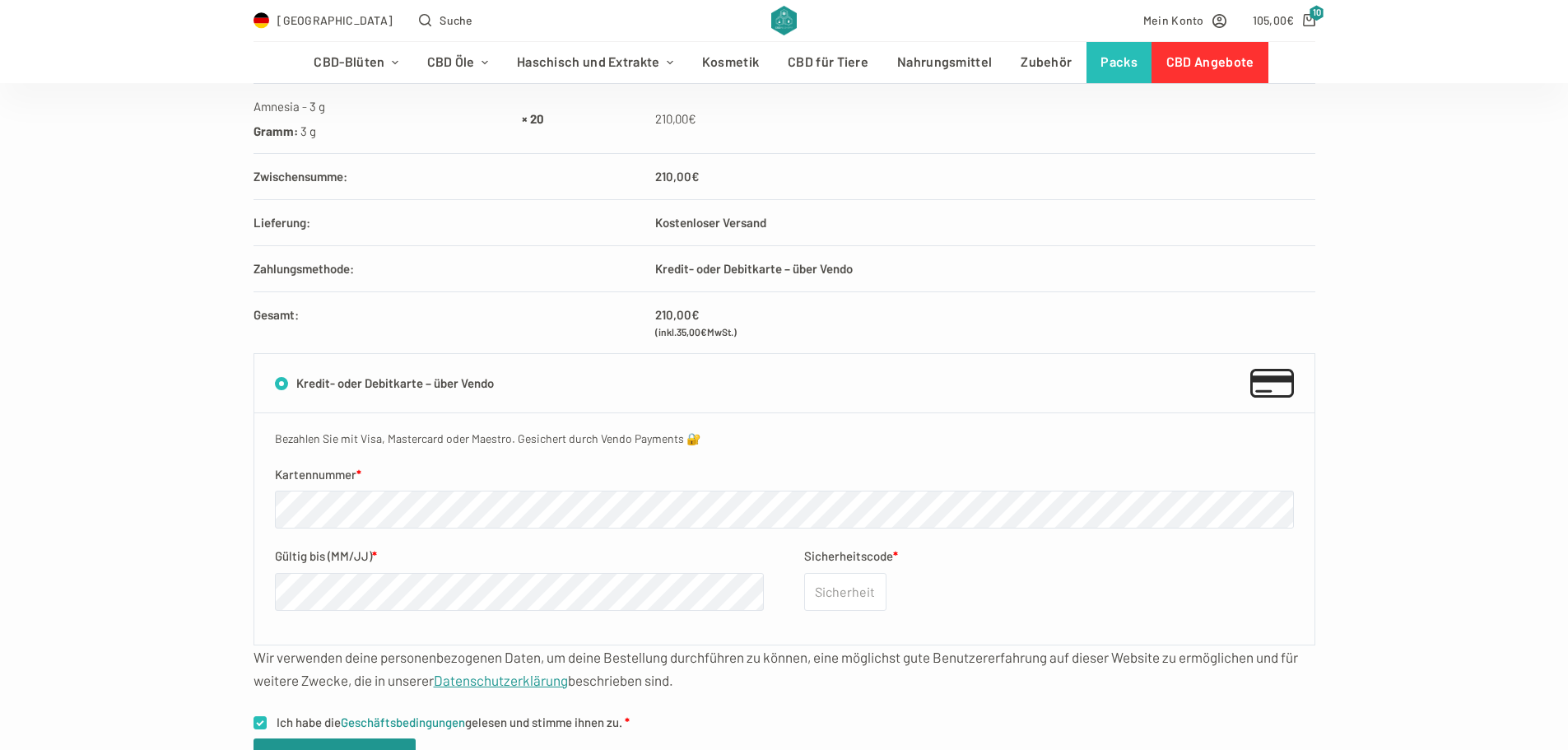
scroll to position [494, 0]
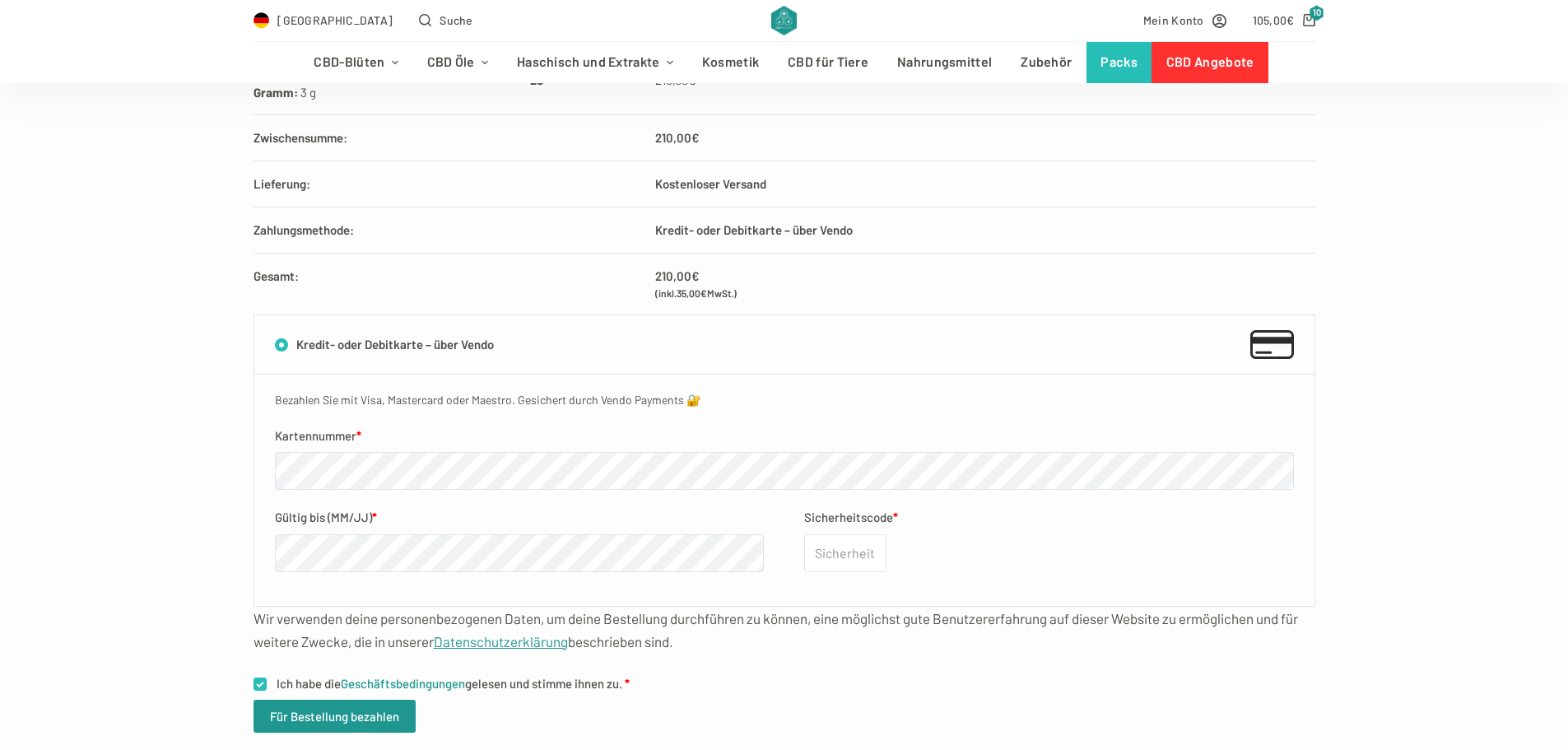
click at [280, 349] on label "Kredit- oder Debitkarte – über Vendo" at bounding box center [784, 344] width 1060 height 58
click at [0, 0] on input "Kredit- oder Debitkarte – über Vendo" at bounding box center [0, 0] width 0 height 0
click at [336, 349] on label "Kredit- oder Debitkarte – über Vendo" at bounding box center [784, 344] width 1060 height 58
click at [0, 0] on input "Kredit- oder Debitkarte – über Vendo" at bounding box center [0, 0] width 0 height 0
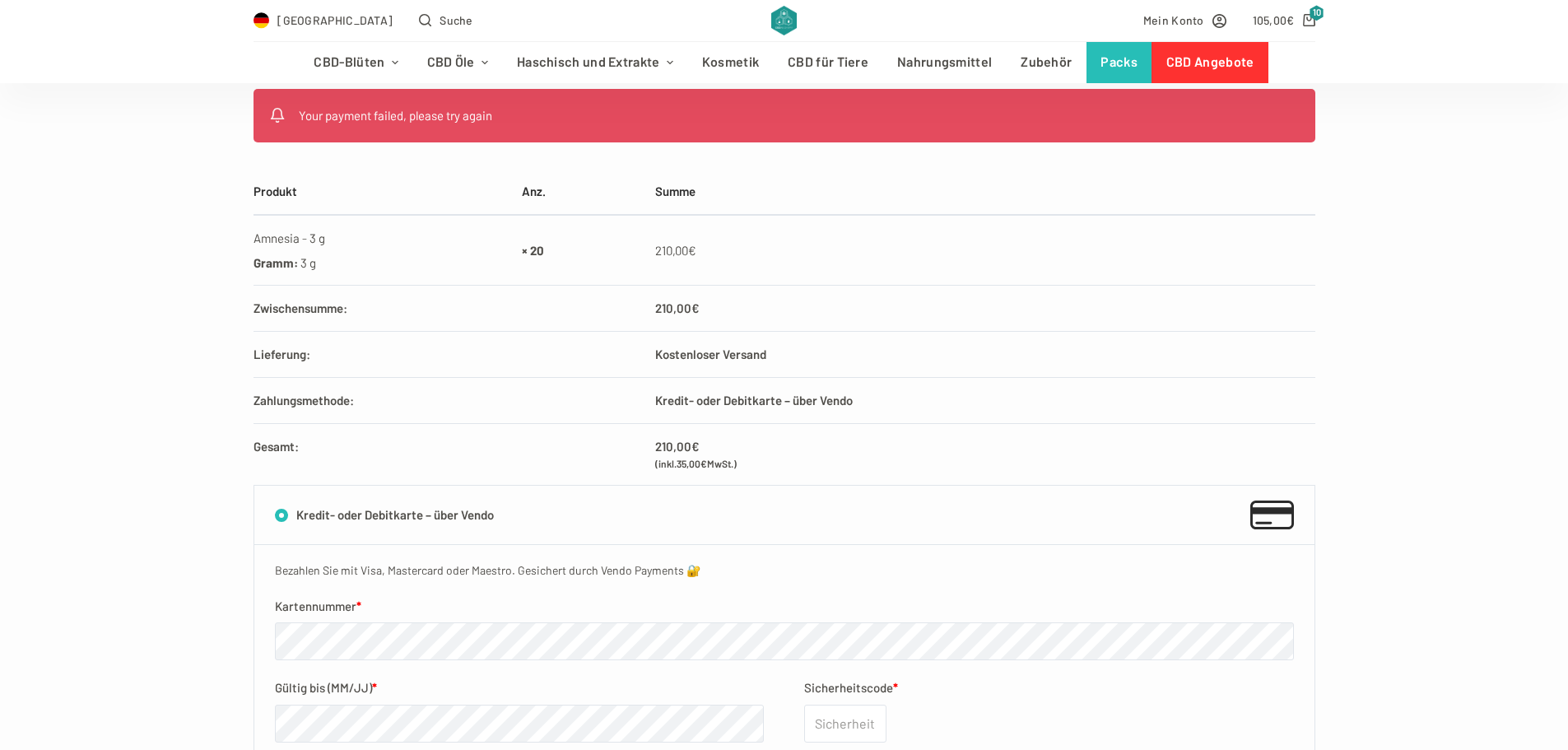
scroll to position [0, 0]
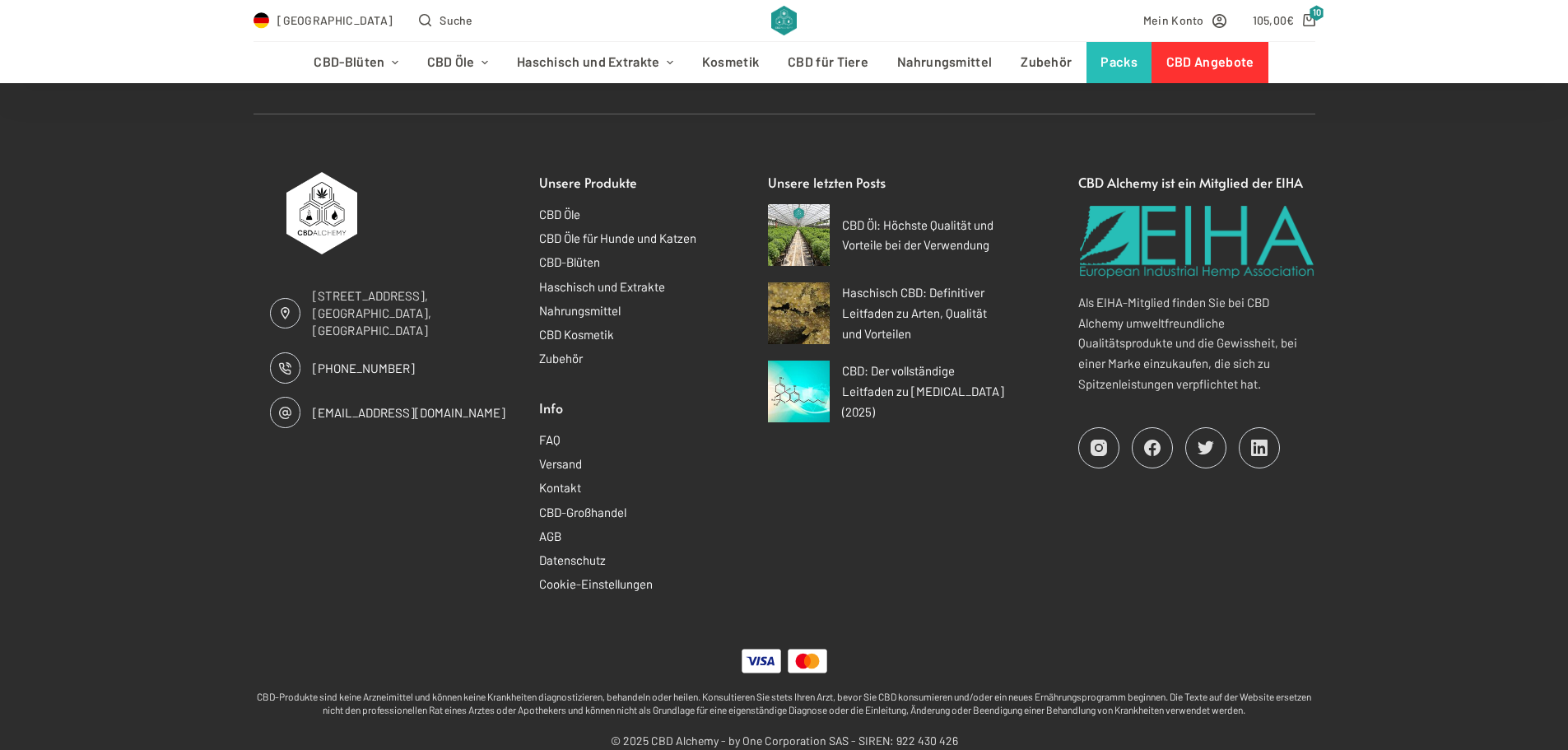
scroll to position [1642, 0]
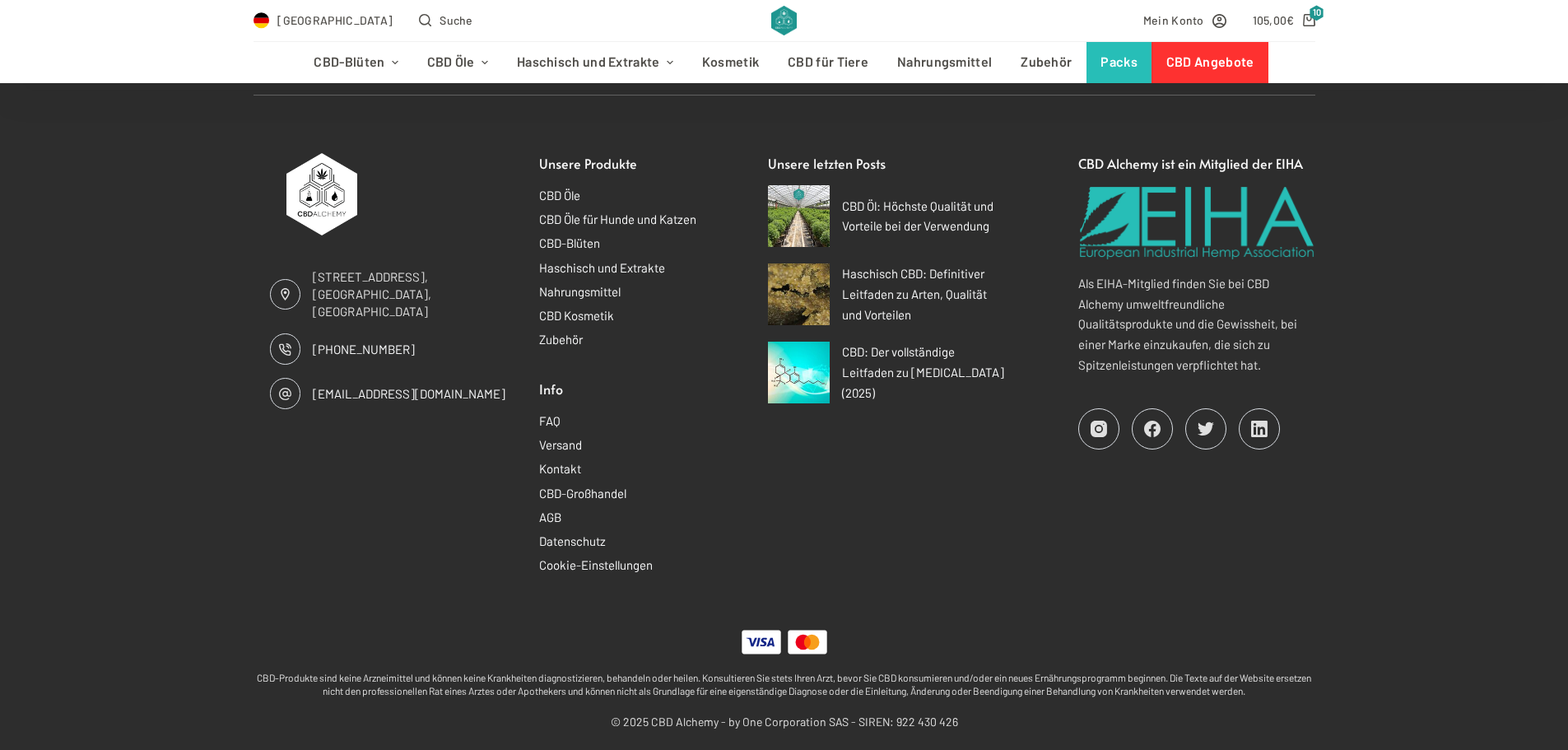
click at [763, 638] on icon at bounding box center [759, 642] width 28 height 9
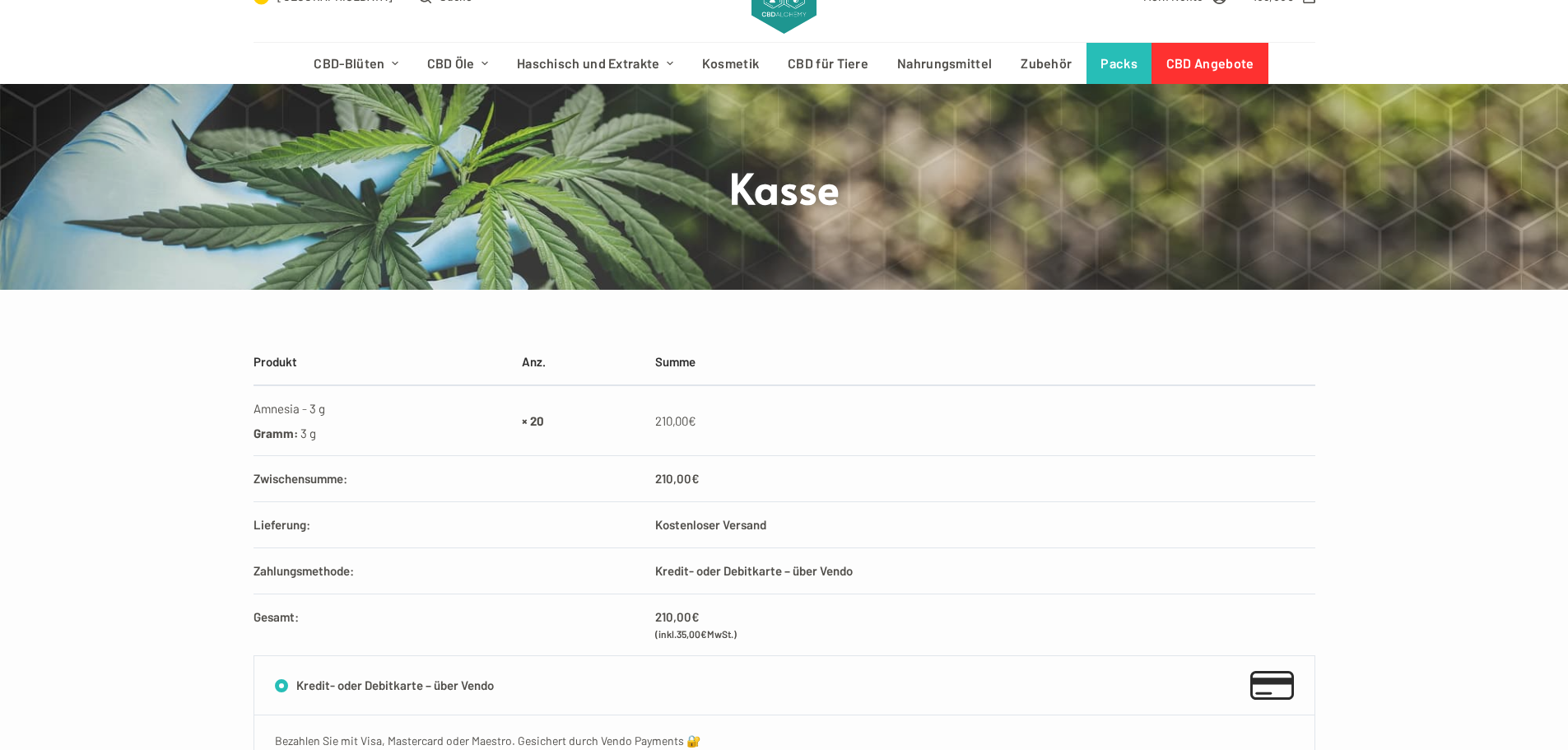
scroll to position [0, 0]
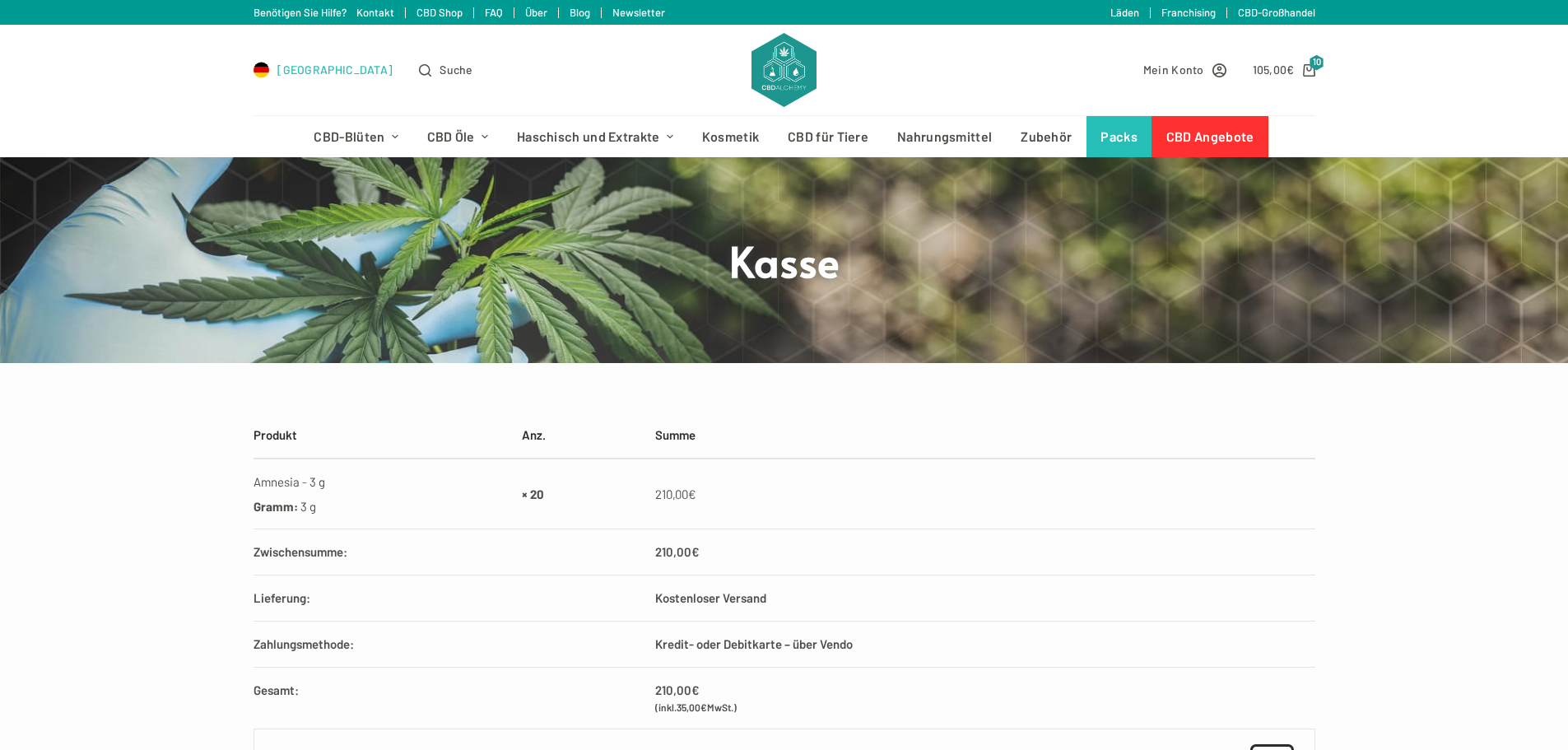
click at [291, 67] on span "[GEOGRAPHIC_DATA]" at bounding box center [334, 70] width 115 height 19
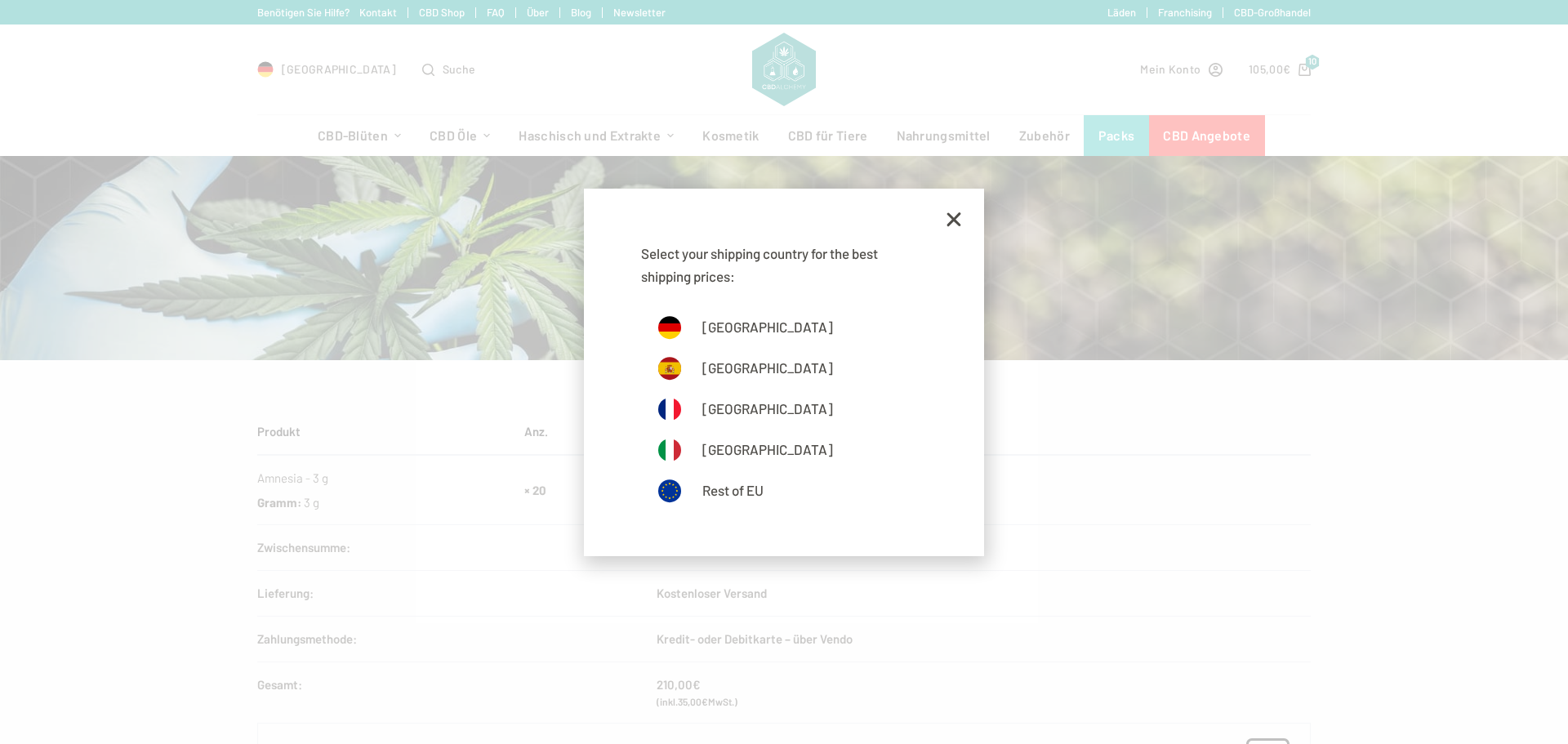
click at [950, 218] on icon at bounding box center [953, 219] width 19 height 19
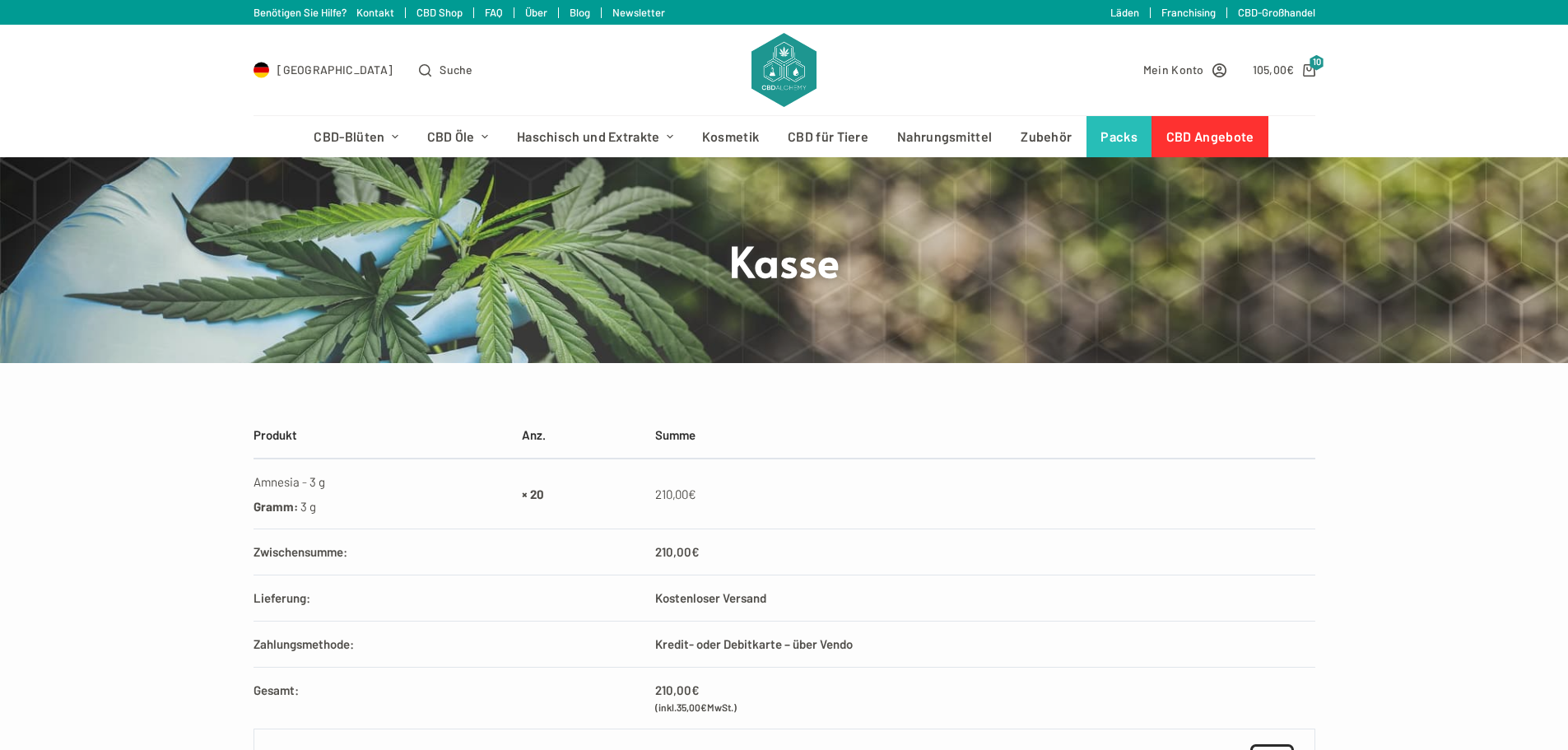
click at [368, 12] on link "Benötigen Sie Hilfe? Kontakt" at bounding box center [324, 13] width 141 height 14
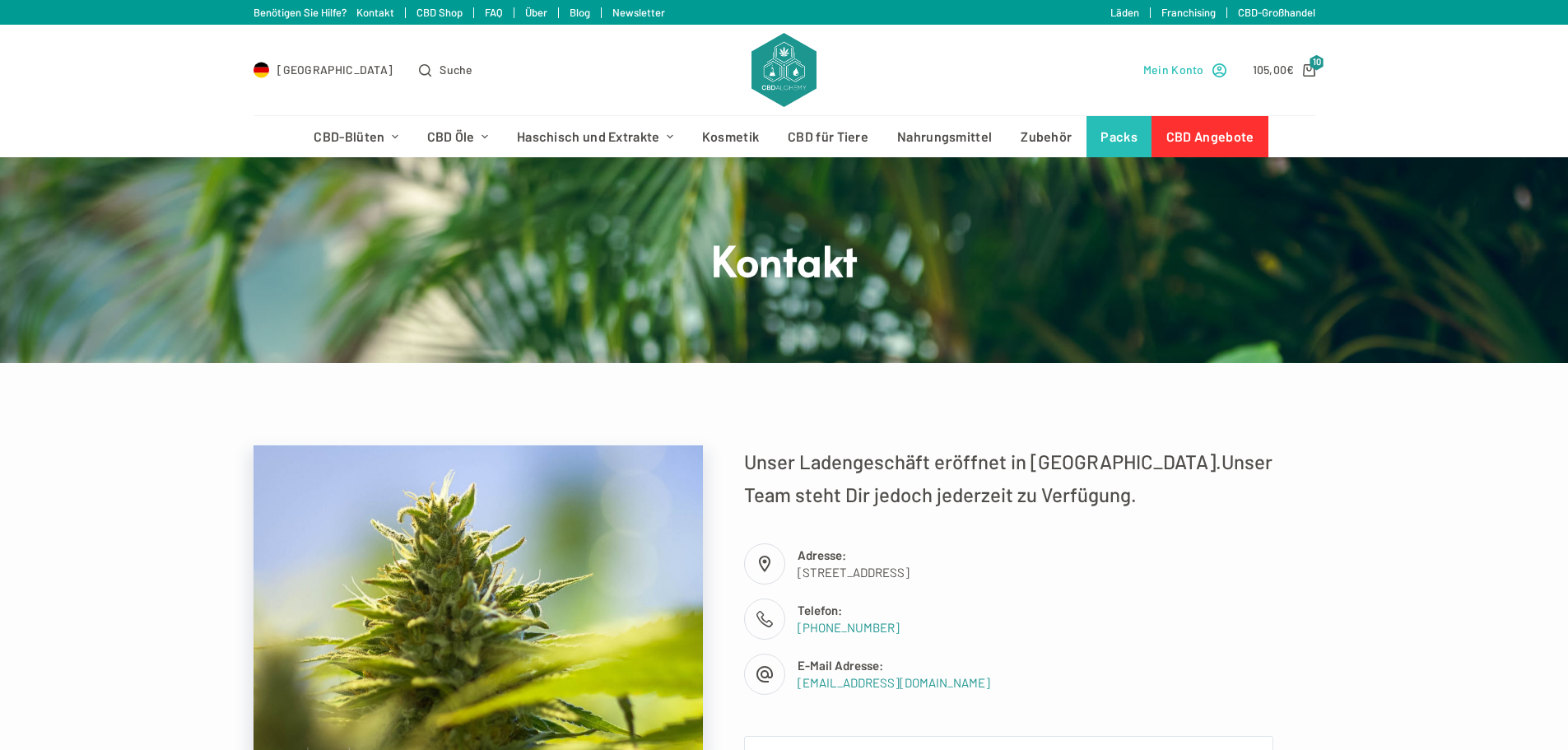
click at [1220, 67] on icon "Mein Konto" at bounding box center [1219, 71] width 14 height 14
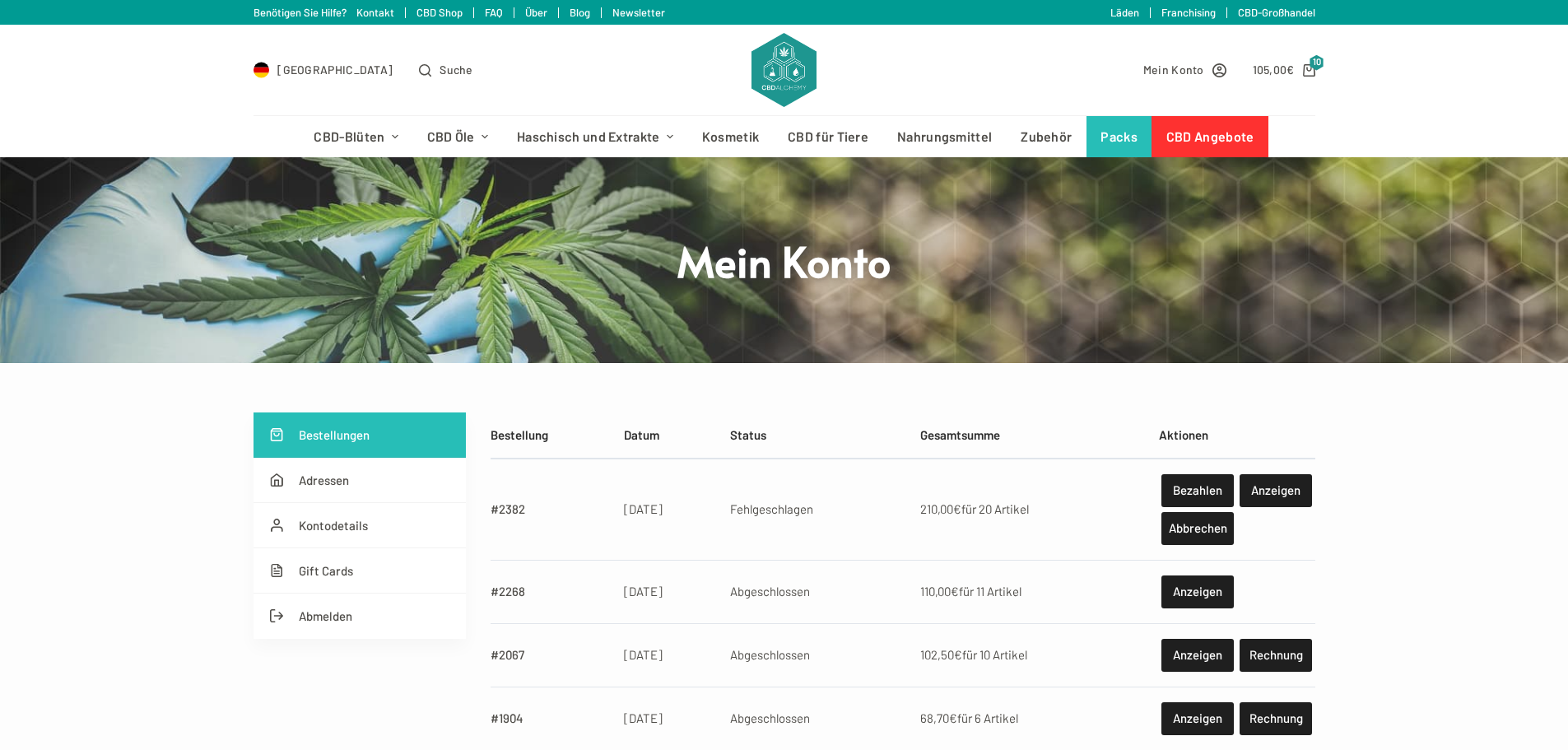
drag, startPoint x: 0, startPoint y: 0, endPoint x: 1076, endPoint y: 69, distance: 1078.2
click at [1076, 69] on div "Mein Konto 105,00 € 10" at bounding box center [1069, 71] width 490 height 91
click at [336, 615] on link "Abmelden" at bounding box center [360, 616] width 213 height 45
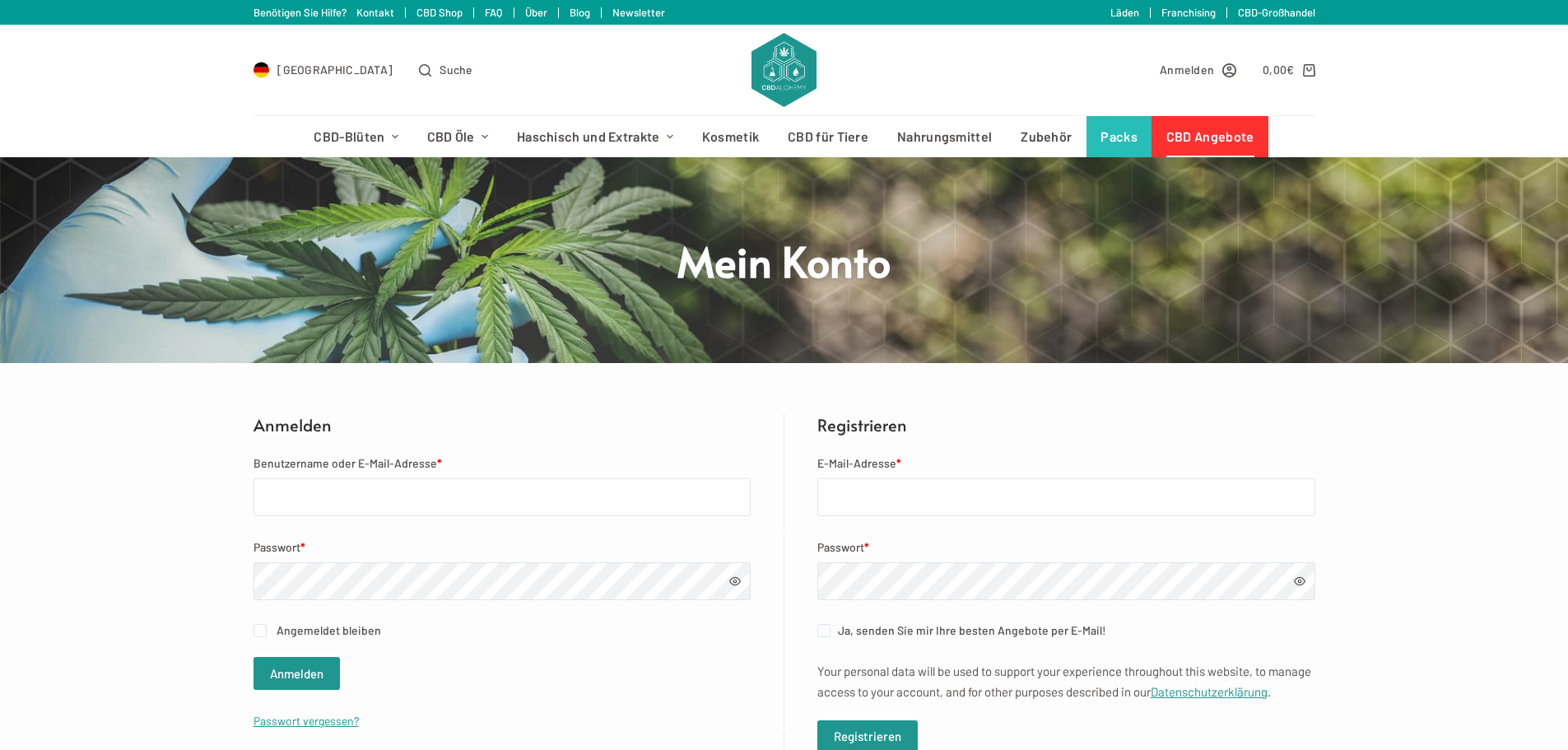
click at [1236, 141] on link "CBD Angebote" at bounding box center [1209, 136] width 117 height 42
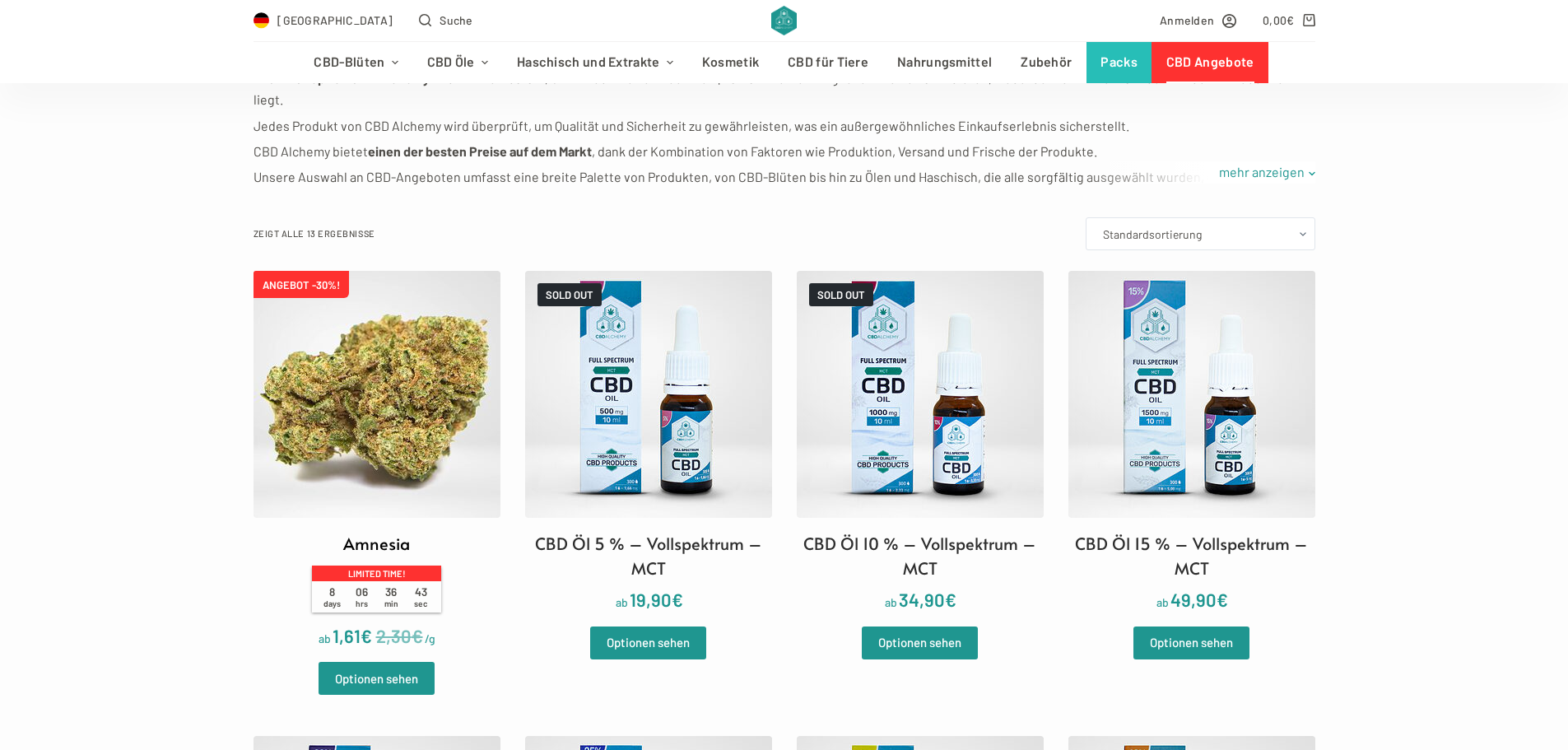
scroll to position [330, 0]
click at [387, 402] on img at bounding box center [376, 392] width 247 height 246
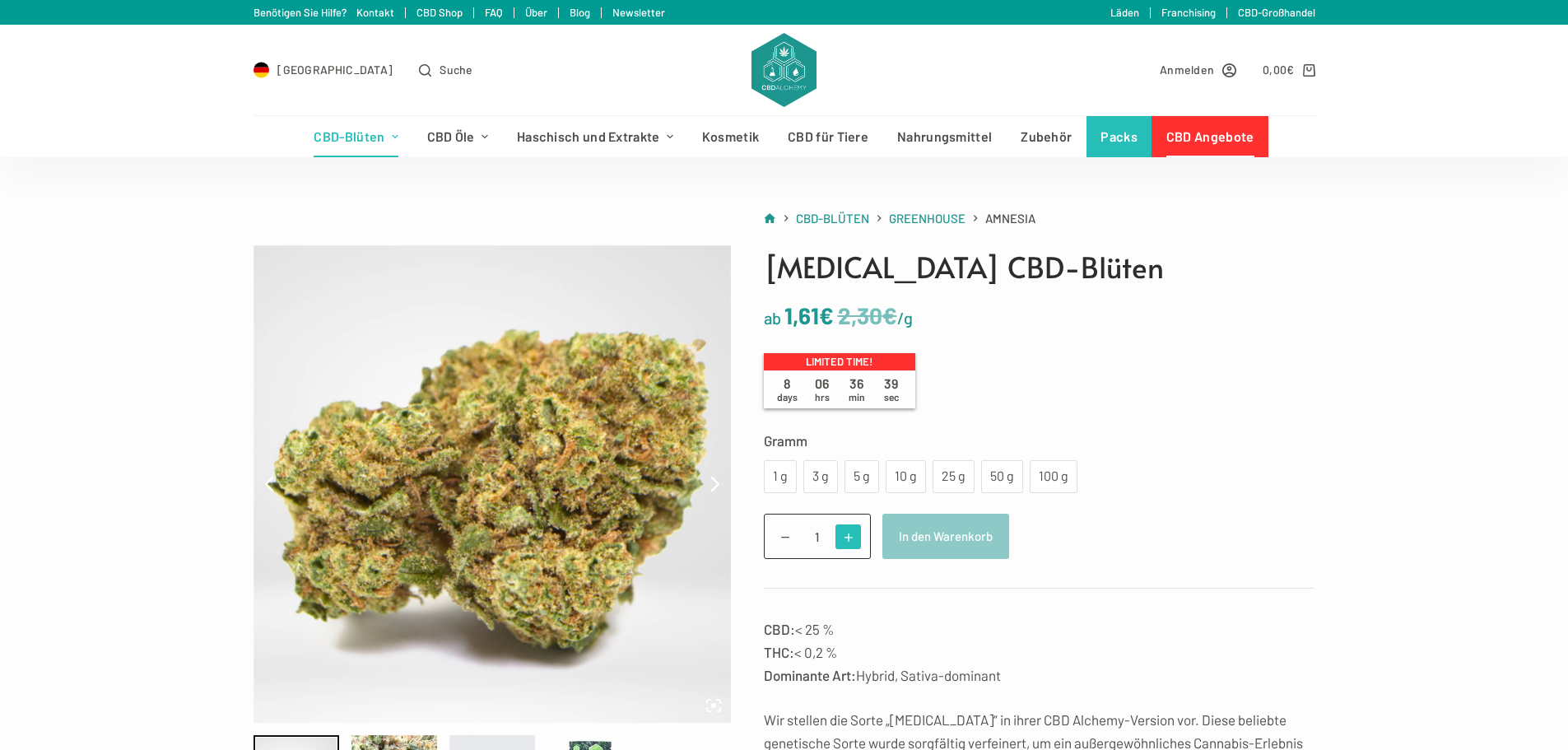
click at [844, 535] on span at bounding box center [848, 536] width 25 height 25
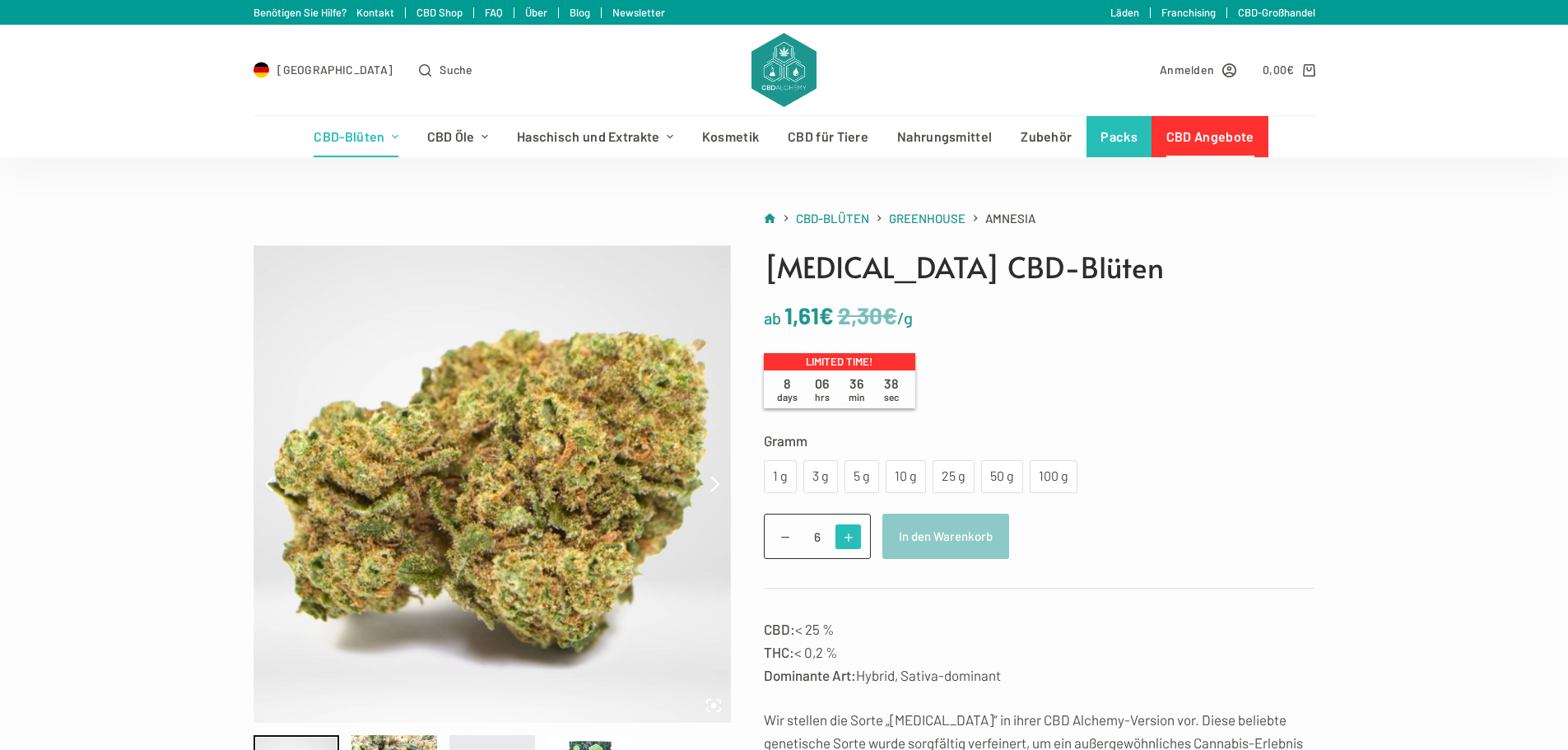
click at [844, 535] on span at bounding box center [848, 536] width 25 height 25
type input "10"
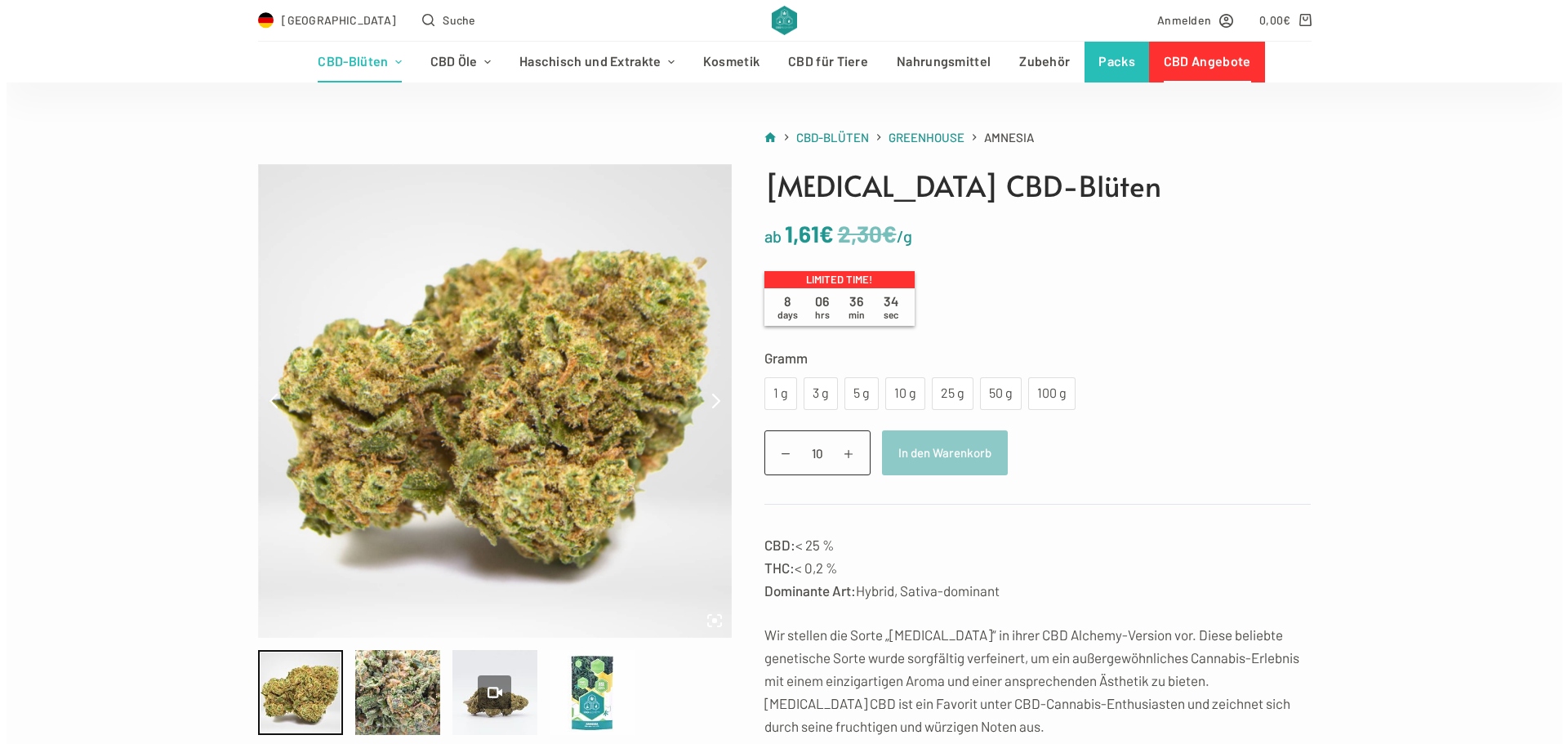
scroll to position [244, 0]
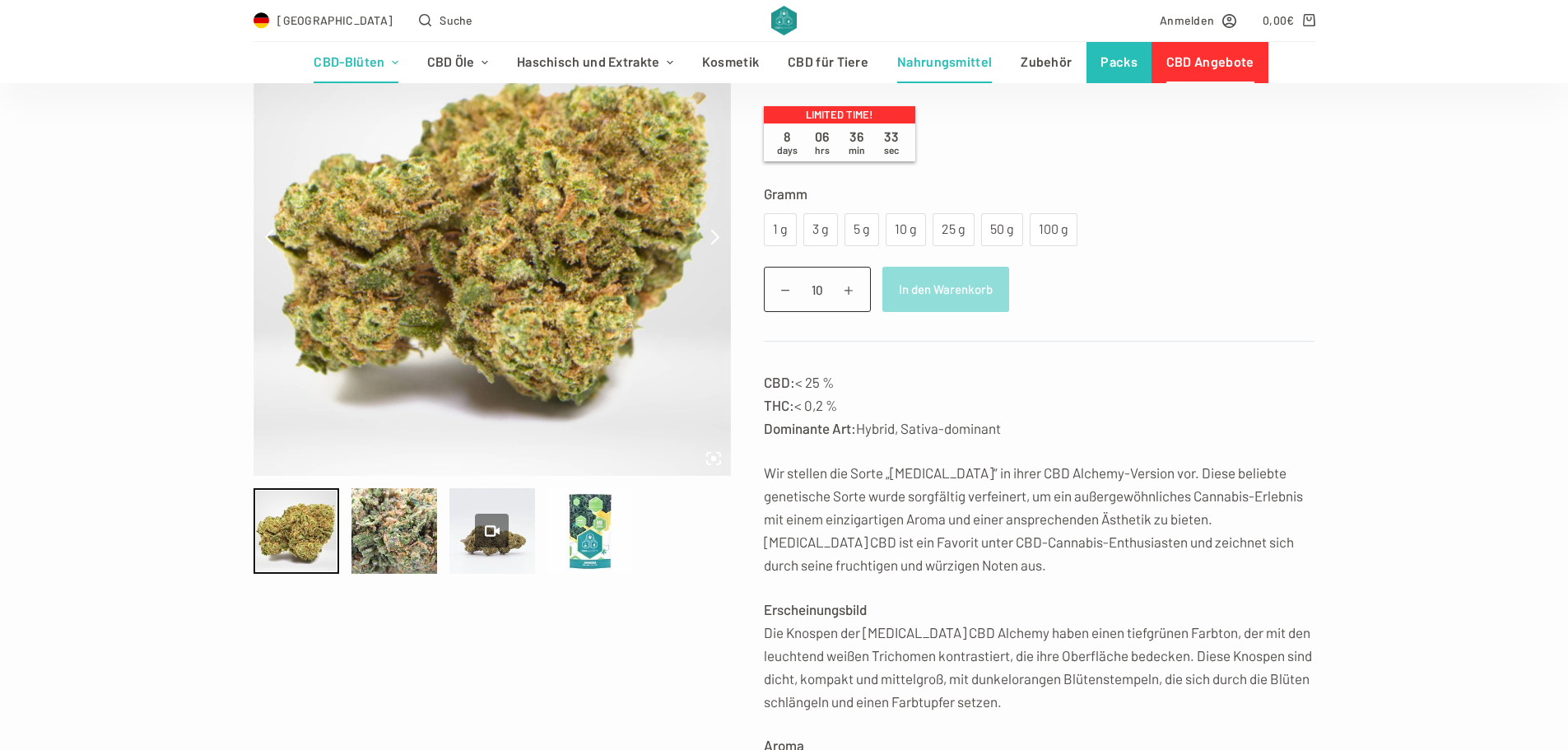
click at [946, 282] on button "In den Warenkorb" at bounding box center [945, 289] width 127 height 45
click at [828, 227] on div "3 g" at bounding box center [820, 229] width 15 height 21
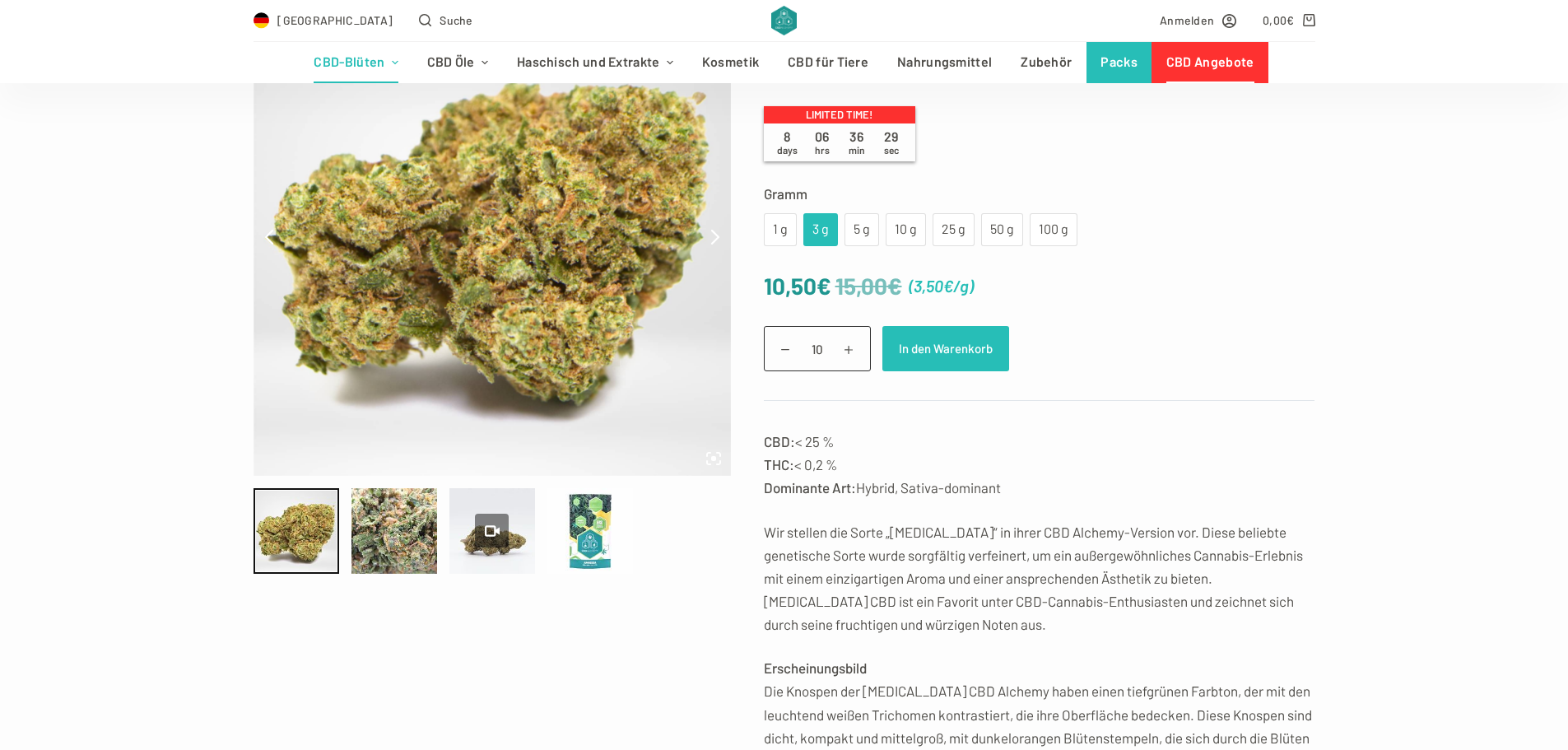
click at [945, 355] on button "In den Warenkorb" at bounding box center [945, 348] width 127 height 45
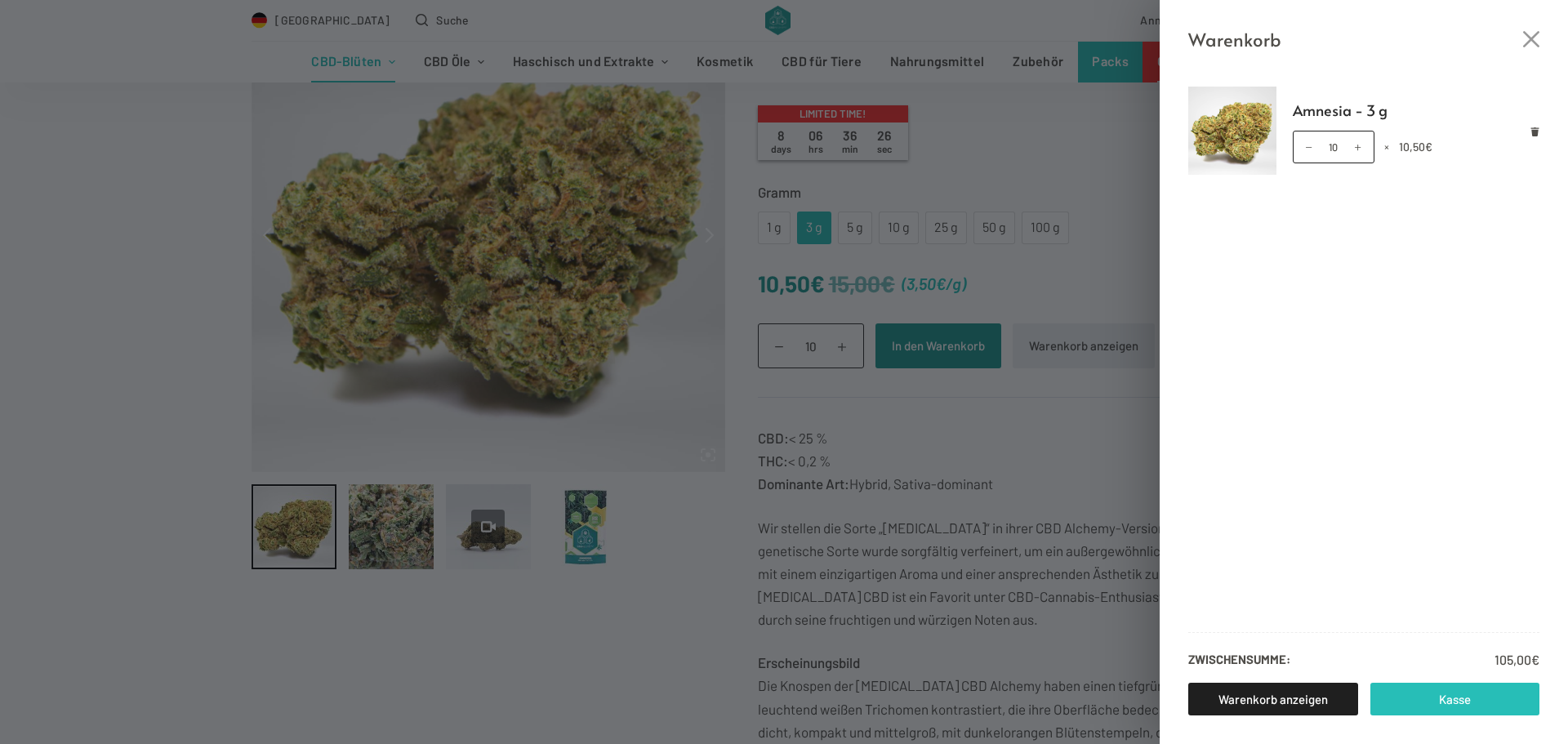
click at [1458, 703] on link "Kasse" at bounding box center [1454, 699] width 170 height 33
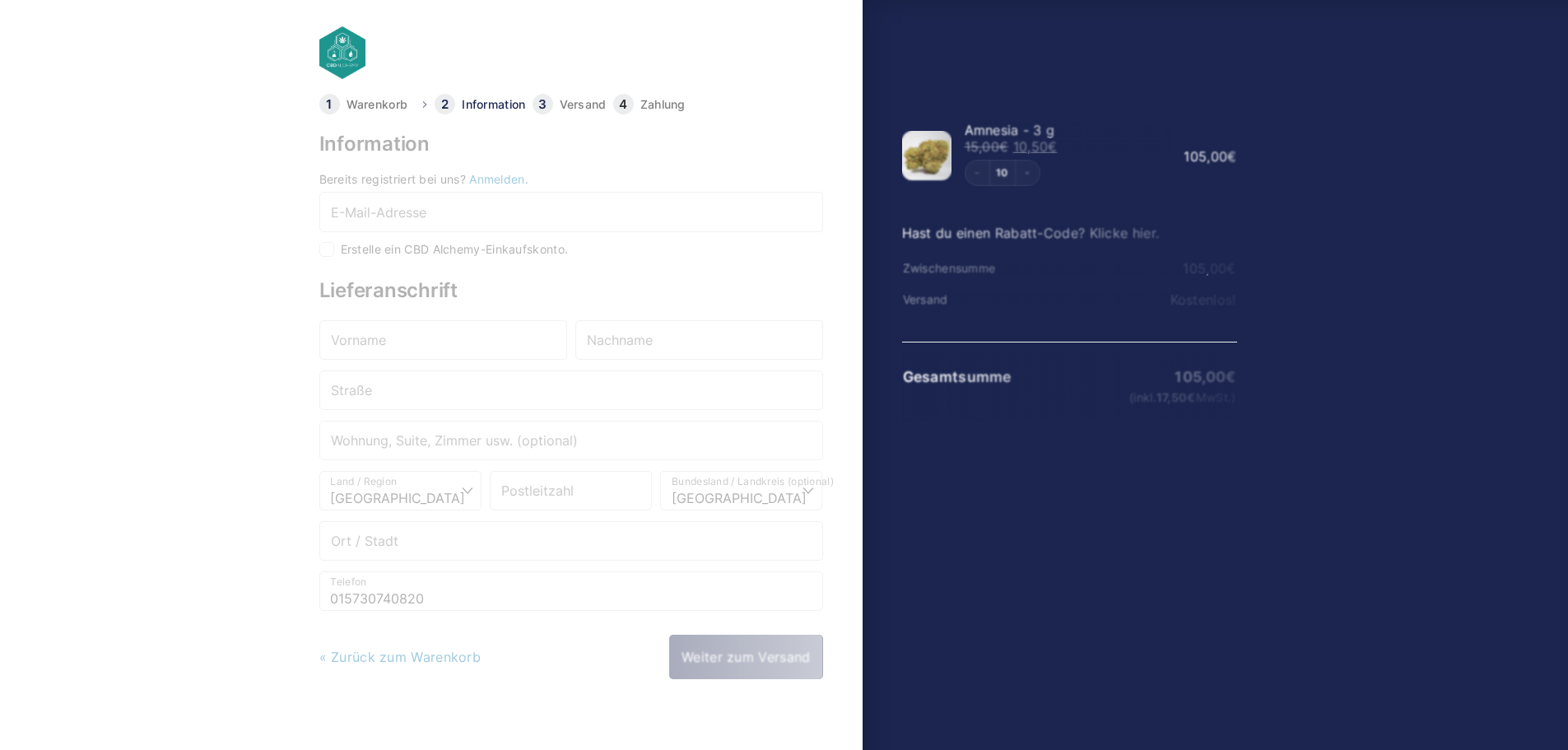
select select "DE-BE"
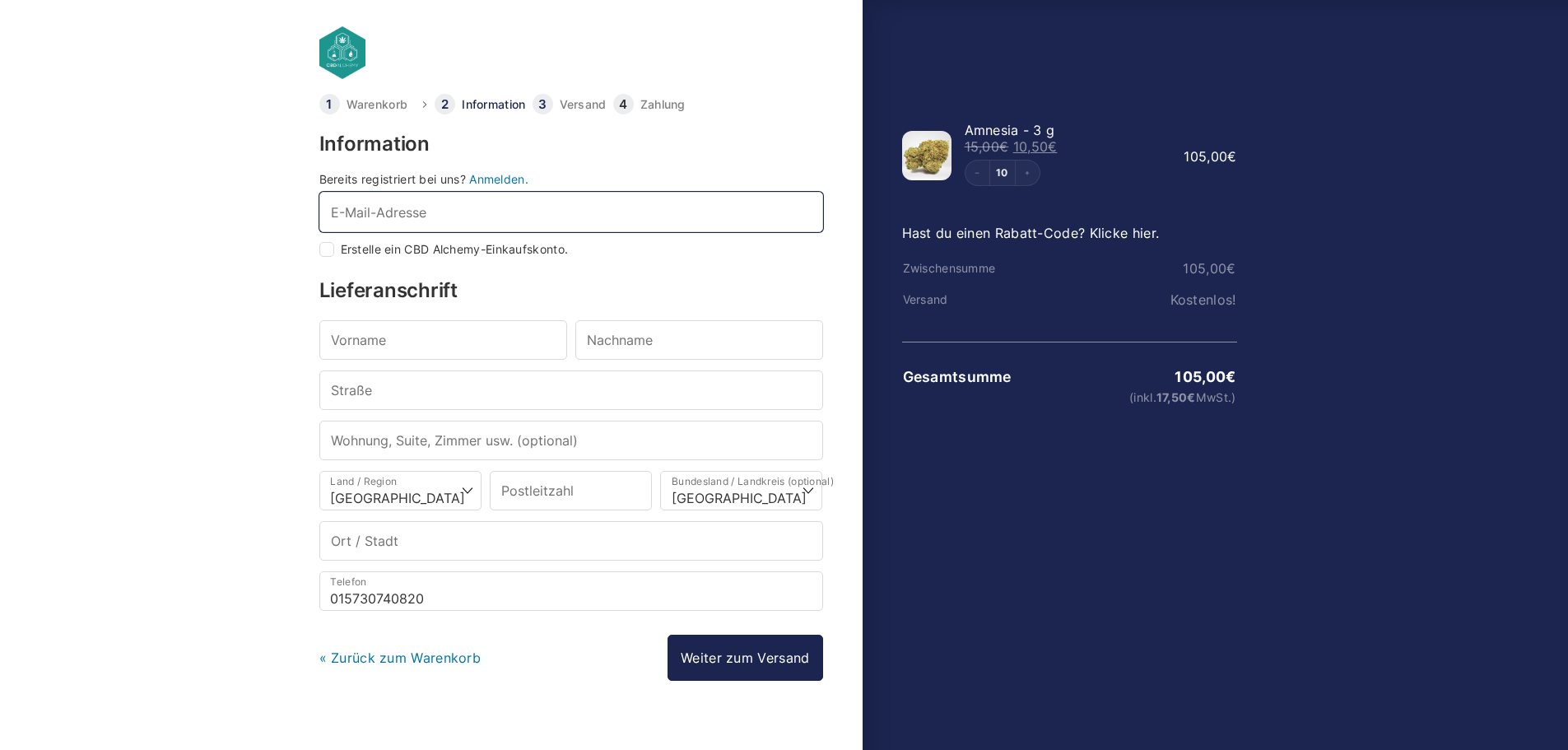
click at [415, 223] on input "E-Mail-Adresse *" at bounding box center [570, 211] width 504 height 40
type input "gerrit@lasertag-city.de"
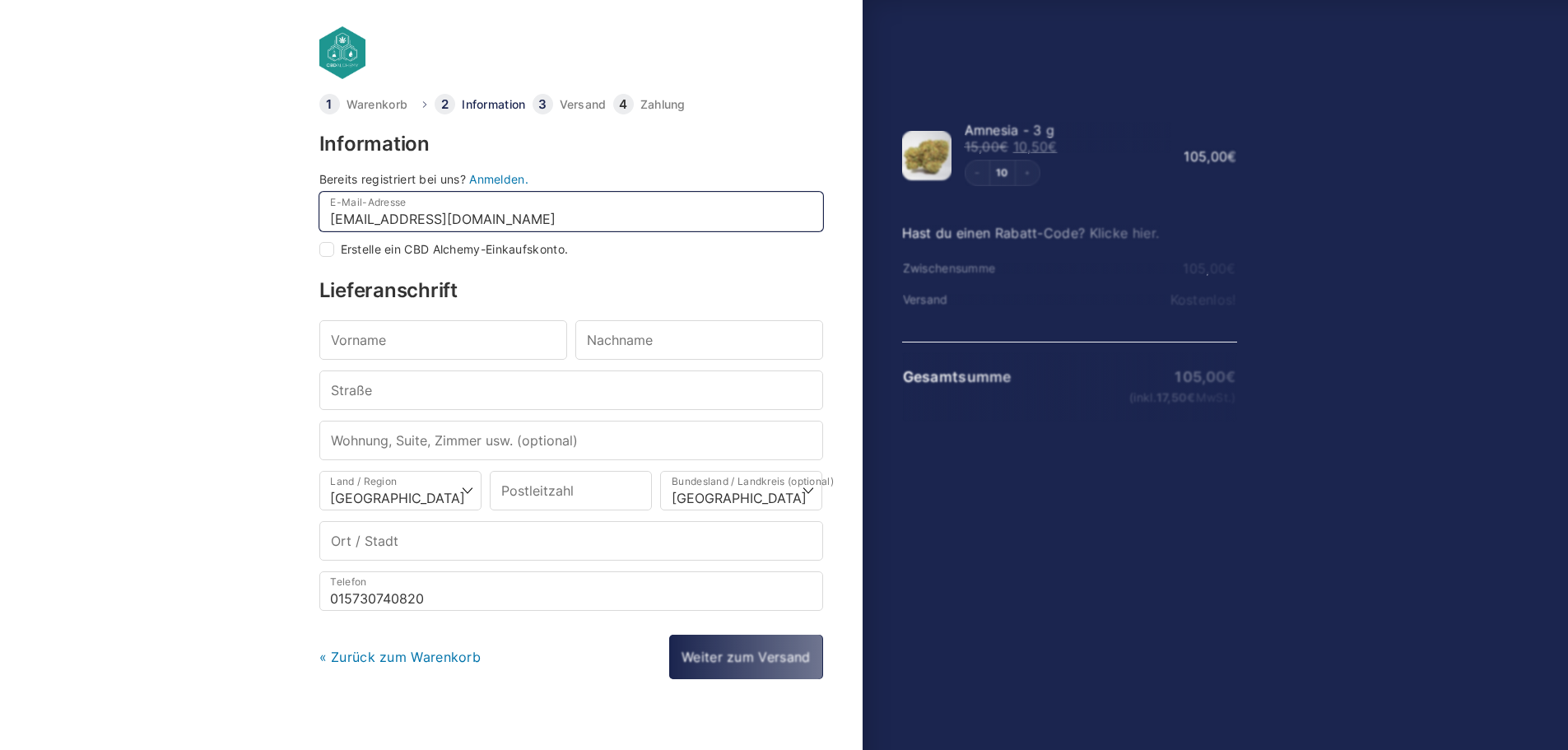
checkbox input "true"
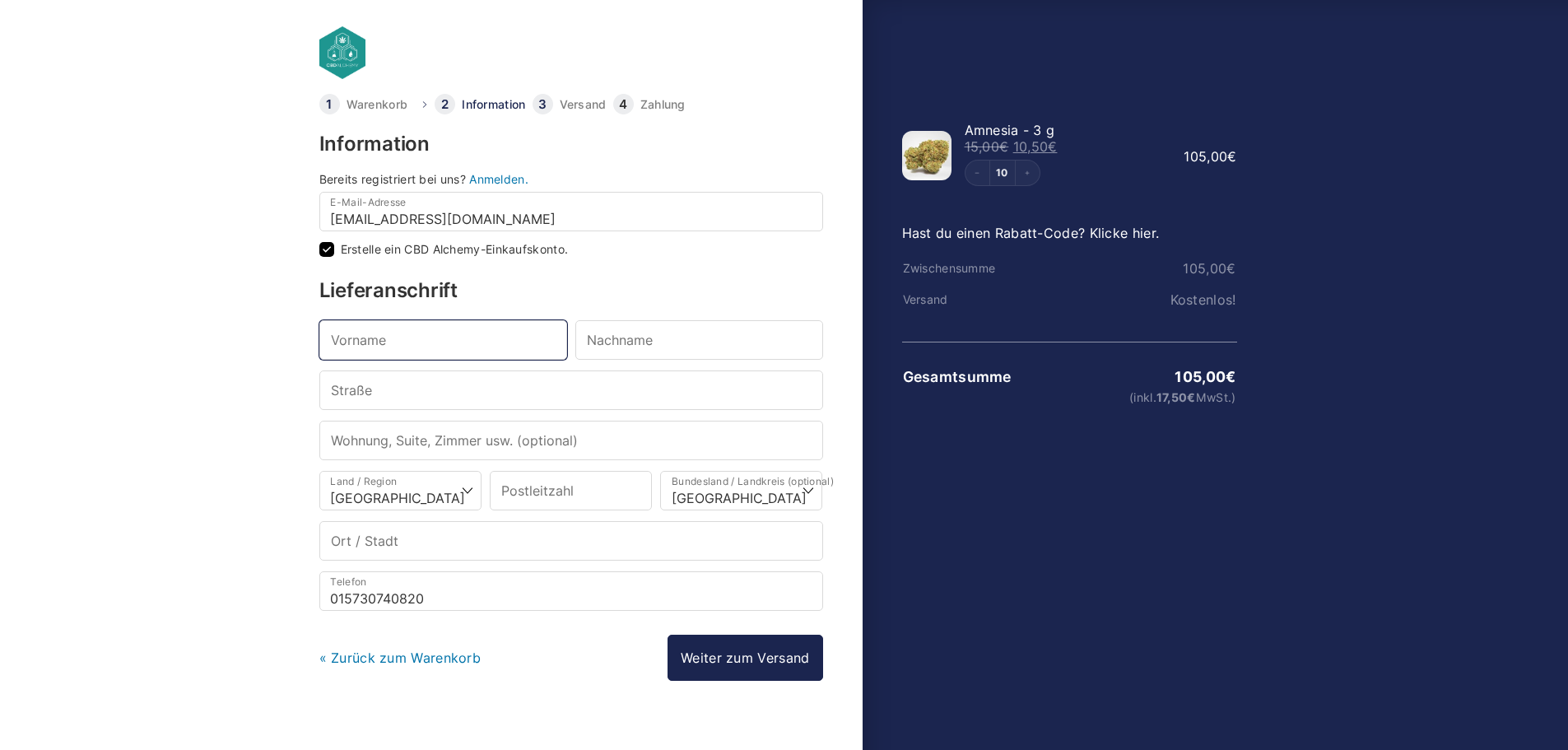
click at [461, 338] on input "Vorname *" at bounding box center [443, 339] width 247 height 40
type input "Gerrit"
click at [672, 350] on input "T." at bounding box center [699, 339] width 247 height 40
type input "Tillner"
type input "Davenstedterstr. 115"
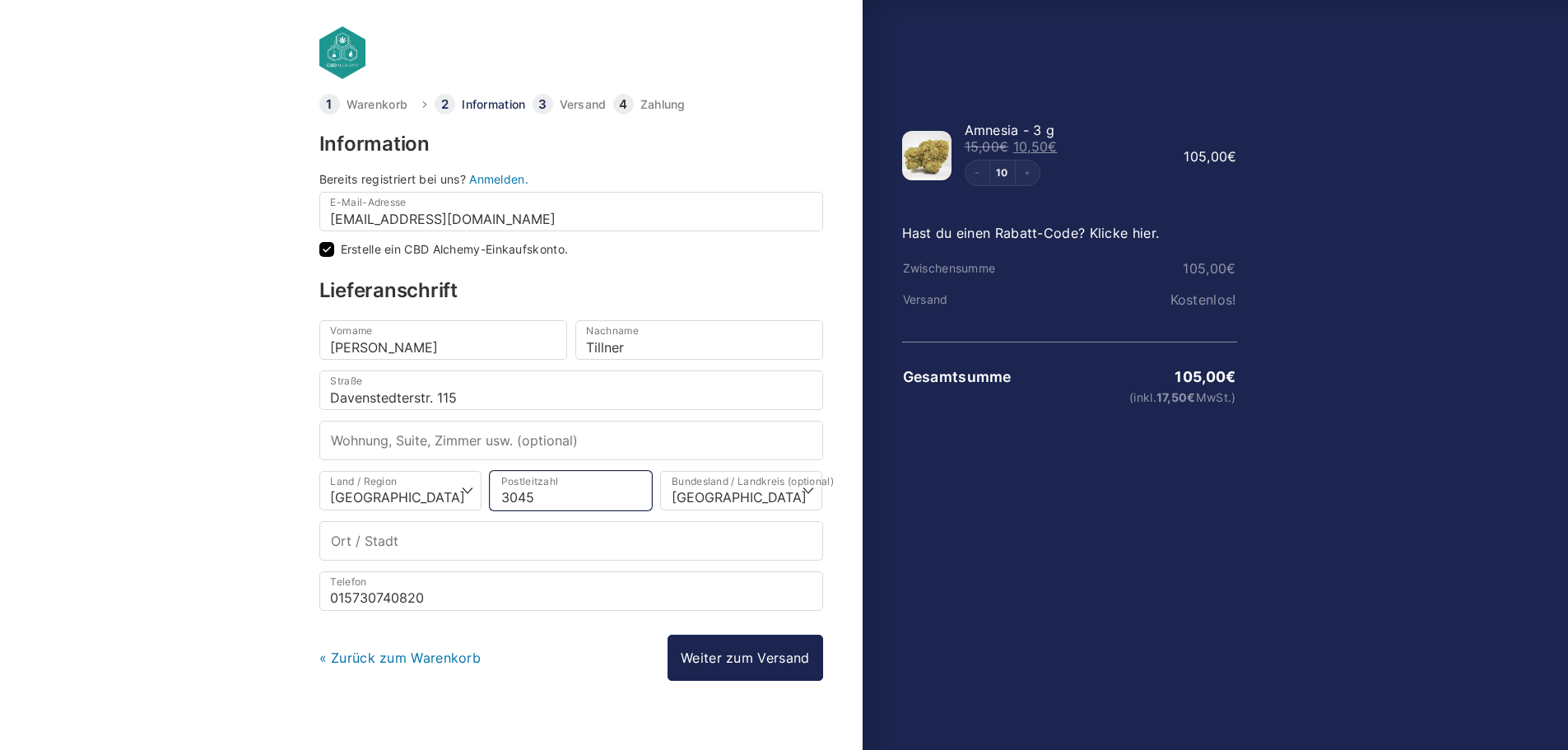
type input "30453"
select select
type input "Hannover"
type input "30453"
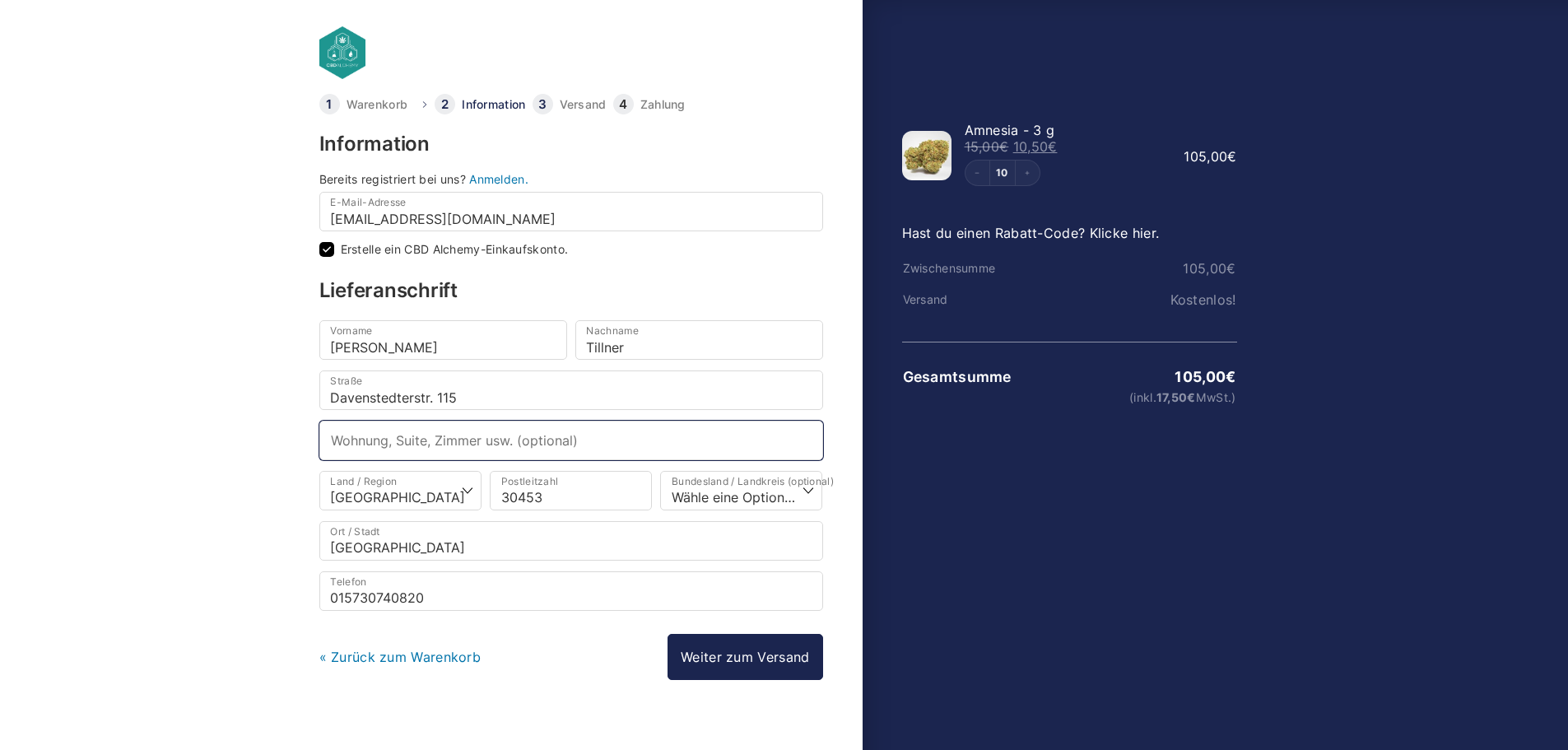
select select
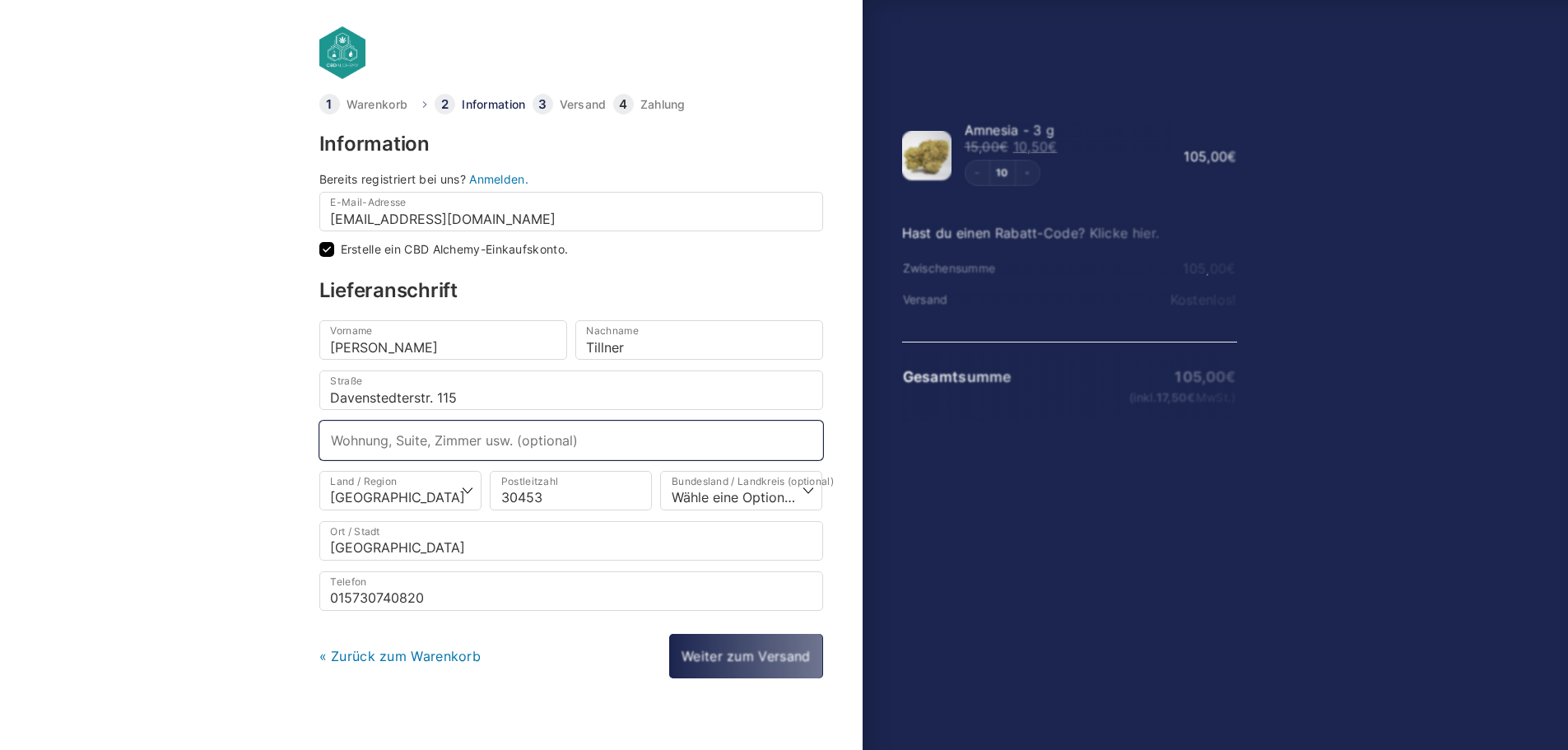
click at [406, 439] on input "Wohnung, Suite, Zimmer usw. (optional)" at bounding box center [570, 440] width 504 height 40
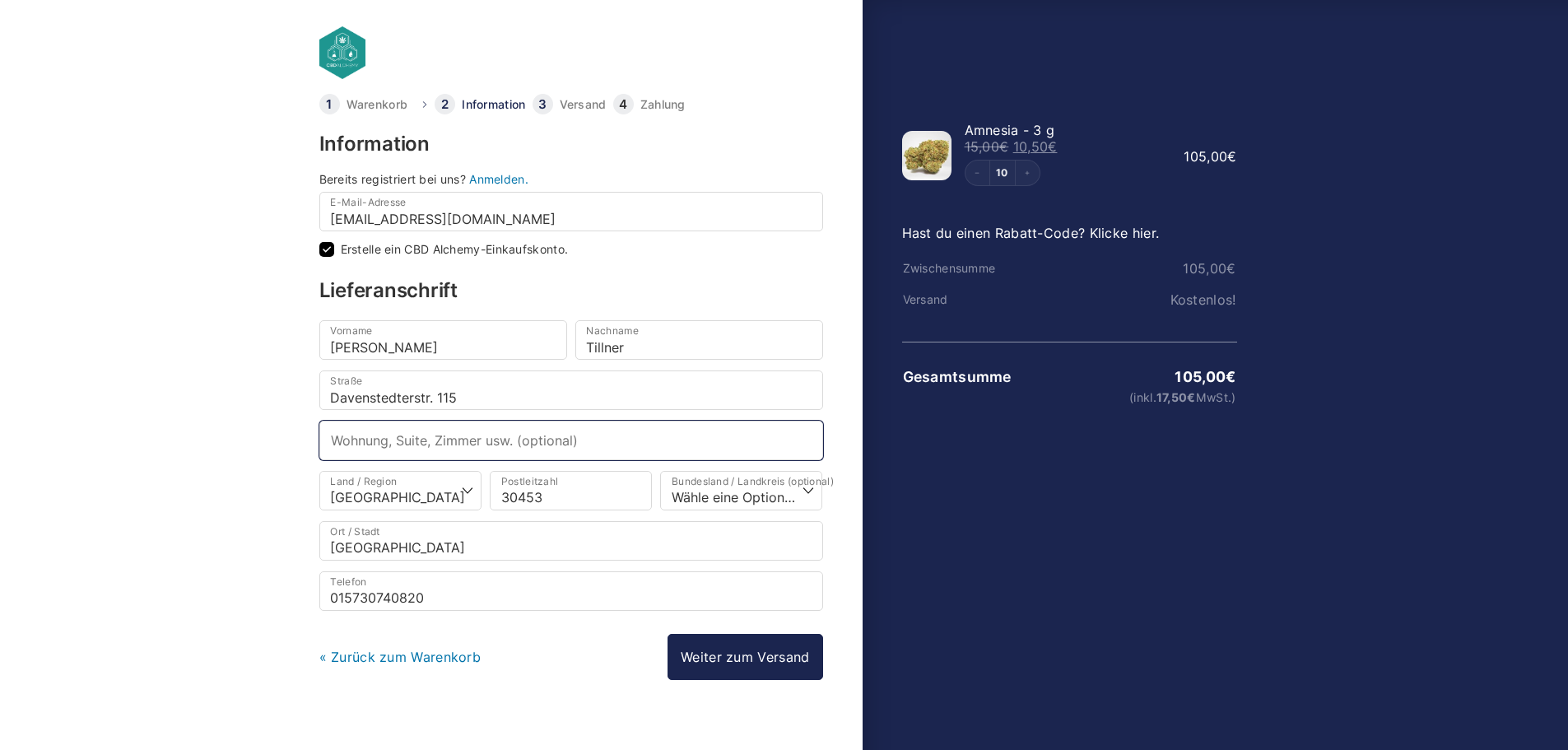
type input "Ü"
type input "Pizzahafen"
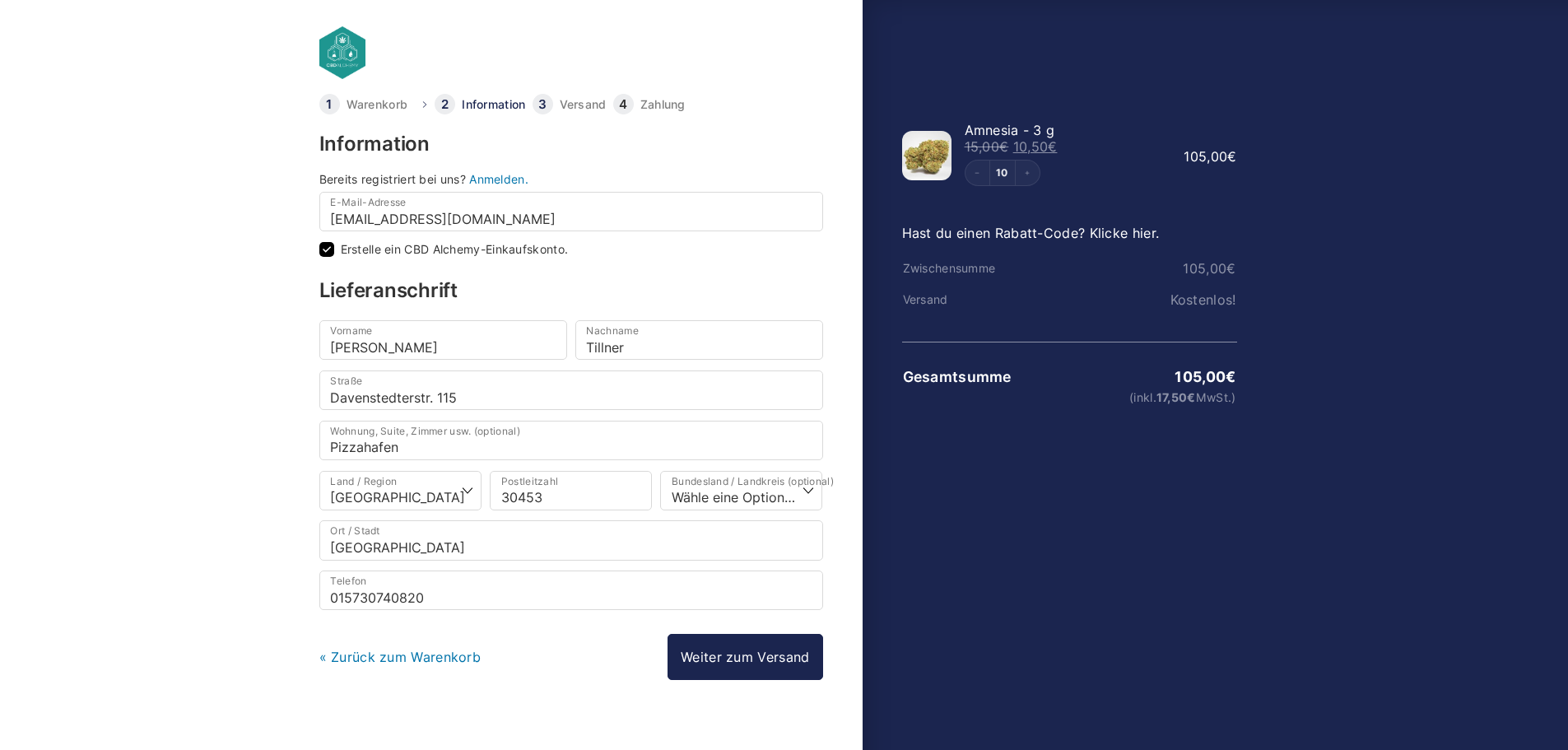
click at [256, 593] on body "Warenkorb Information Versand Zahlung Information Bereits registriert bei uns? …" at bounding box center [784, 348] width 1568 height 697
click at [770, 664] on link "Weiter zum Versand" at bounding box center [744, 657] width 155 height 46
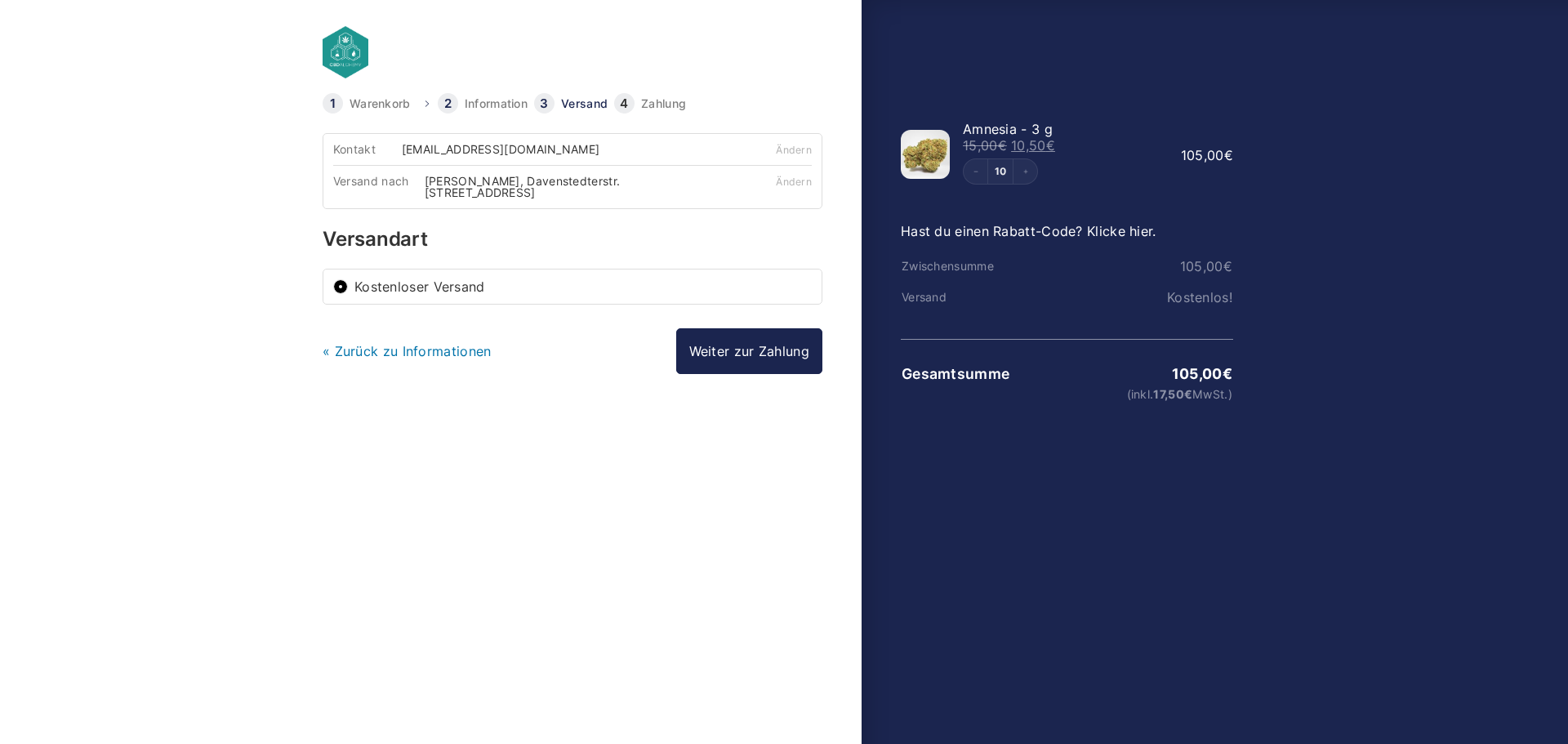
click at [766, 362] on link "Weiter zur Zahlung" at bounding box center [749, 351] width 146 height 46
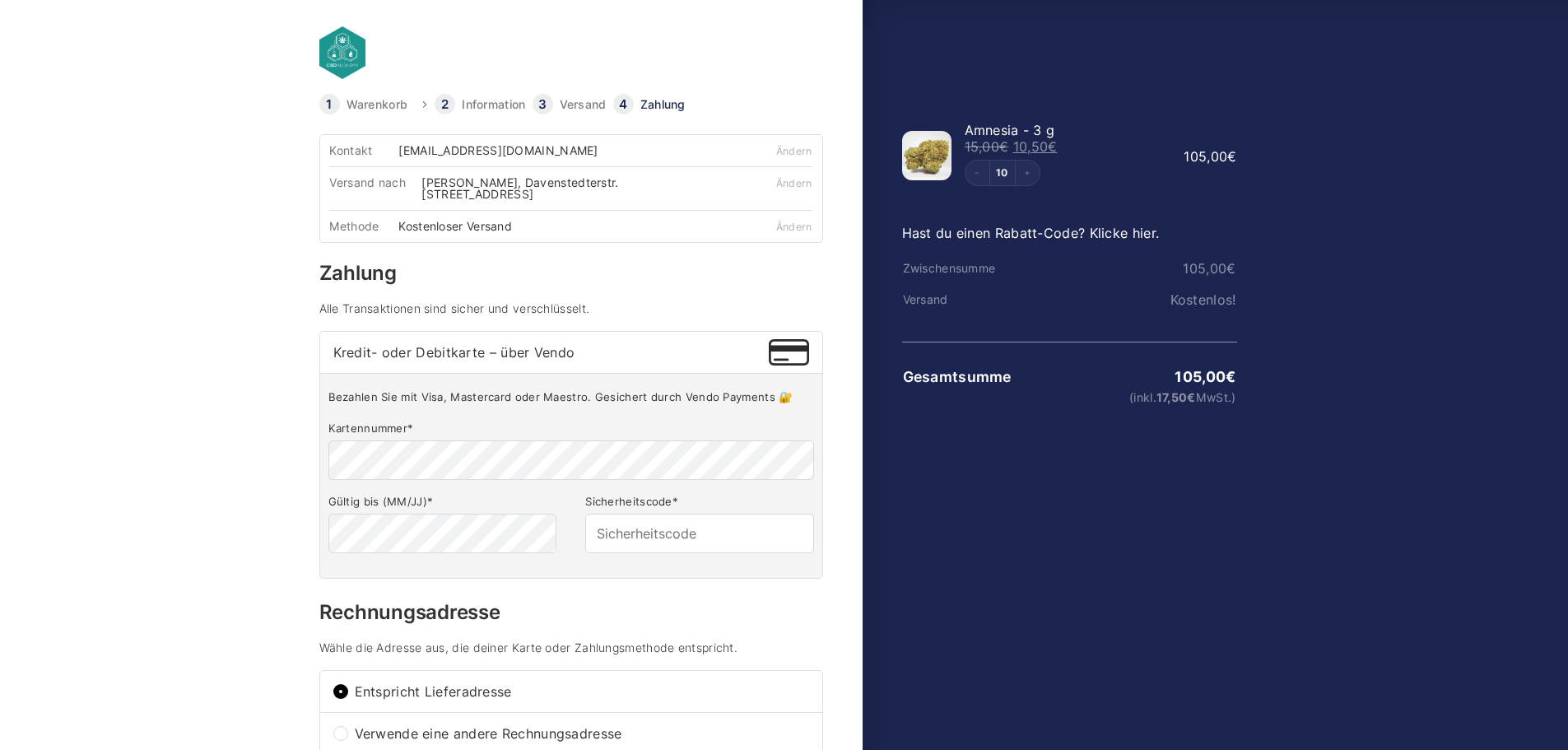
click at [561, 357] on span "Kredit- oder Debitkarte – über Vendo" at bounding box center [551, 353] width 436 height 14
click at [0, 0] on input "Kredit- oder Debitkarte – über Vendo" at bounding box center [0, 0] width 0 height 0
click at [268, 243] on body "Warenkorb Information Versand Zahlung Information Bereits registriert bei uns? …" at bounding box center [784, 348] width 1568 height 697
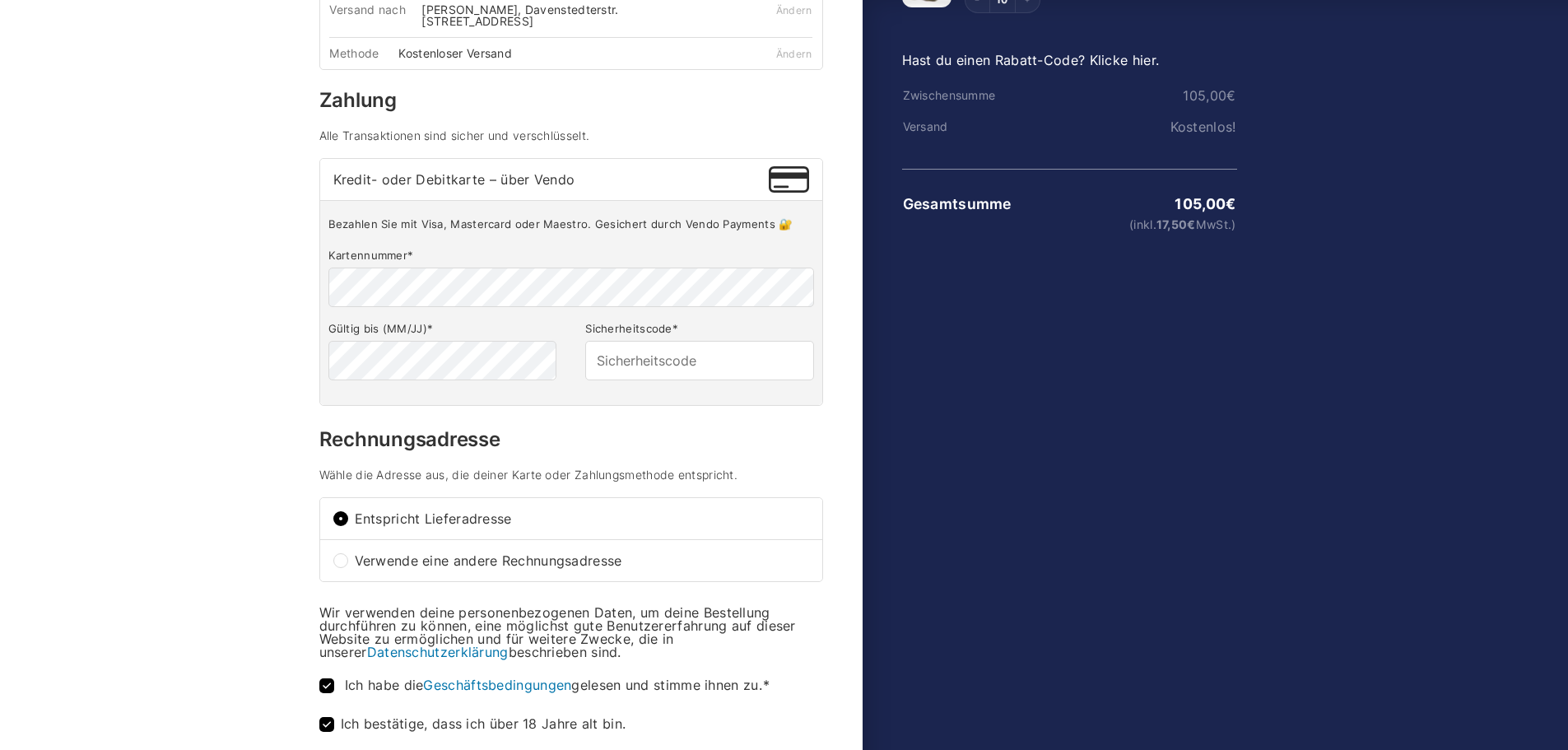
scroll to position [363, 0]
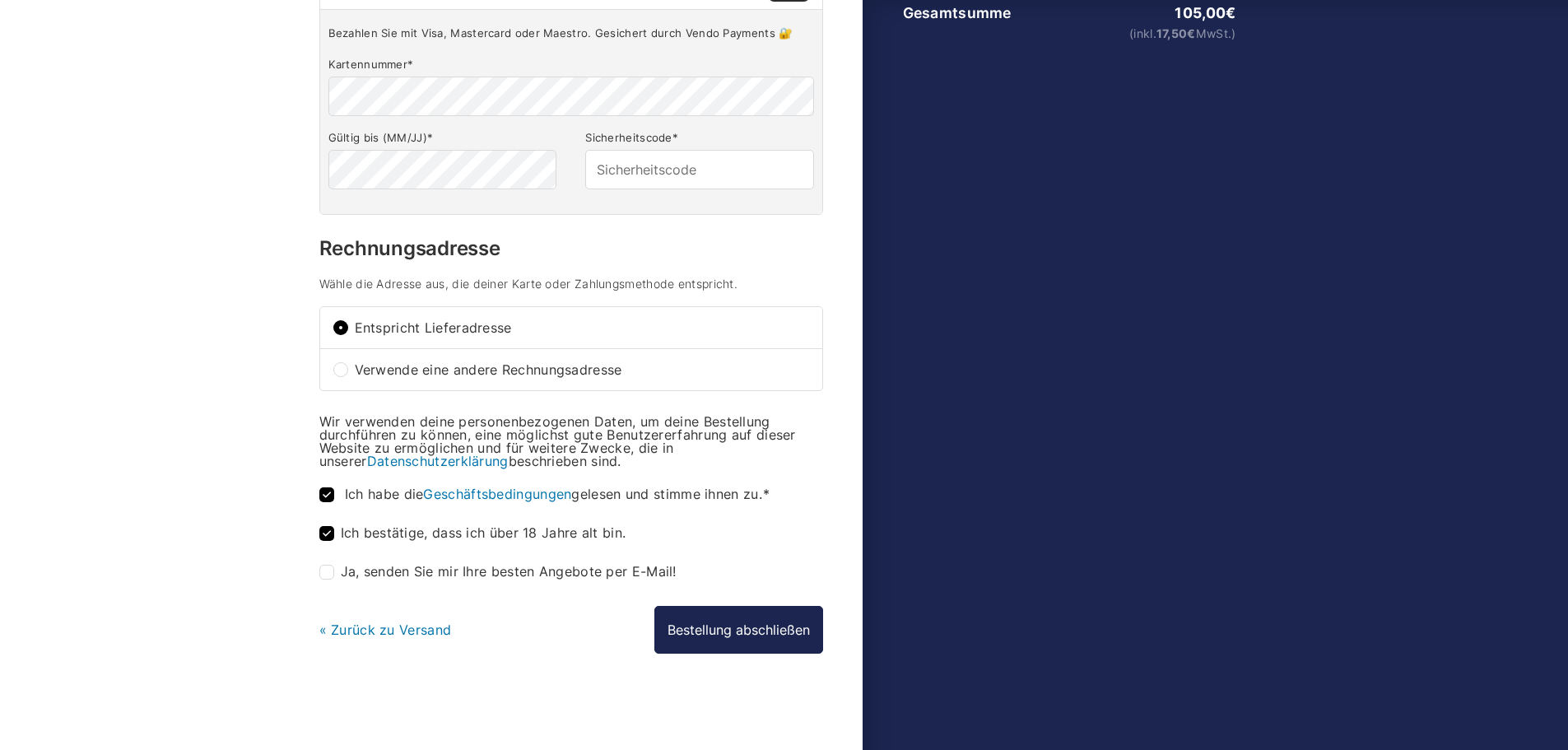
click at [366, 627] on link "« Zurück zu Versand" at bounding box center [385, 629] width 132 height 16
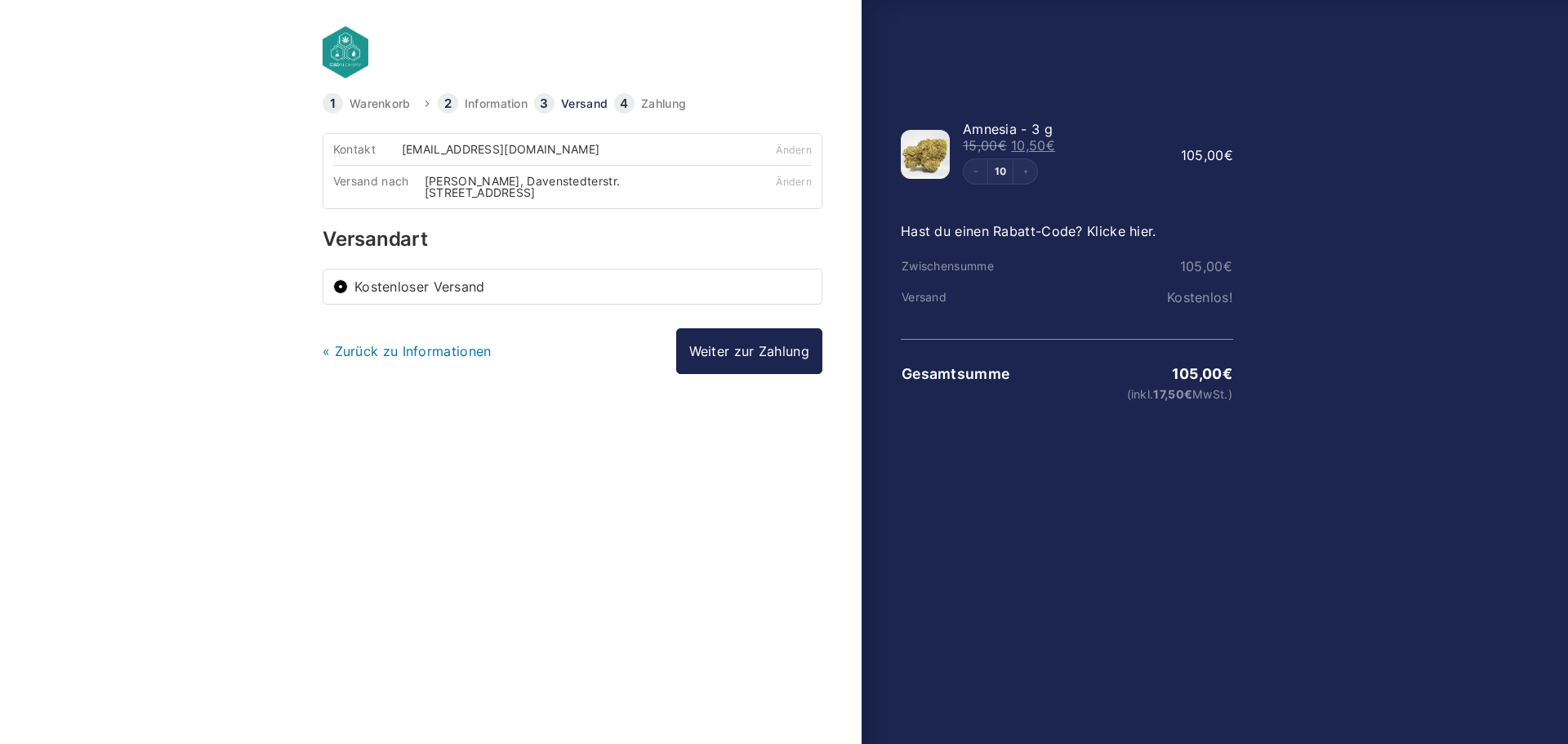
click at [397, 105] on link "Warenkorb" at bounding box center [380, 104] width 61 height 12
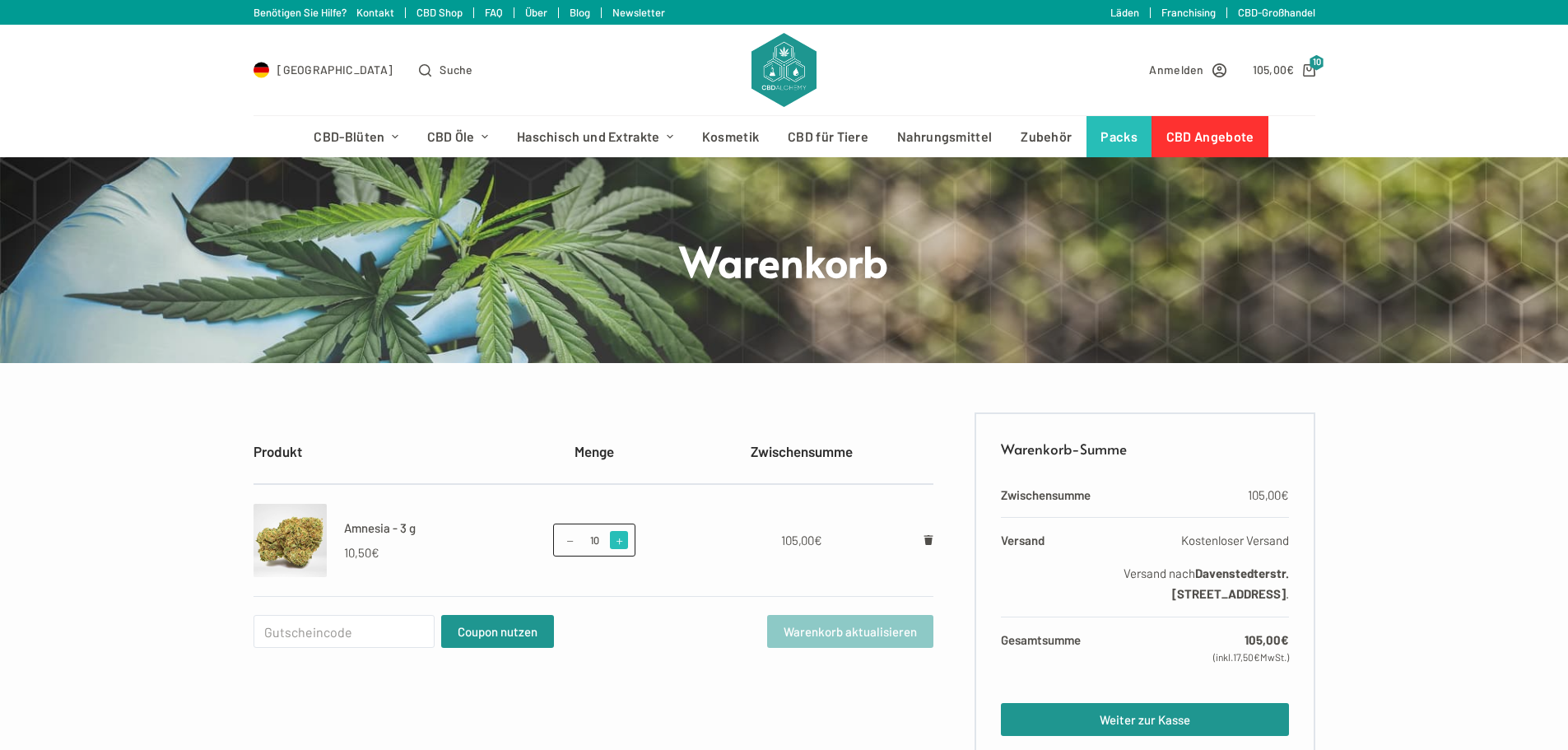
click at [625, 542] on span at bounding box center [619, 539] width 18 height 18
click at [621, 541] on span at bounding box center [619, 539] width 18 height 18
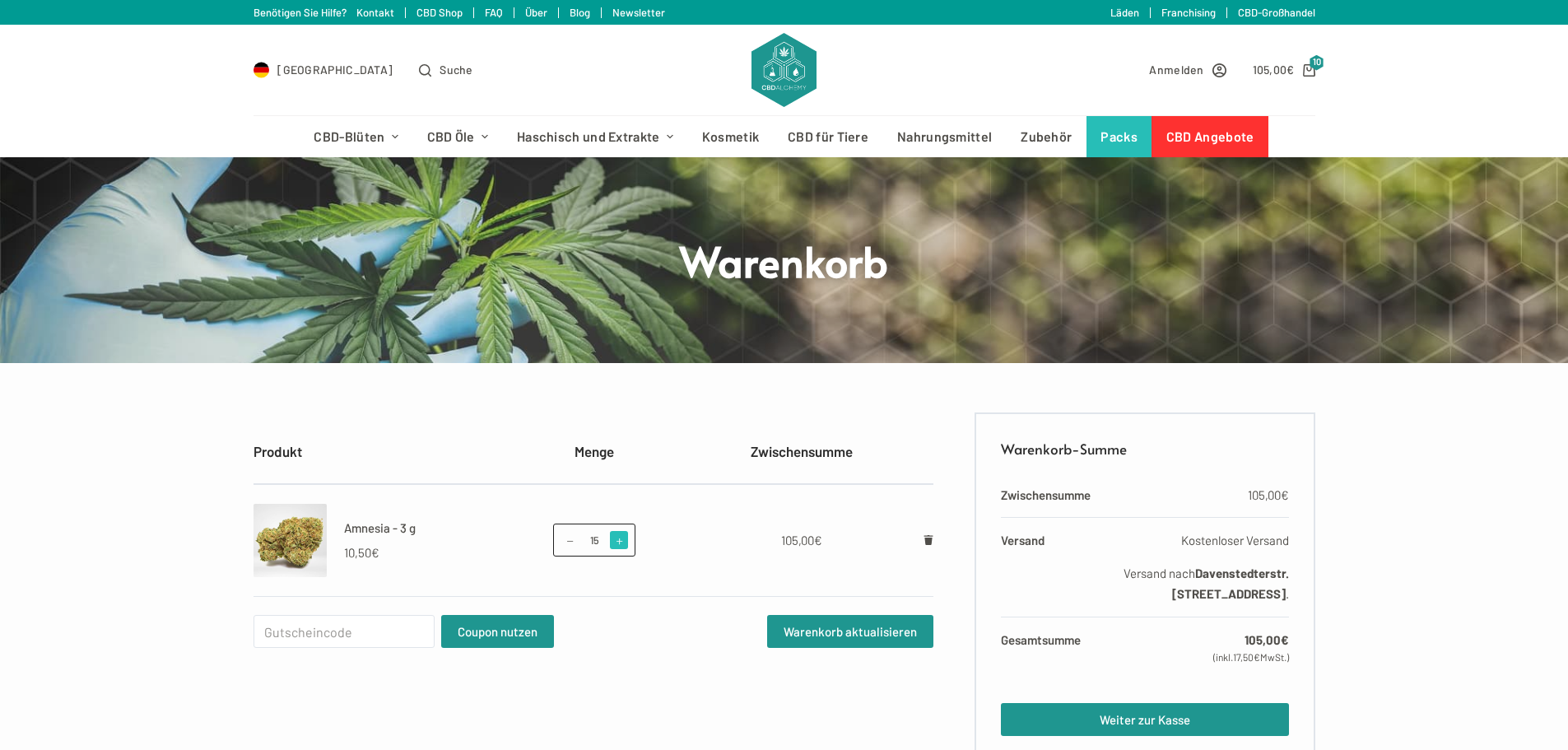
click at [621, 541] on span at bounding box center [619, 539] width 18 height 18
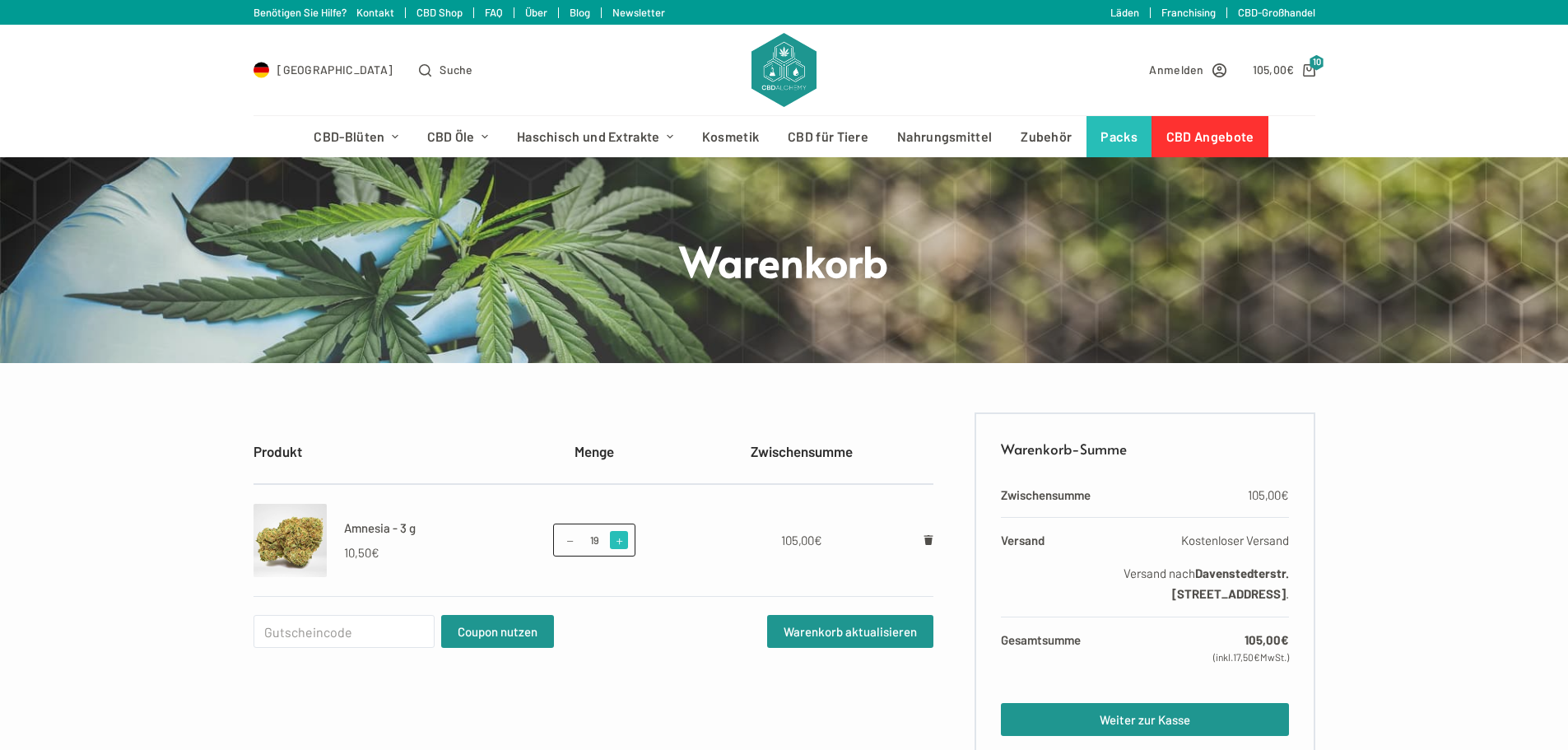
type input "20"
click at [879, 634] on button "Warenkorb aktualisieren" at bounding box center [850, 631] width 166 height 33
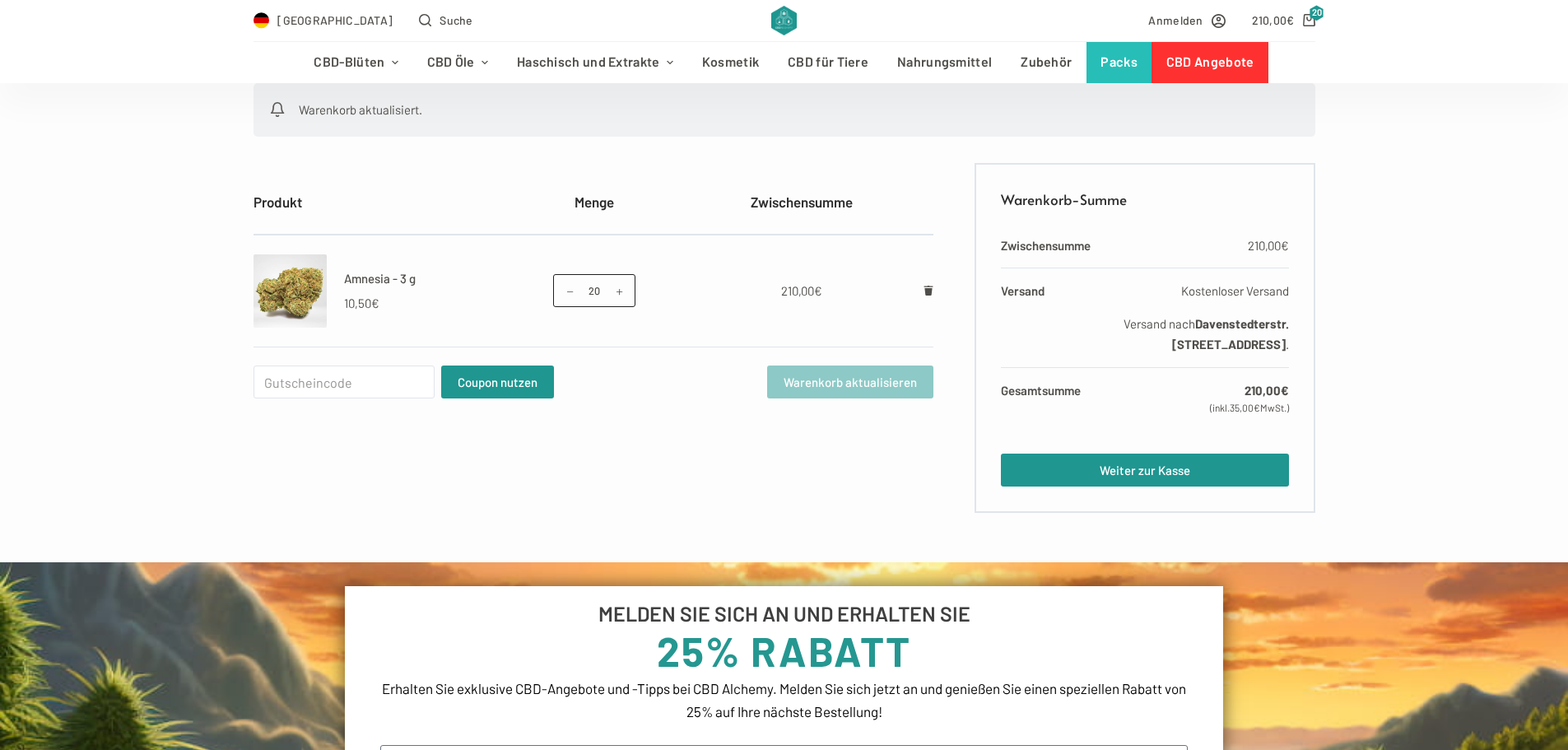
scroll to position [330, 0]
click at [1177, 485] on link "Weiter zur Kasse" at bounding box center [1144, 469] width 287 height 33
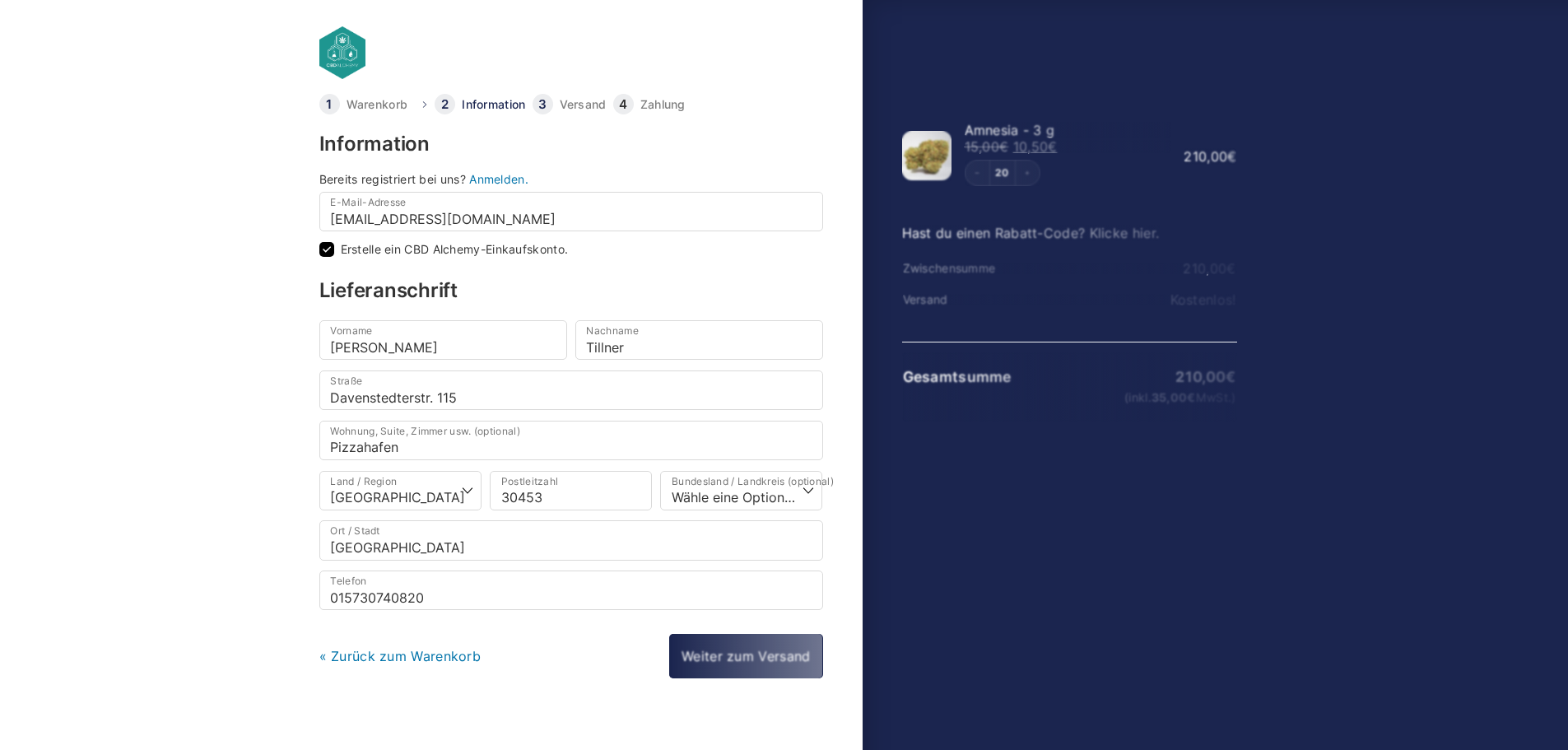
checkbox input "true"
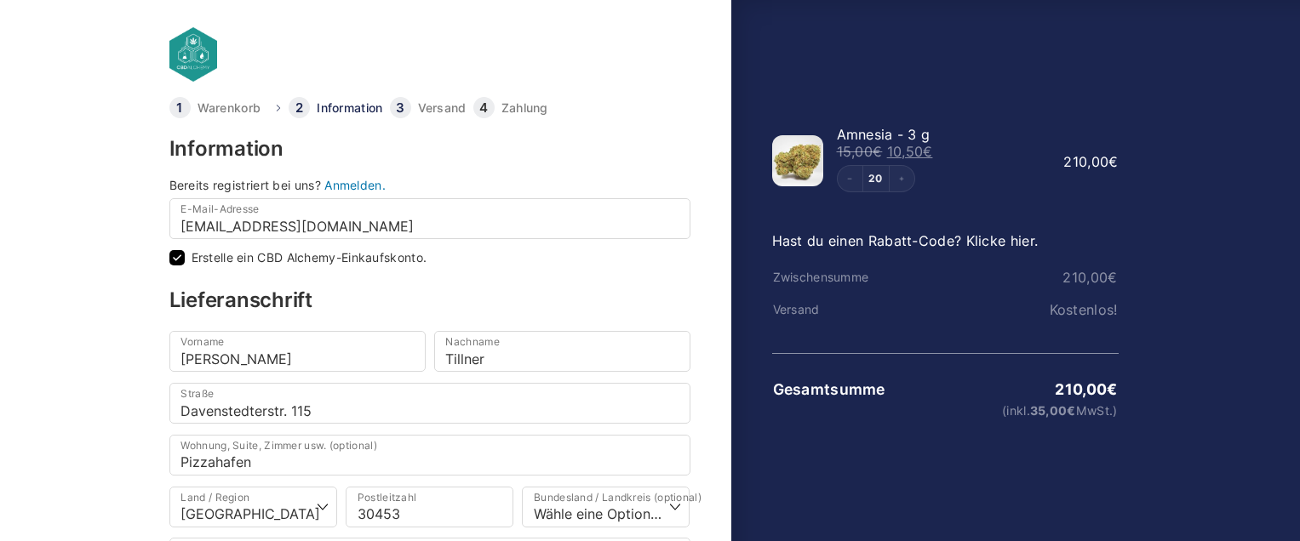
click at [195, 50] on link at bounding box center [343, 54] width 349 height 54
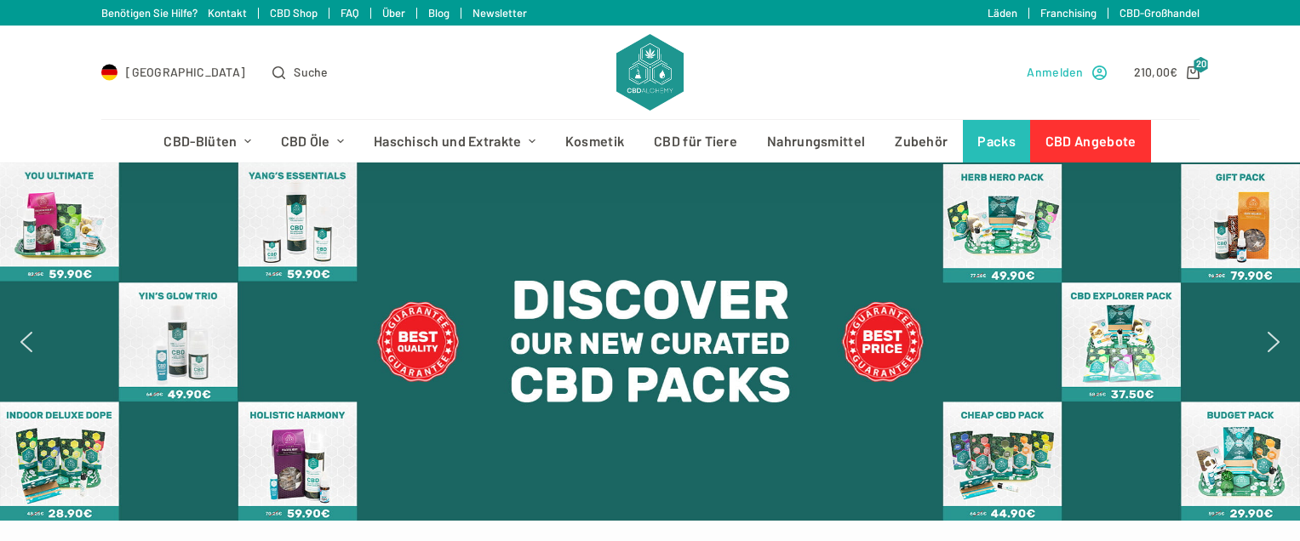
click at [1045, 71] on span "Anmelden" at bounding box center [1055, 72] width 56 height 20
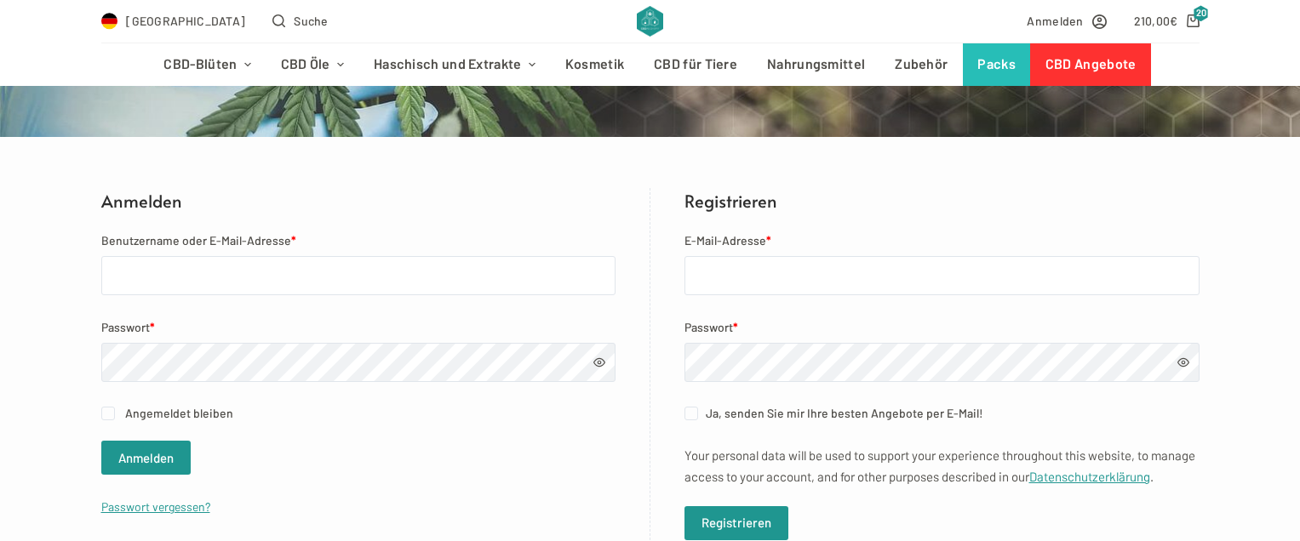
scroll to position [255, 0]
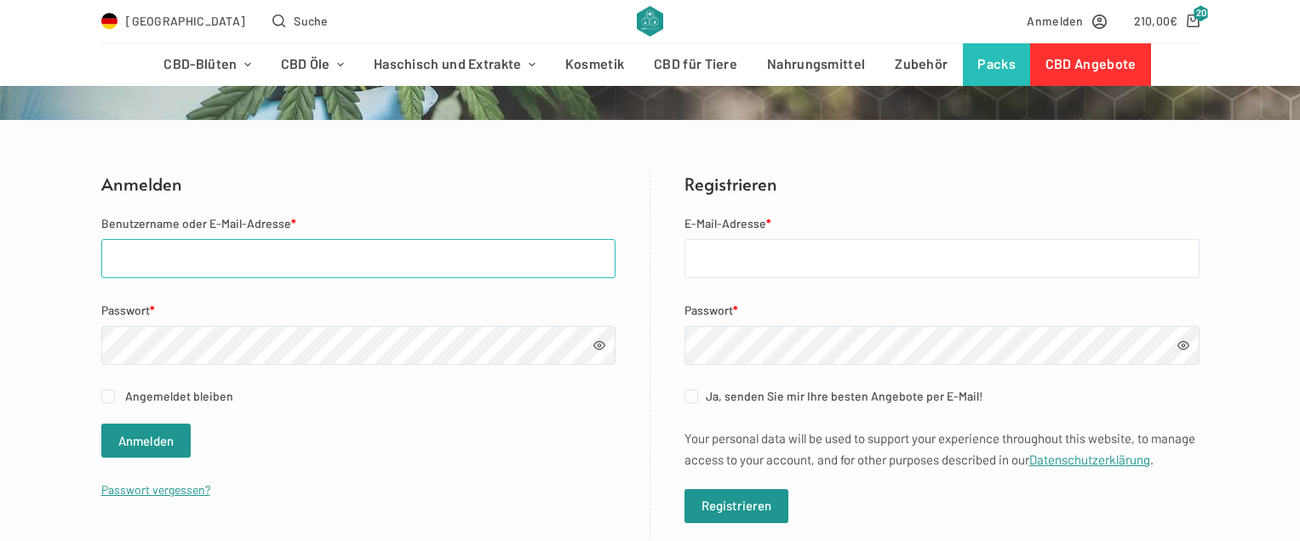
click at [343, 260] on input "Benutzername oder E-Mail-Adresse *" at bounding box center [358, 258] width 514 height 39
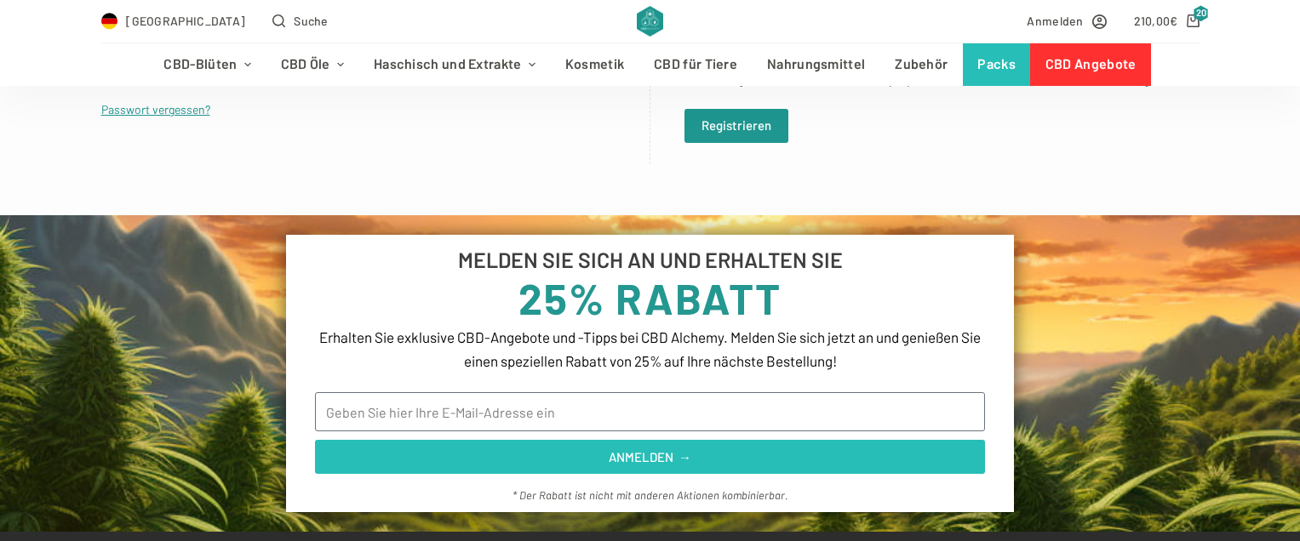
scroll to position [766, 0]
